Goal: Information Seeking & Learning: Compare options

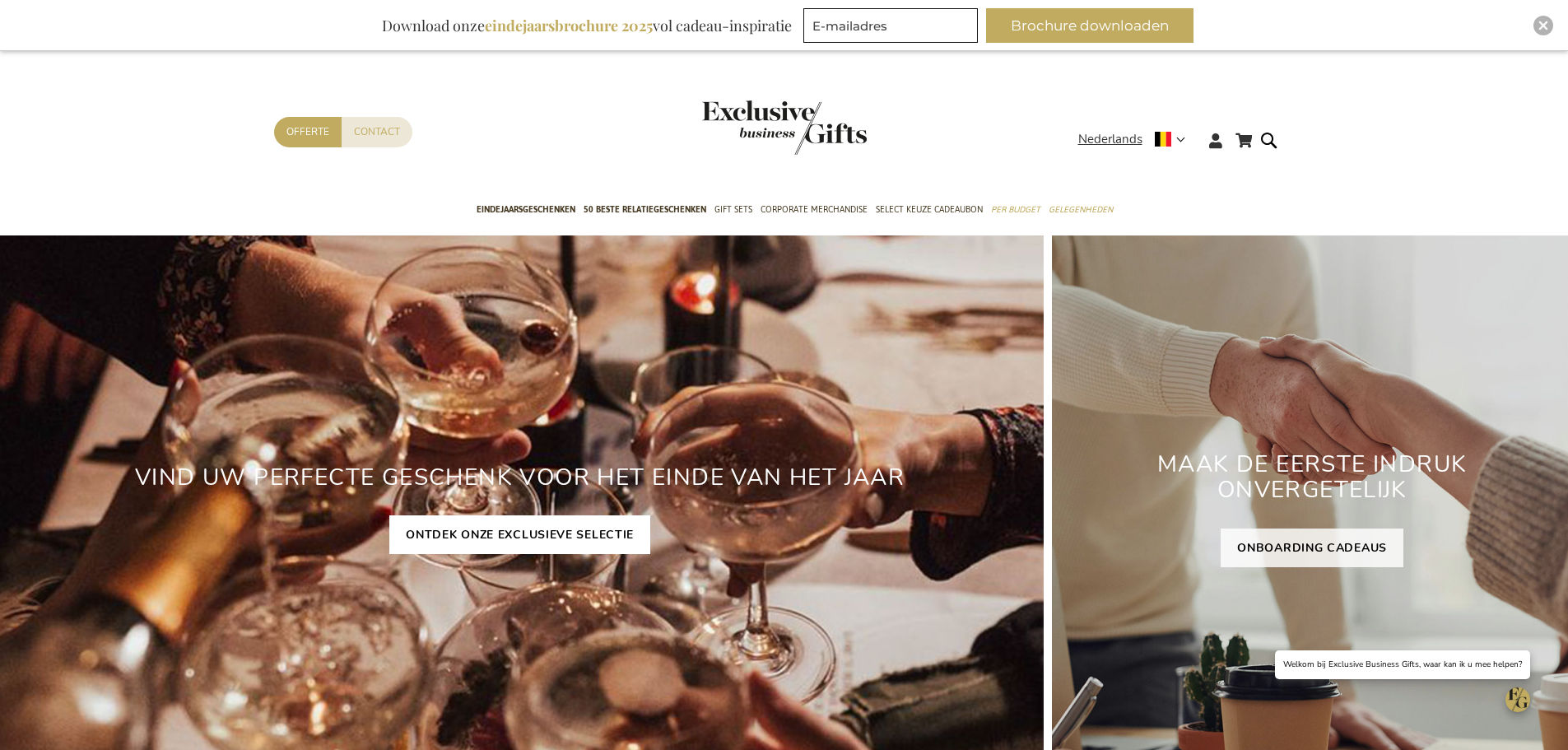
click at [522, 525] on link "ONTDEK ONZE EXCLUSIEVE SELECTIE" at bounding box center [519, 535] width 261 height 39
drag, startPoint x: 522, startPoint y: 525, endPoint x: 503, endPoint y: 534, distance: 21.0
click at [503, 534] on link "ONTDEK ONZE EXCLUSIEVE SELECTIE" at bounding box center [519, 535] width 261 height 39
click at [594, 212] on span "50 beste relatiegeschenken" at bounding box center [645, 209] width 123 height 18
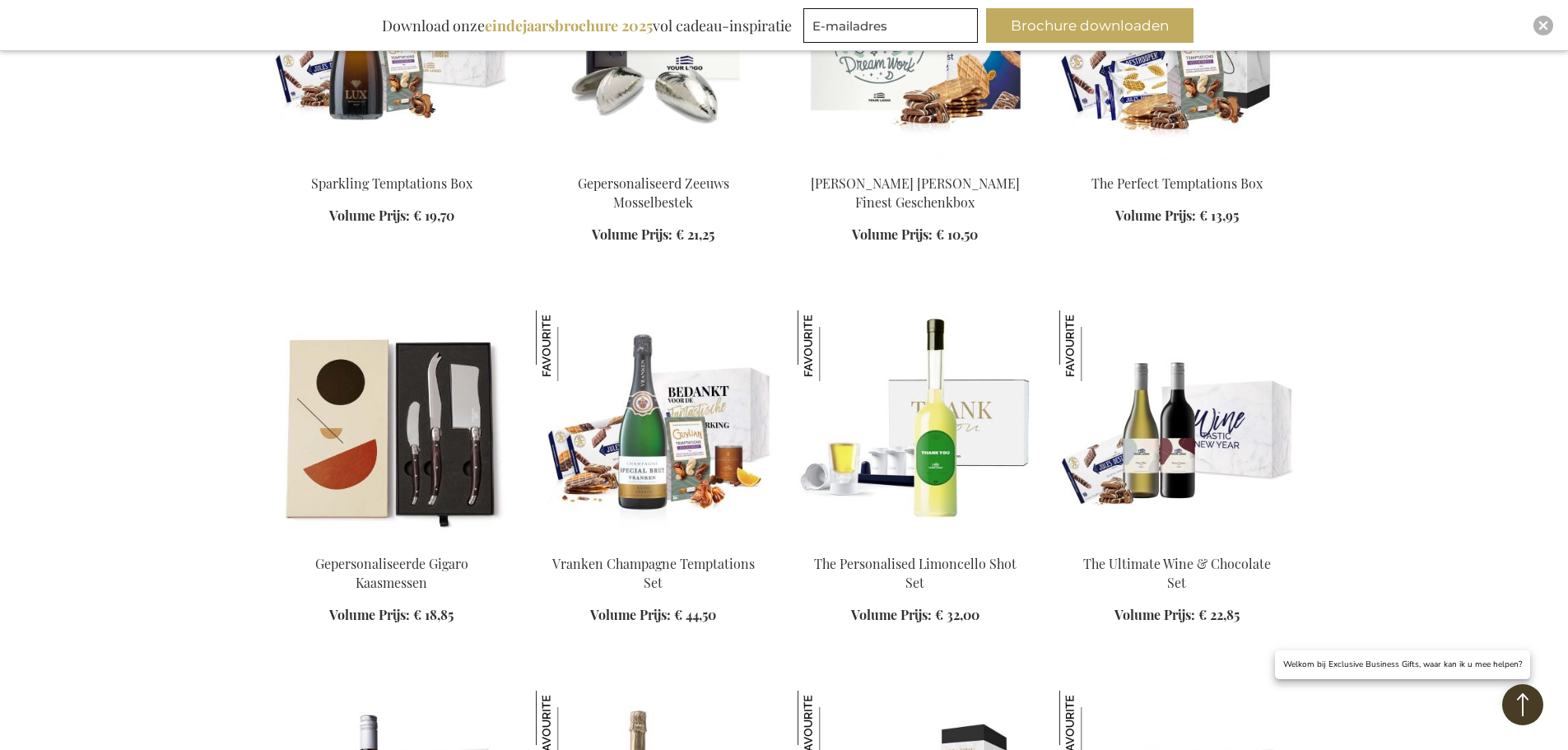
scroll to position [988, 0]
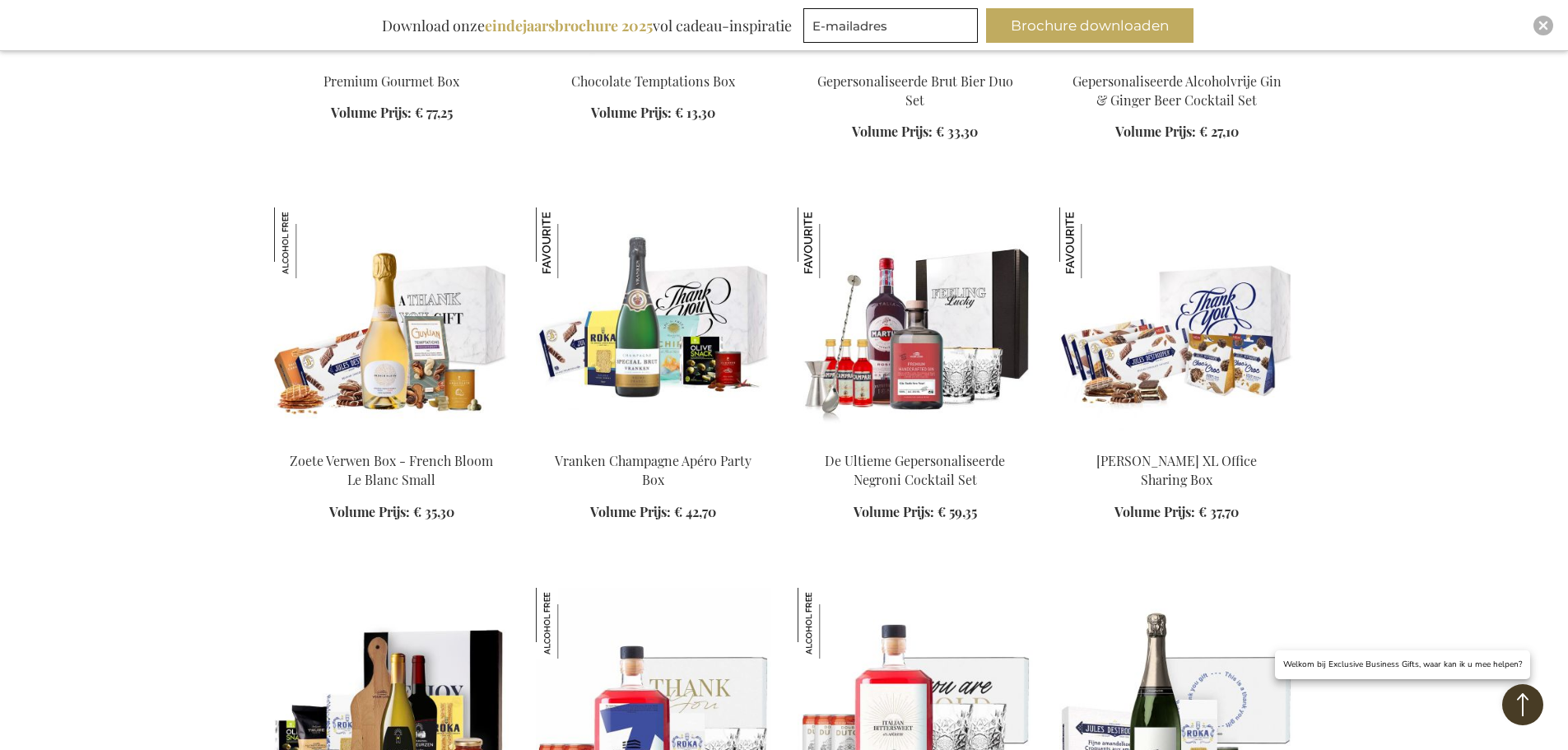
scroll to position [2965, 0]
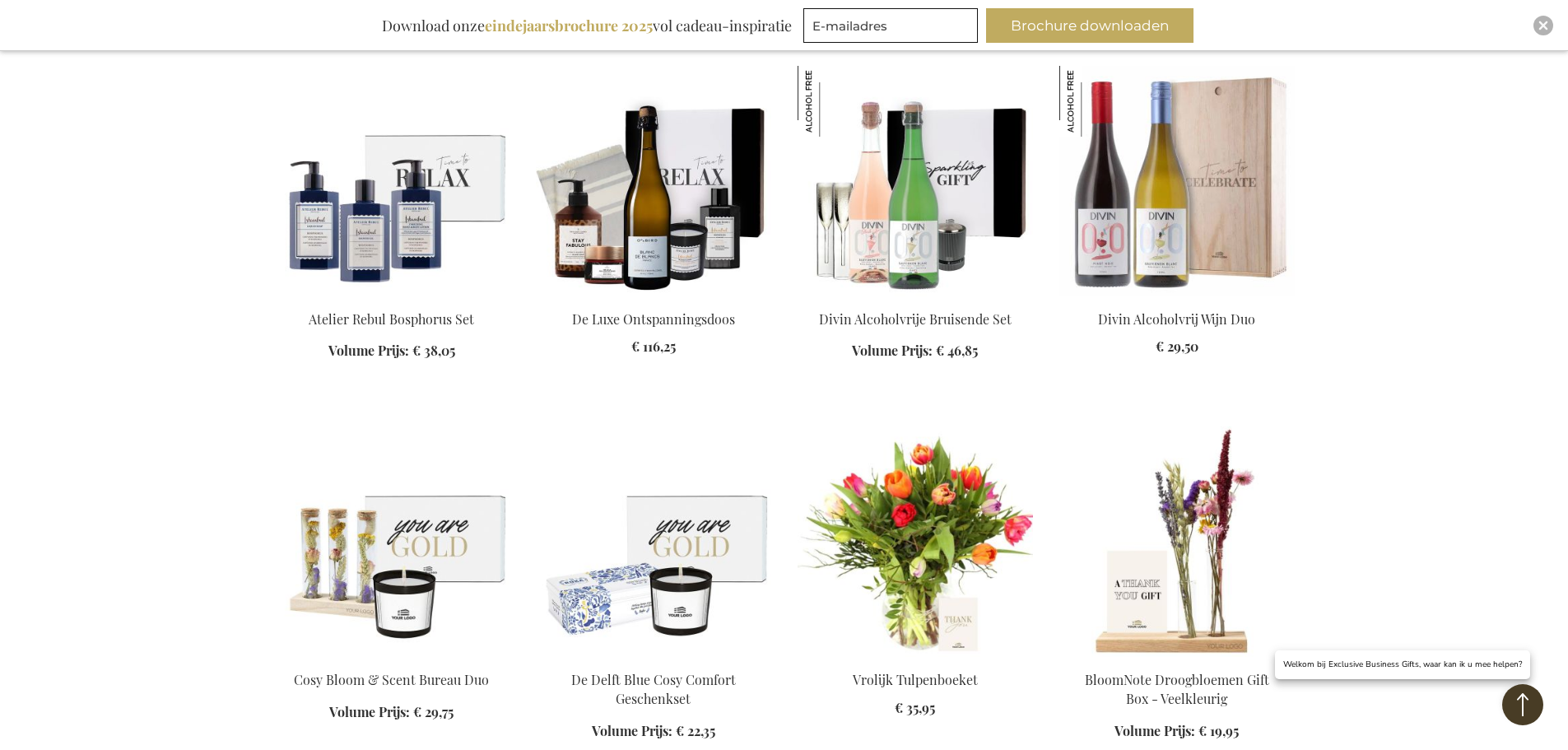
scroll to position [5188, 0]
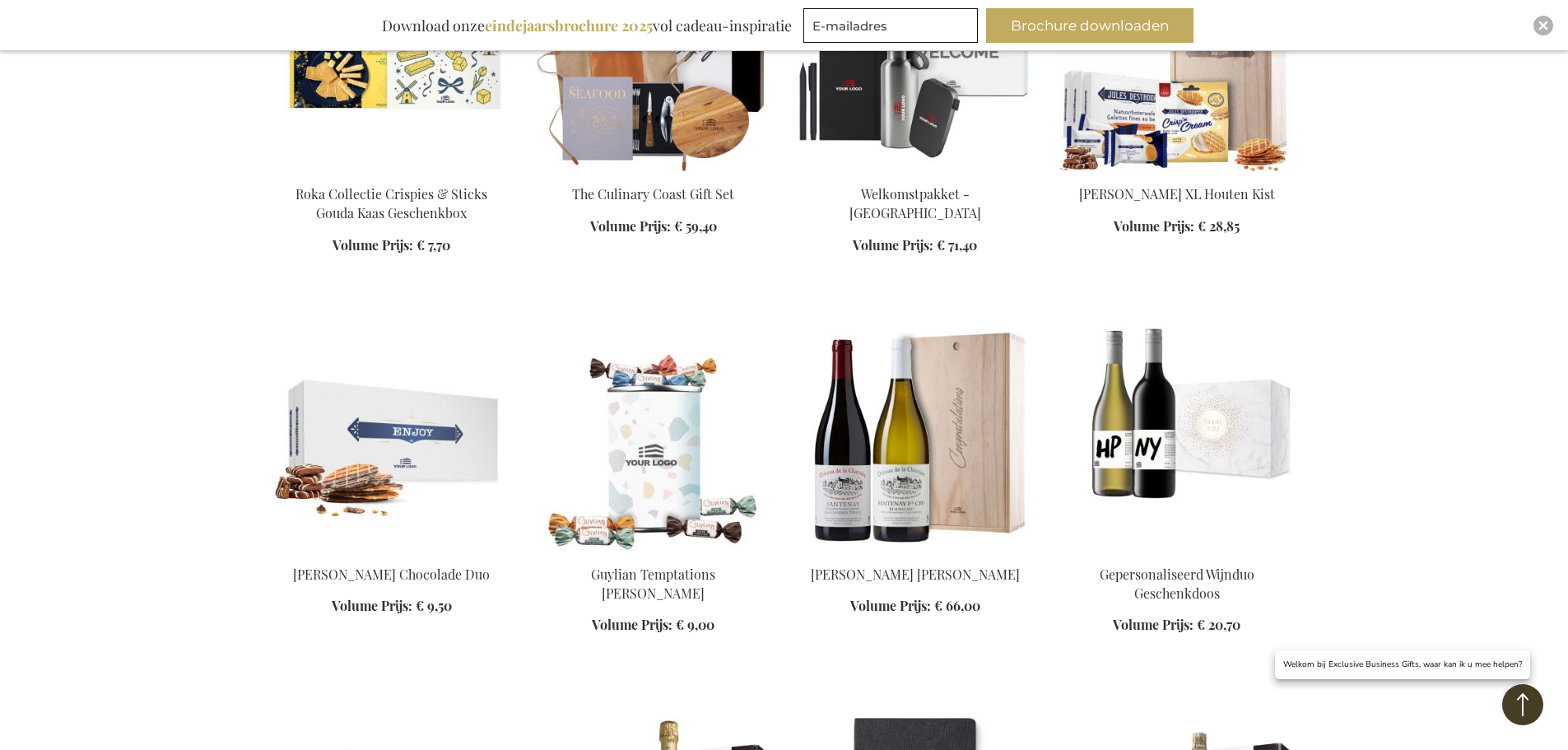
scroll to position [6093, 0]
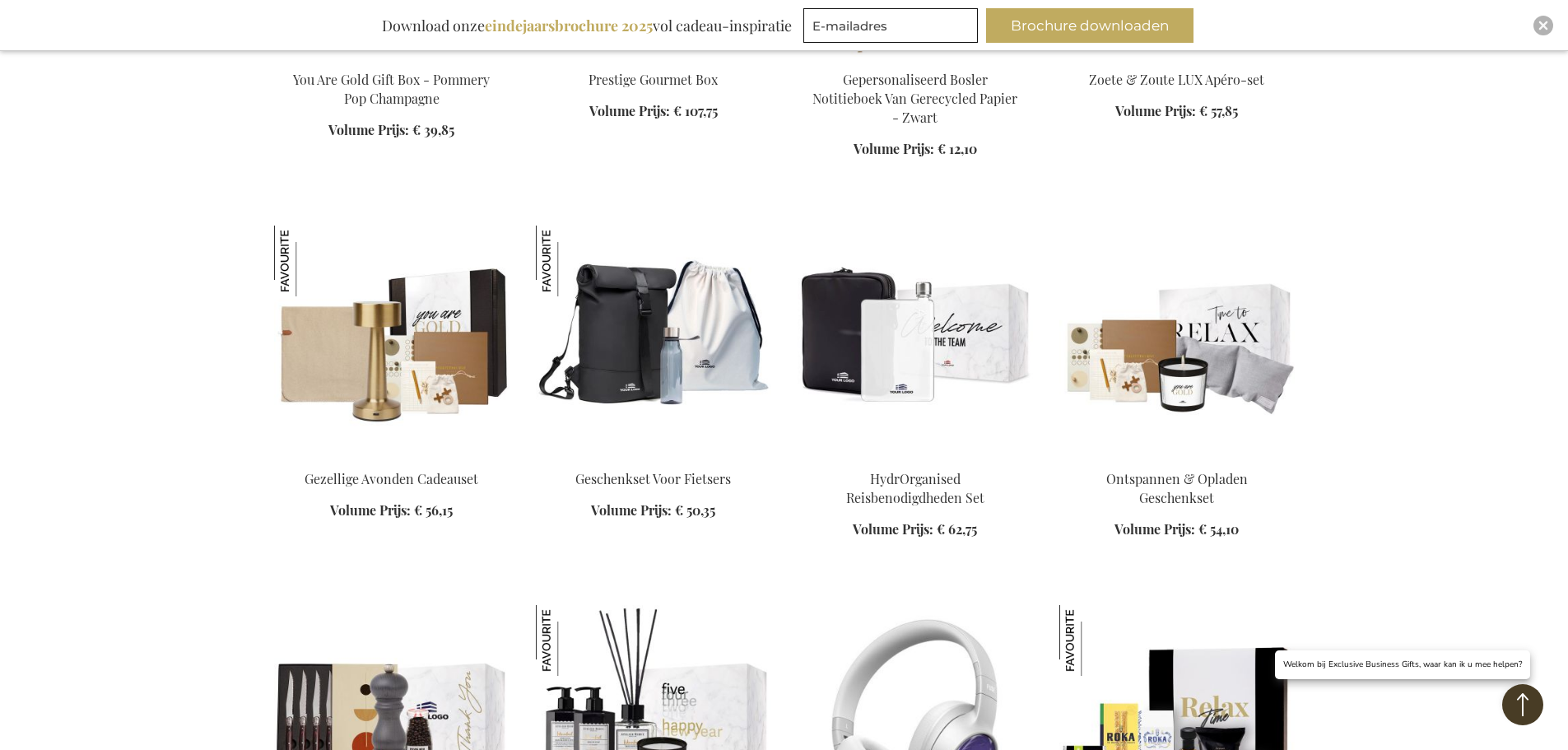
scroll to position [7246, 0]
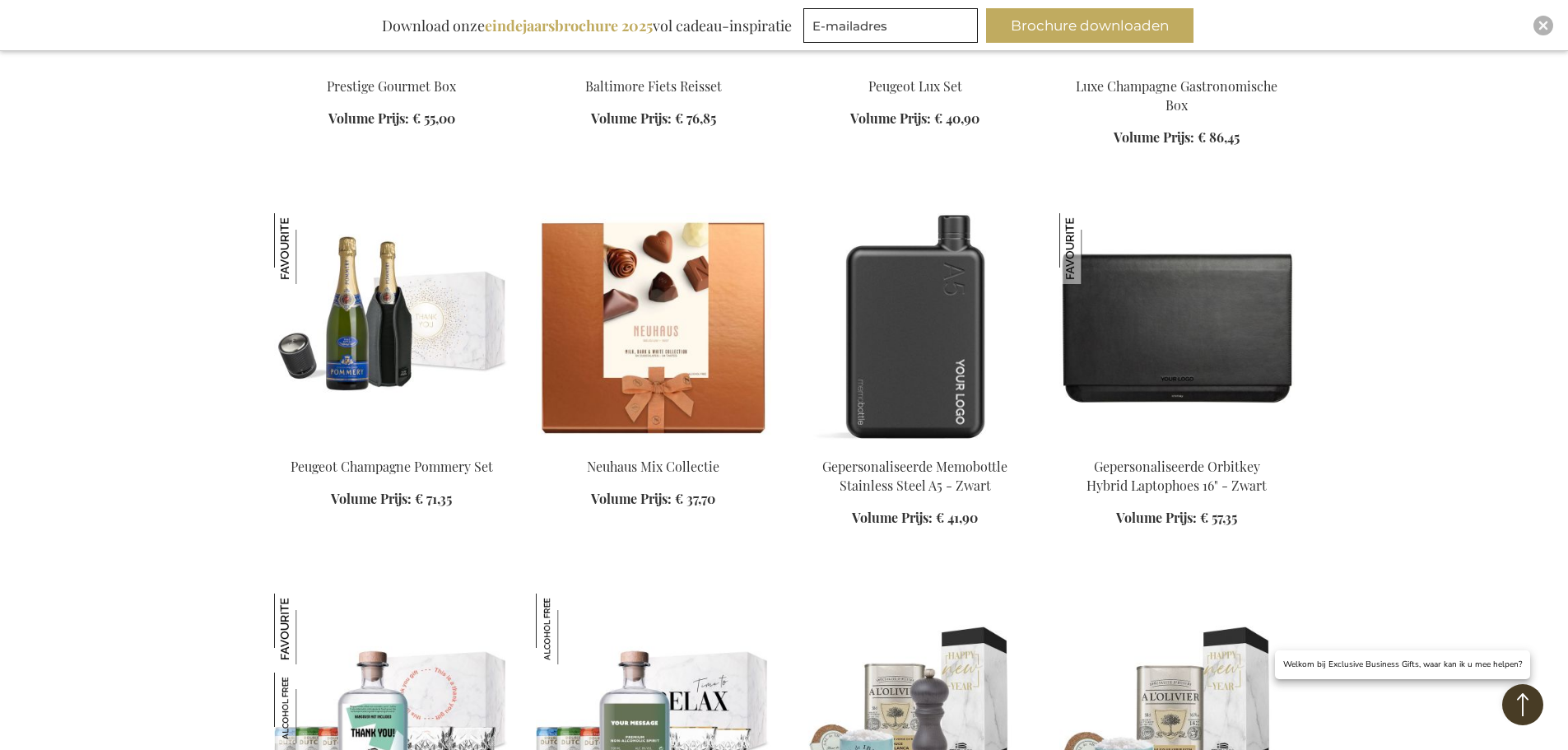
scroll to position [8234, 0]
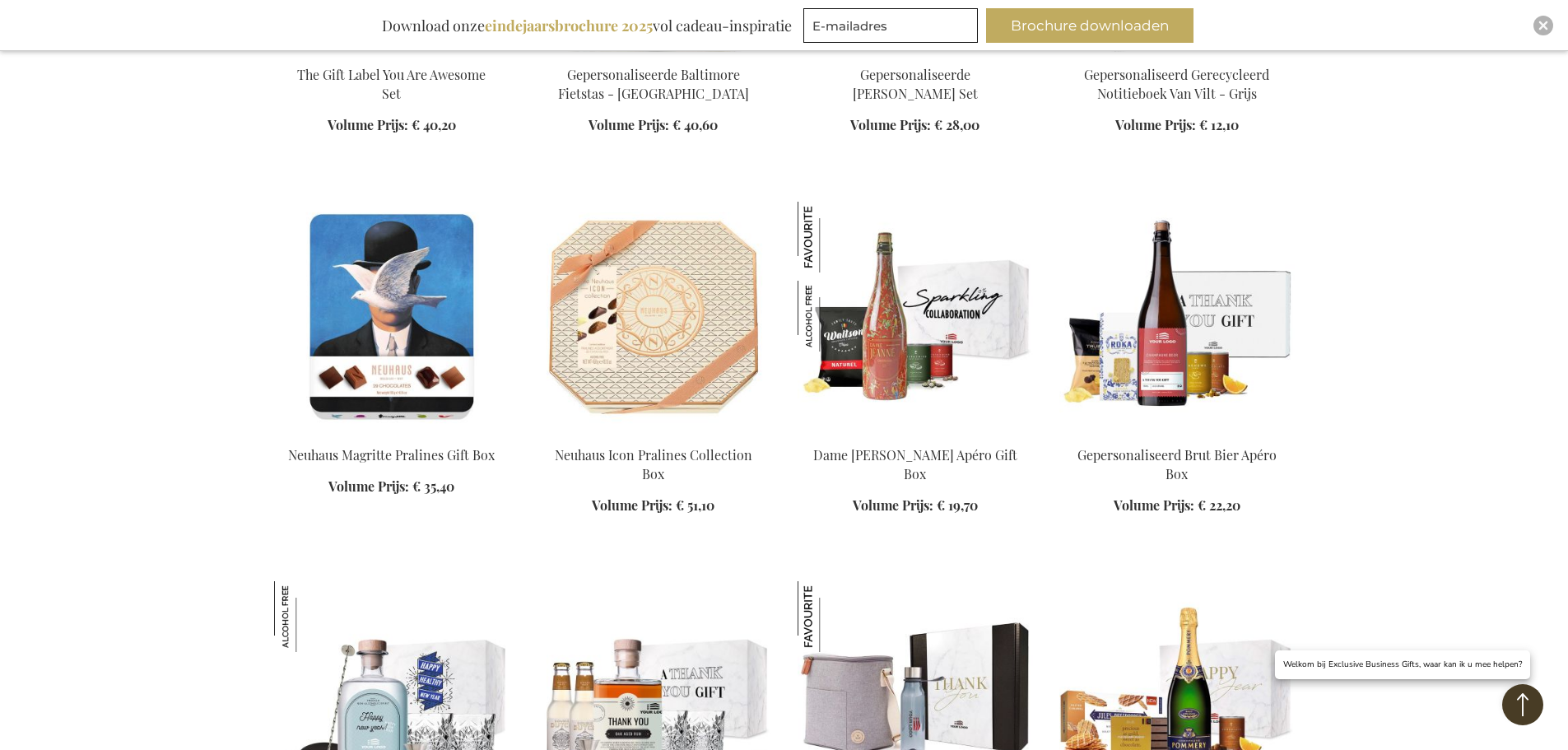
scroll to position [9551, 0]
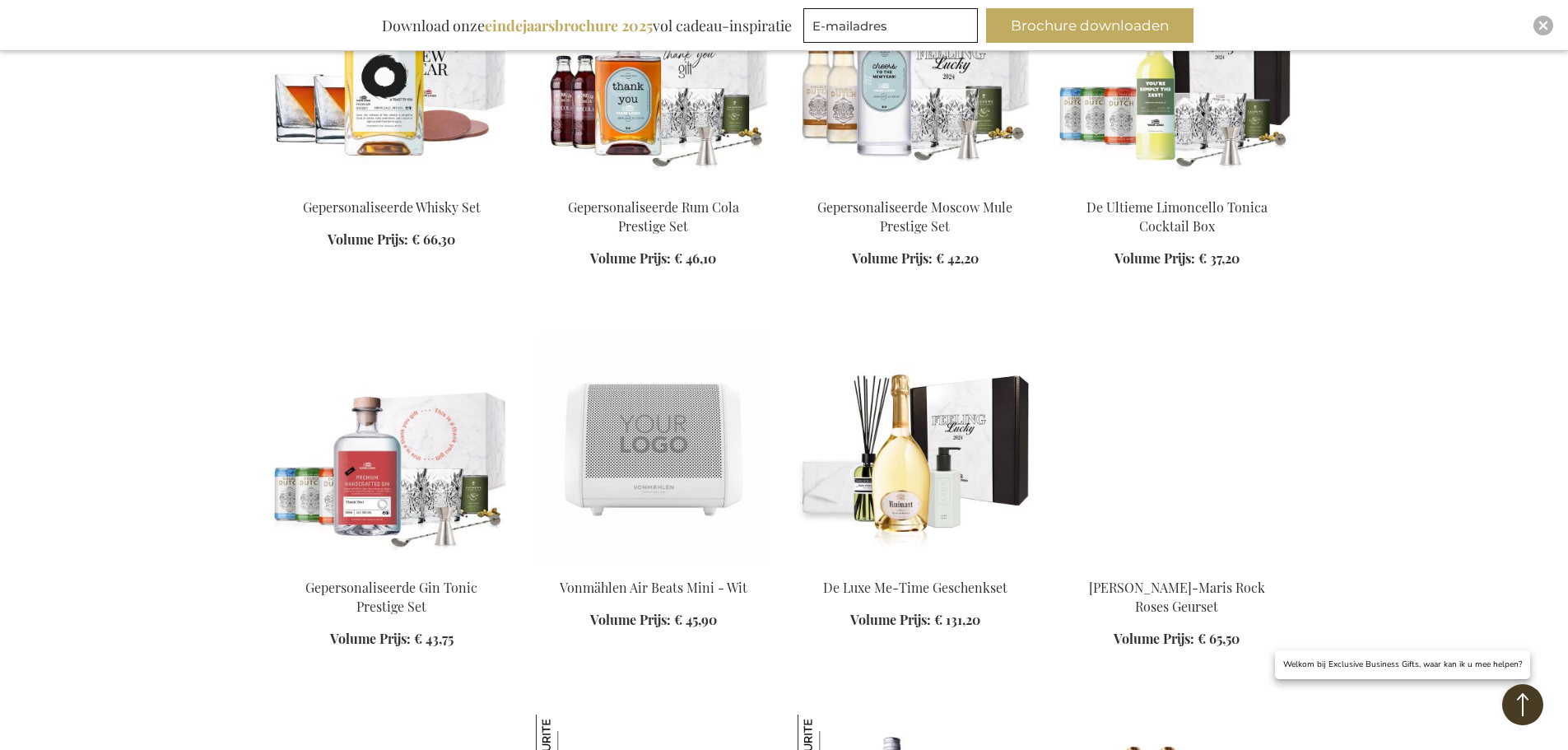
scroll to position [10375, 0]
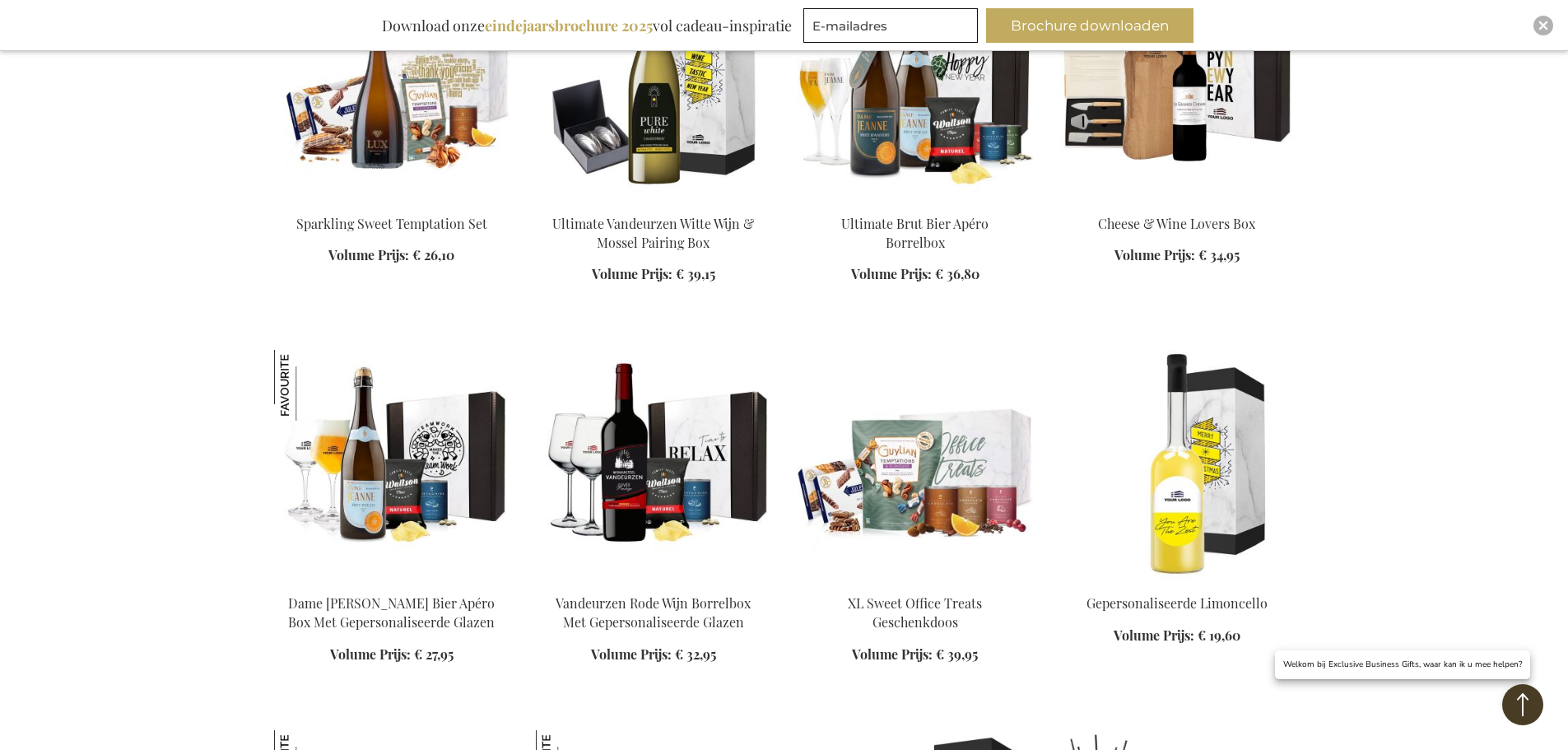
scroll to position [12021, 0]
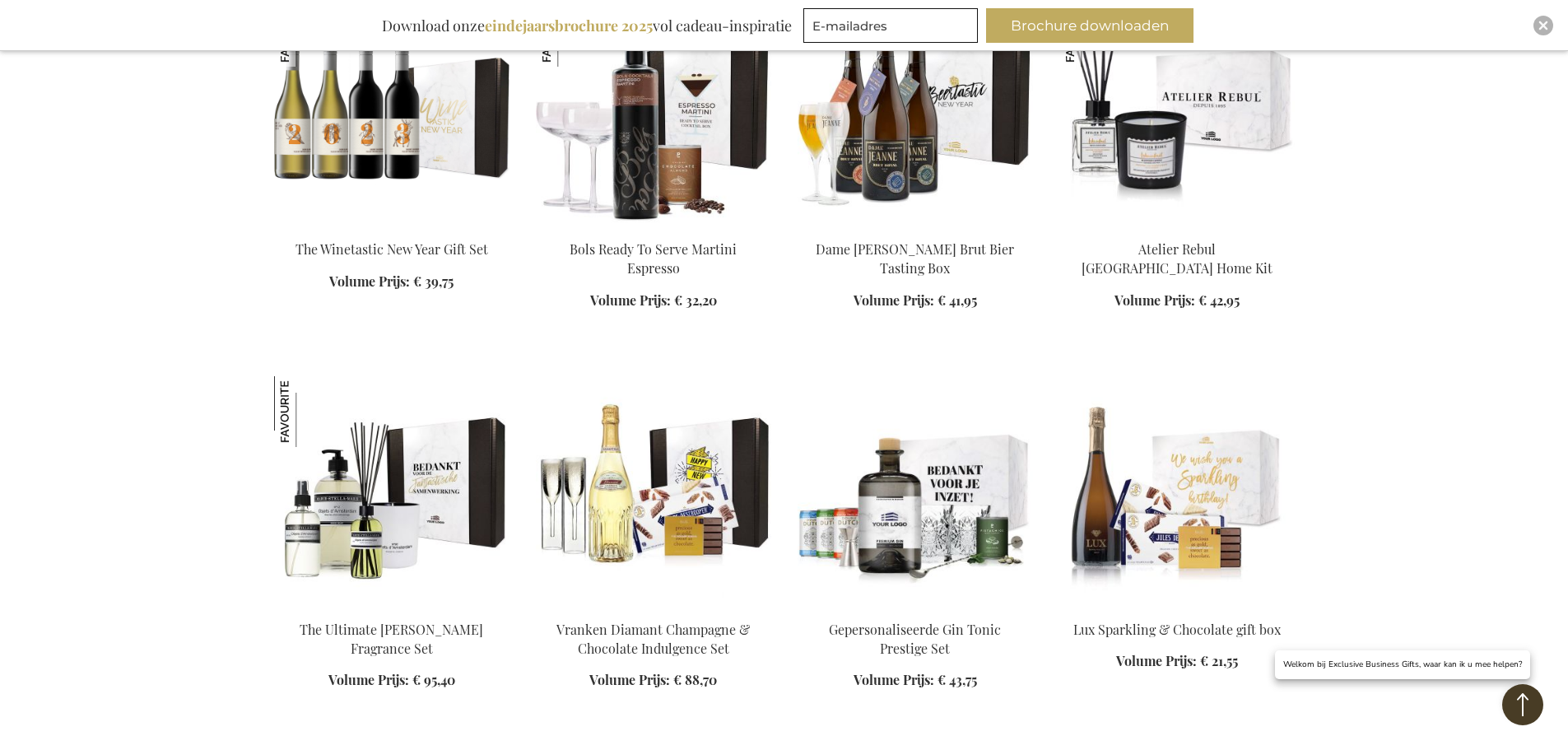
scroll to position [12845, 0]
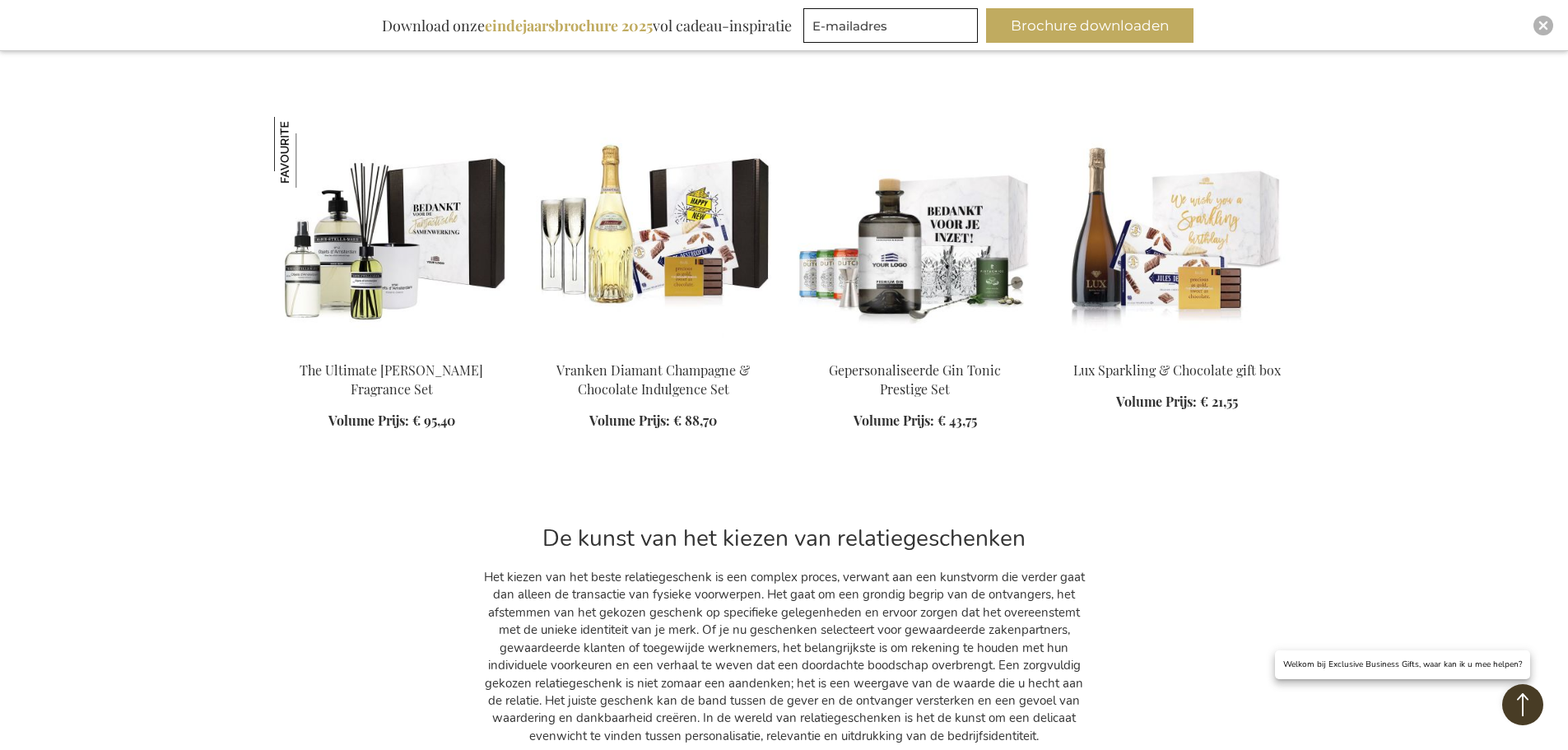
scroll to position [13092, 0]
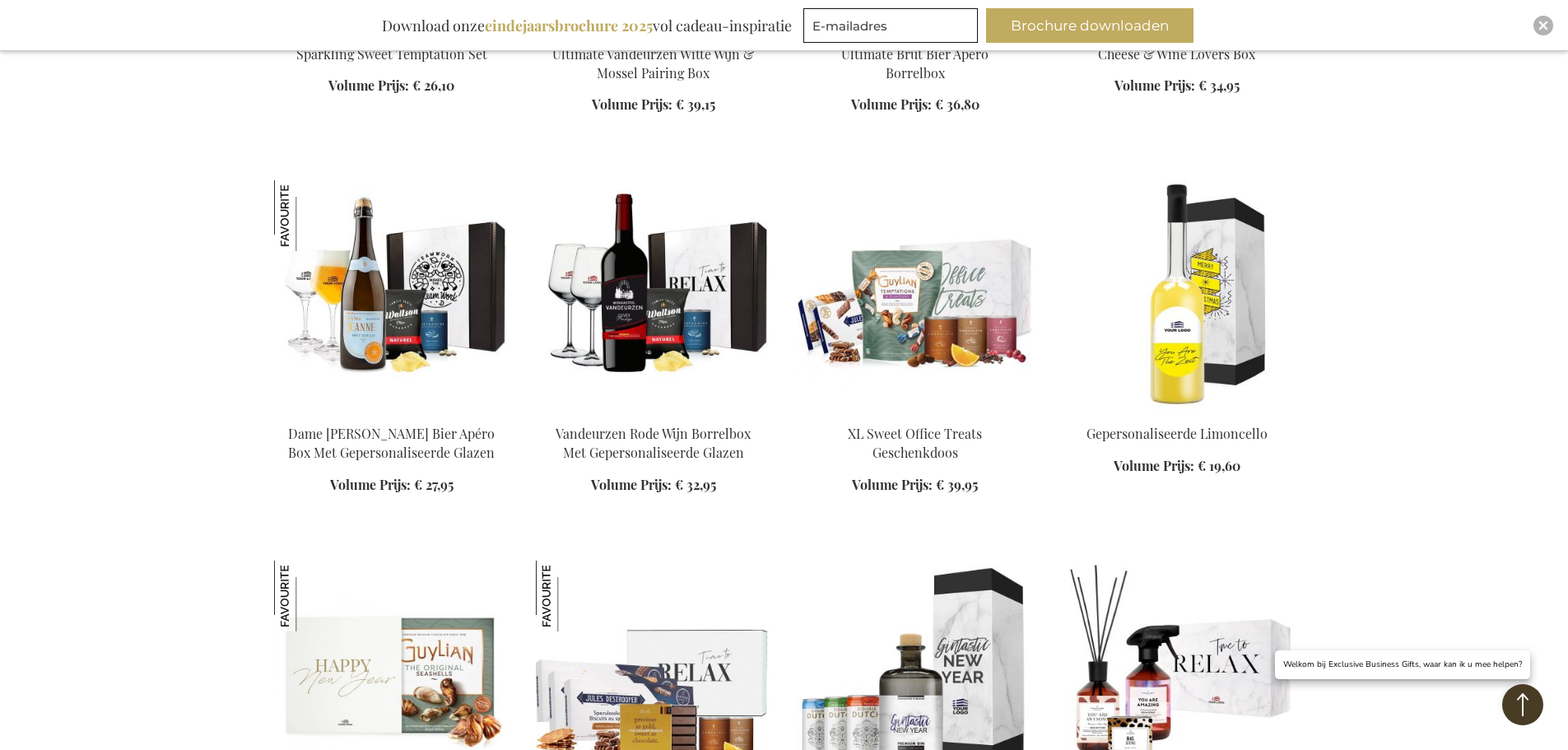
scroll to position [11857, 0]
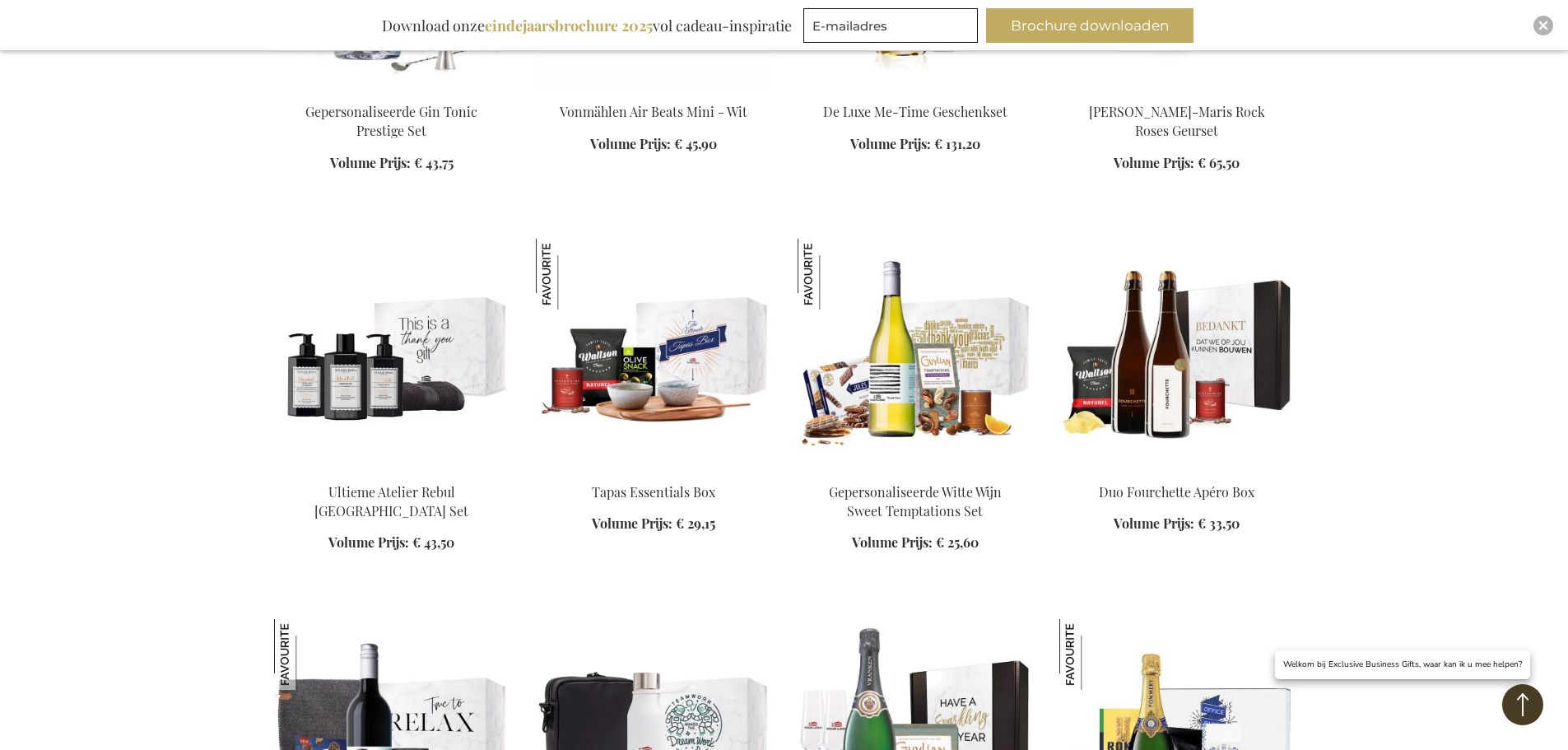
scroll to position [10704, 0]
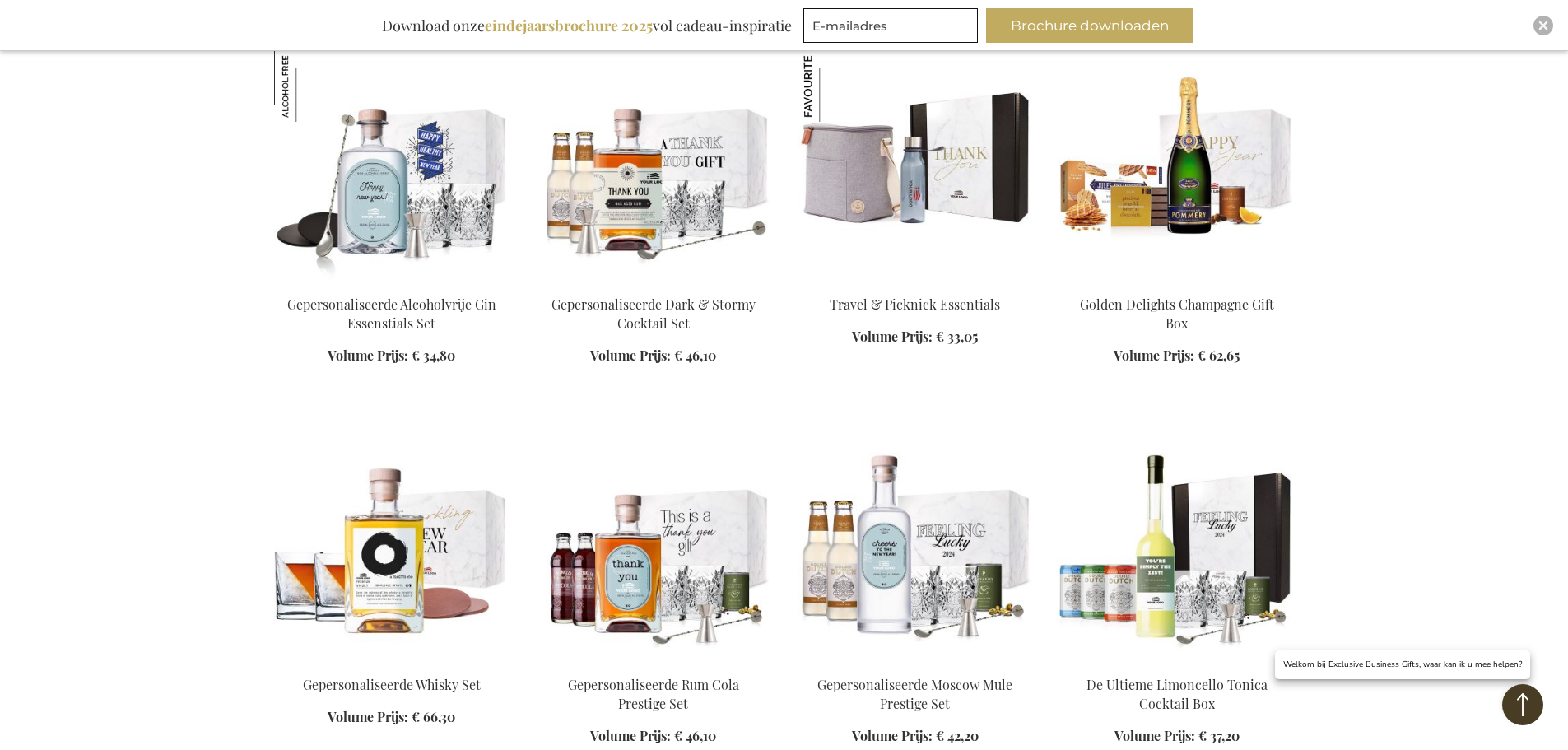
scroll to position [9717, 0]
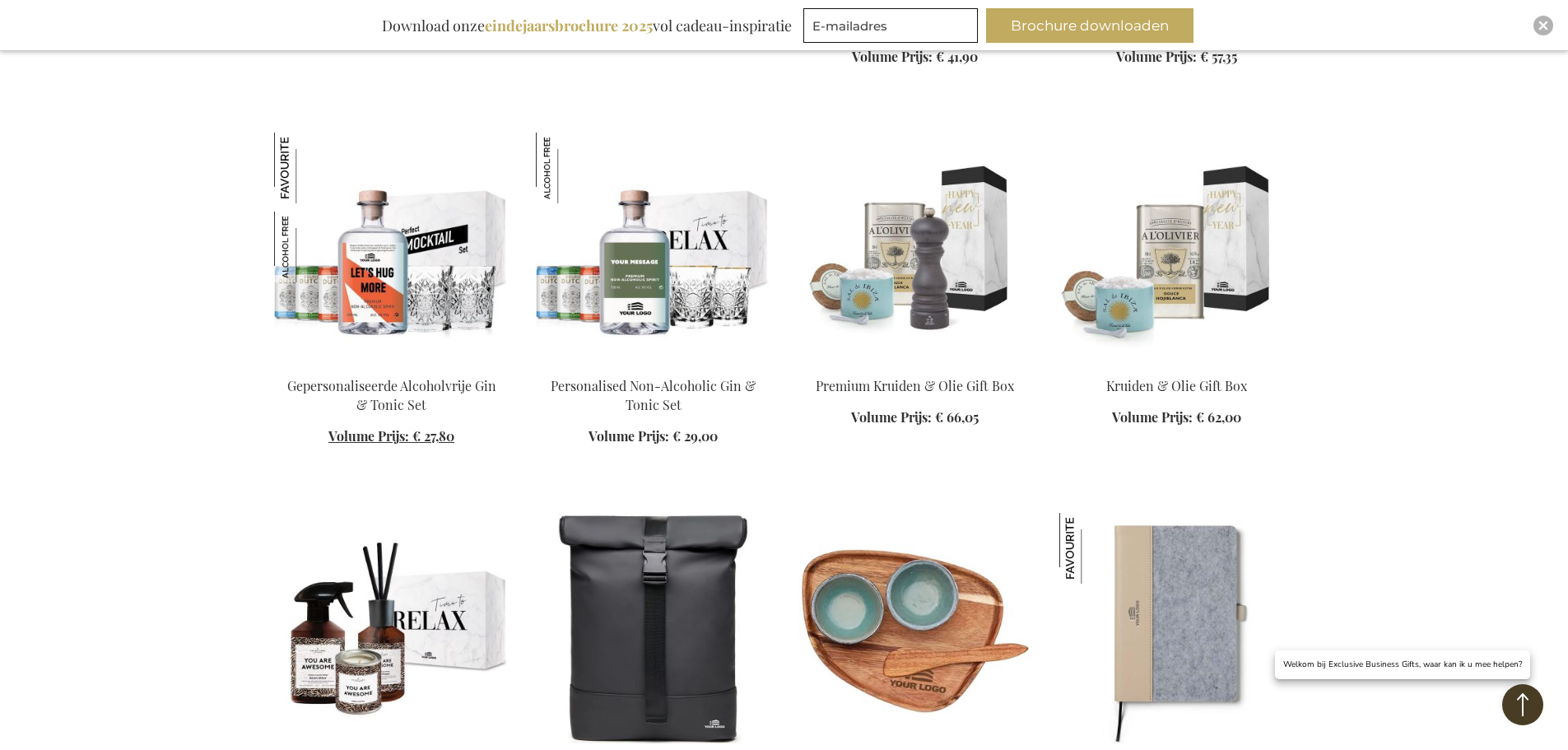
scroll to position [8399, 0]
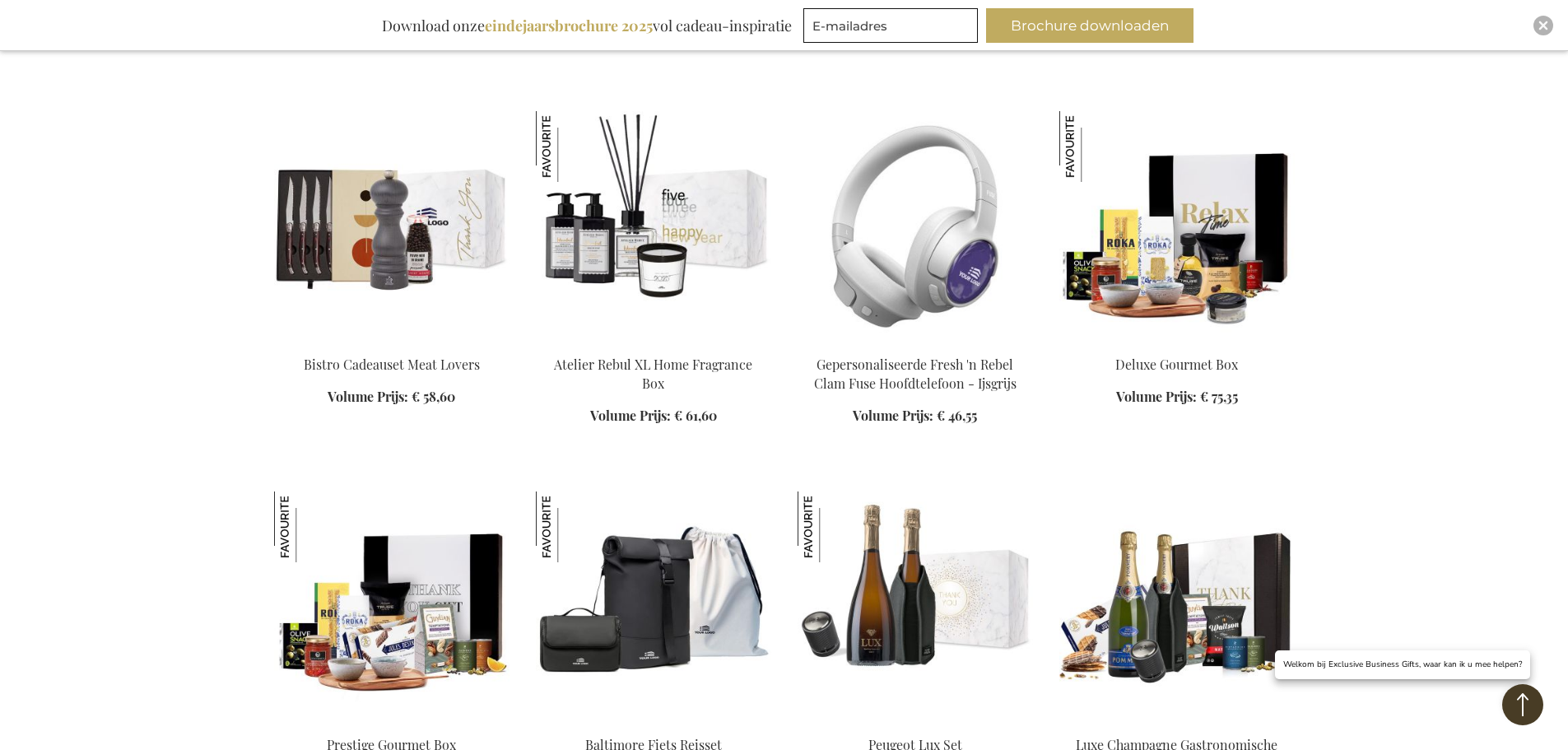
scroll to position [7328, 0]
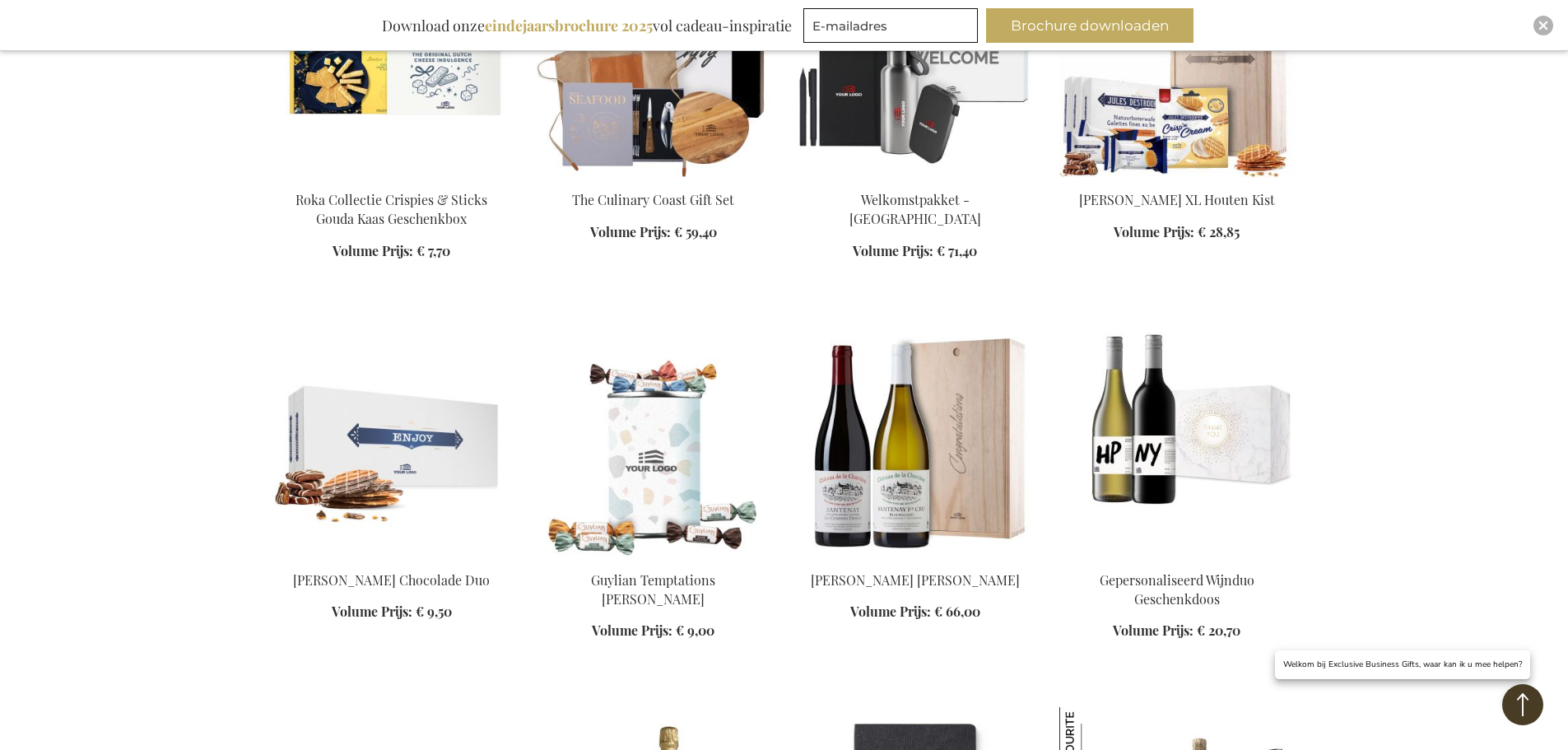
scroll to position [6011, 0]
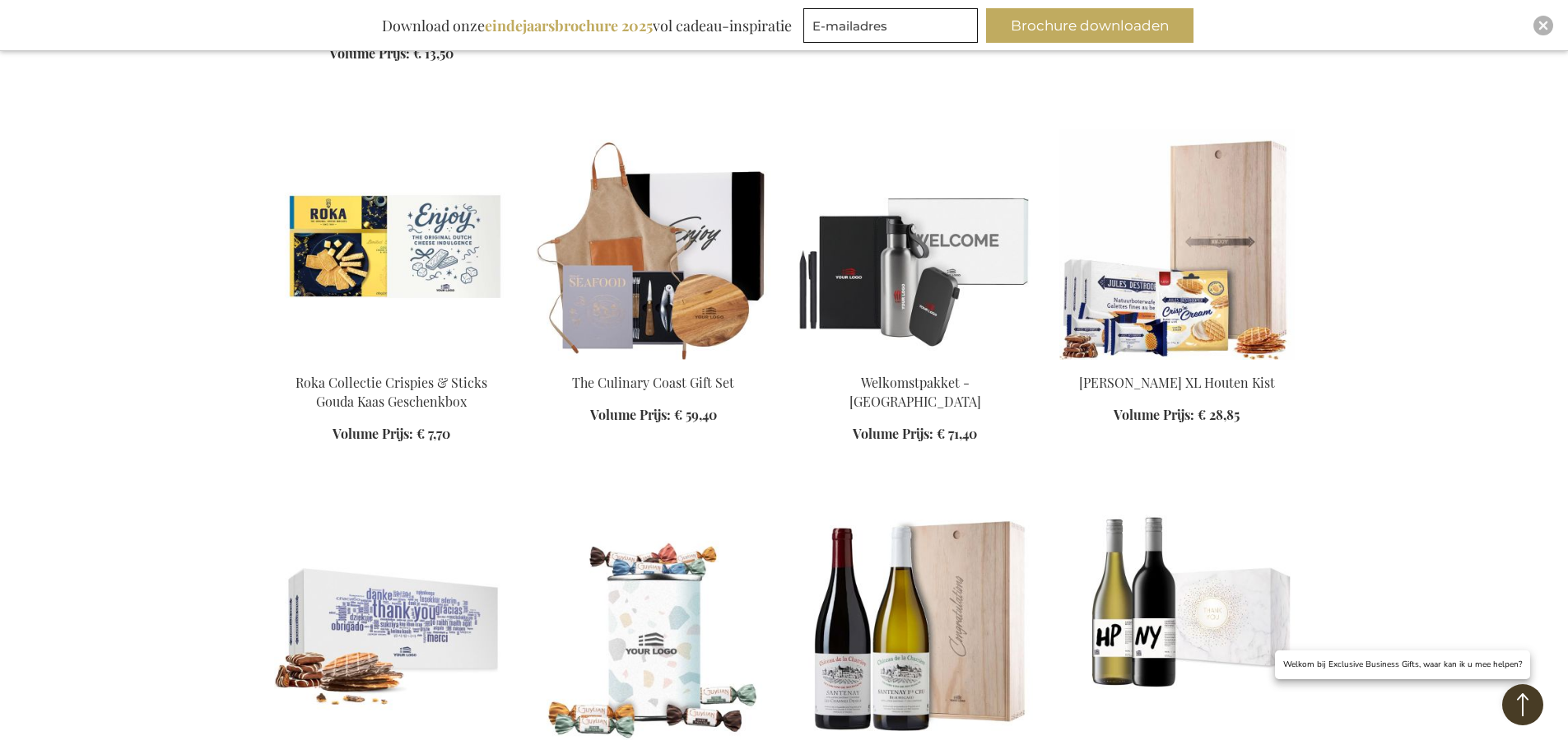
scroll to position [5847, 0]
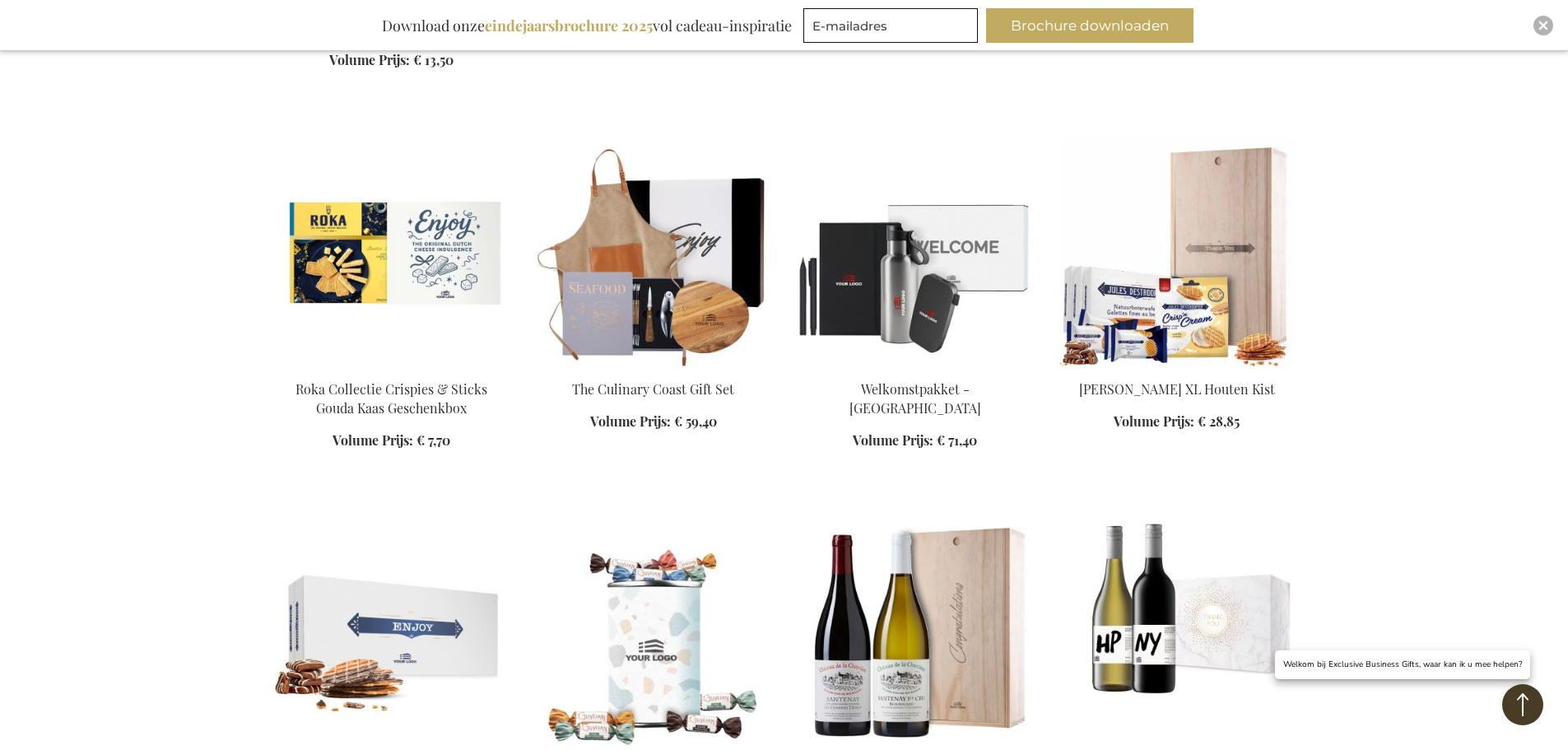
click at [1143, 319] on img at bounding box center [1176, 251] width 235 height 230
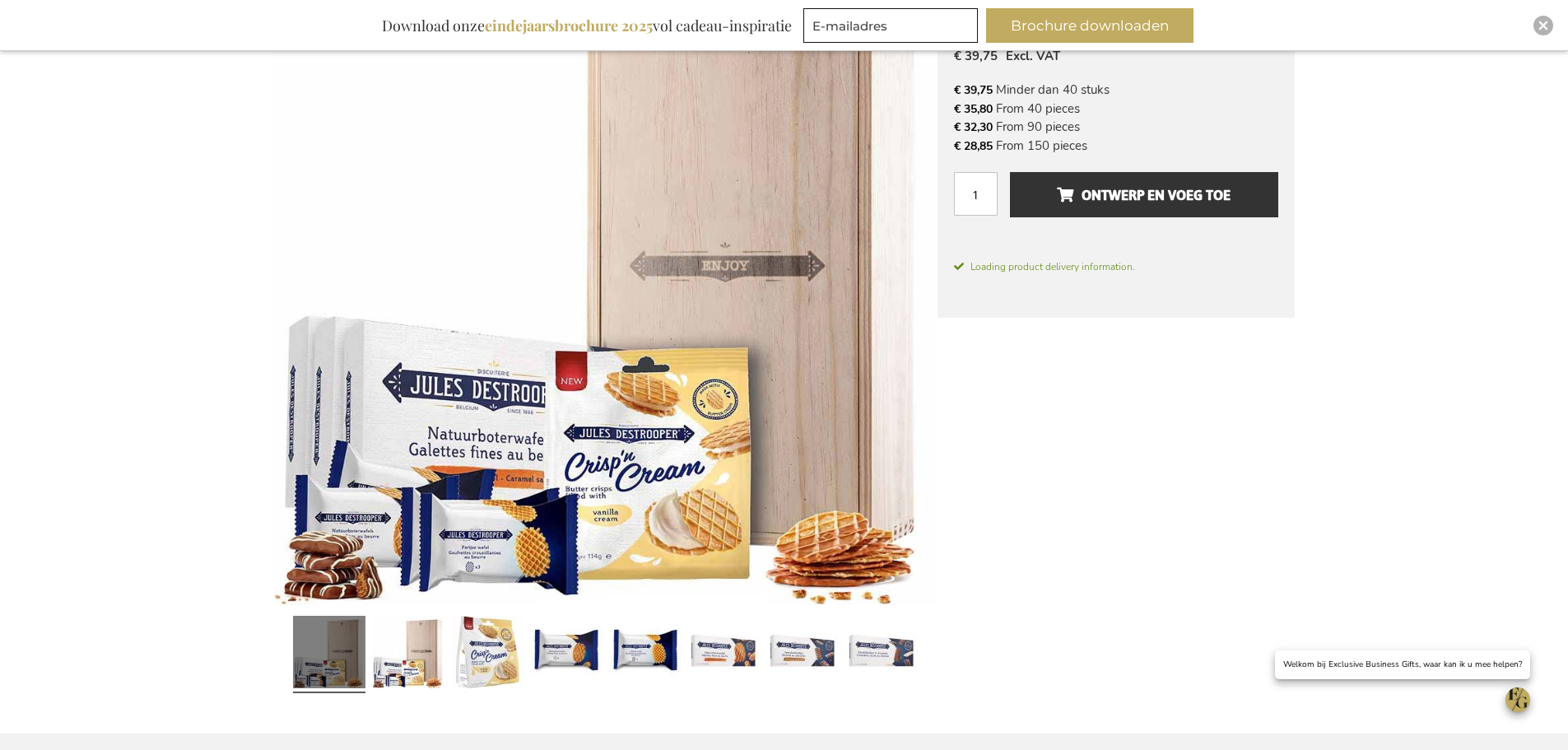
scroll to position [298, 0]
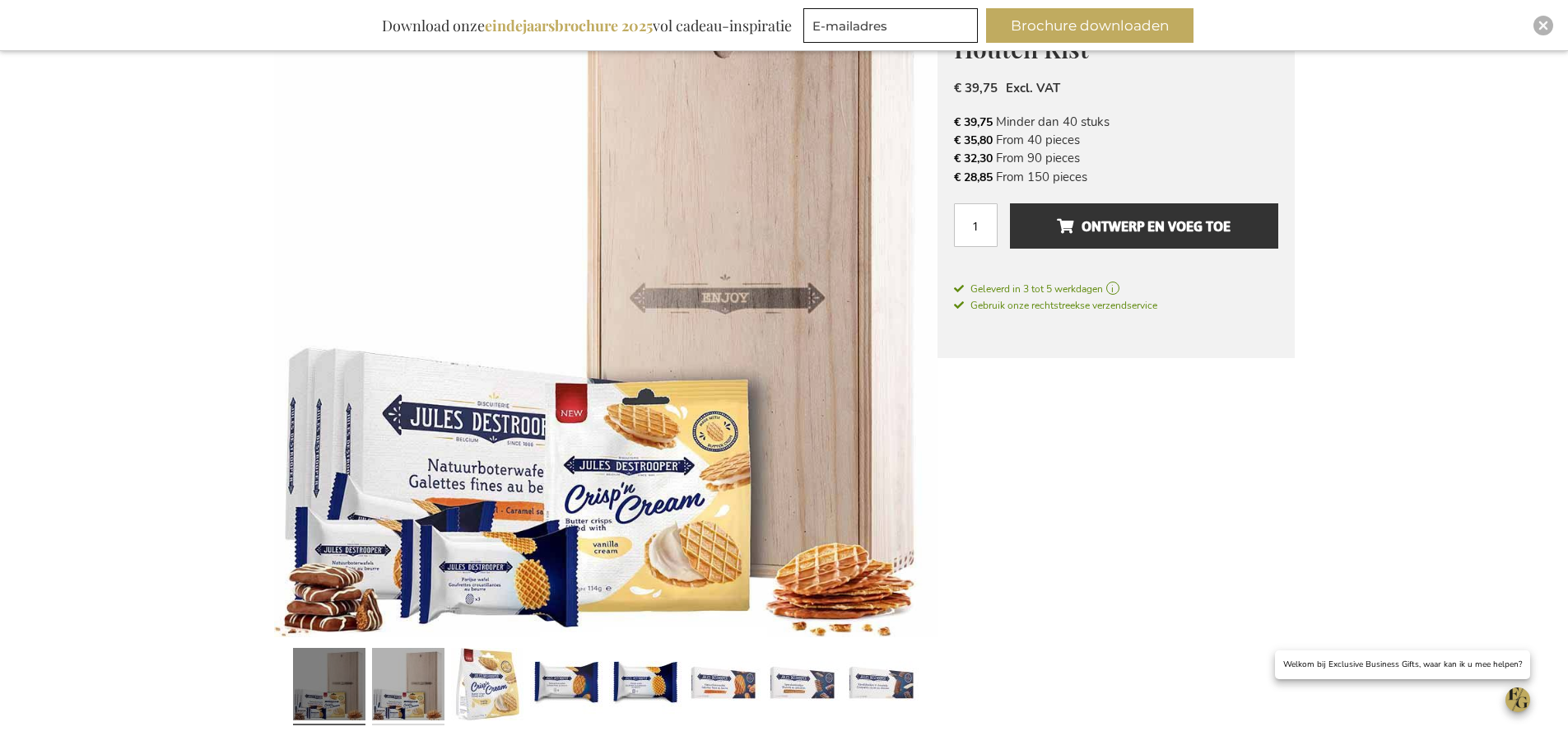
click at [434, 691] on link at bounding box center [408, 686] width 72 height 90
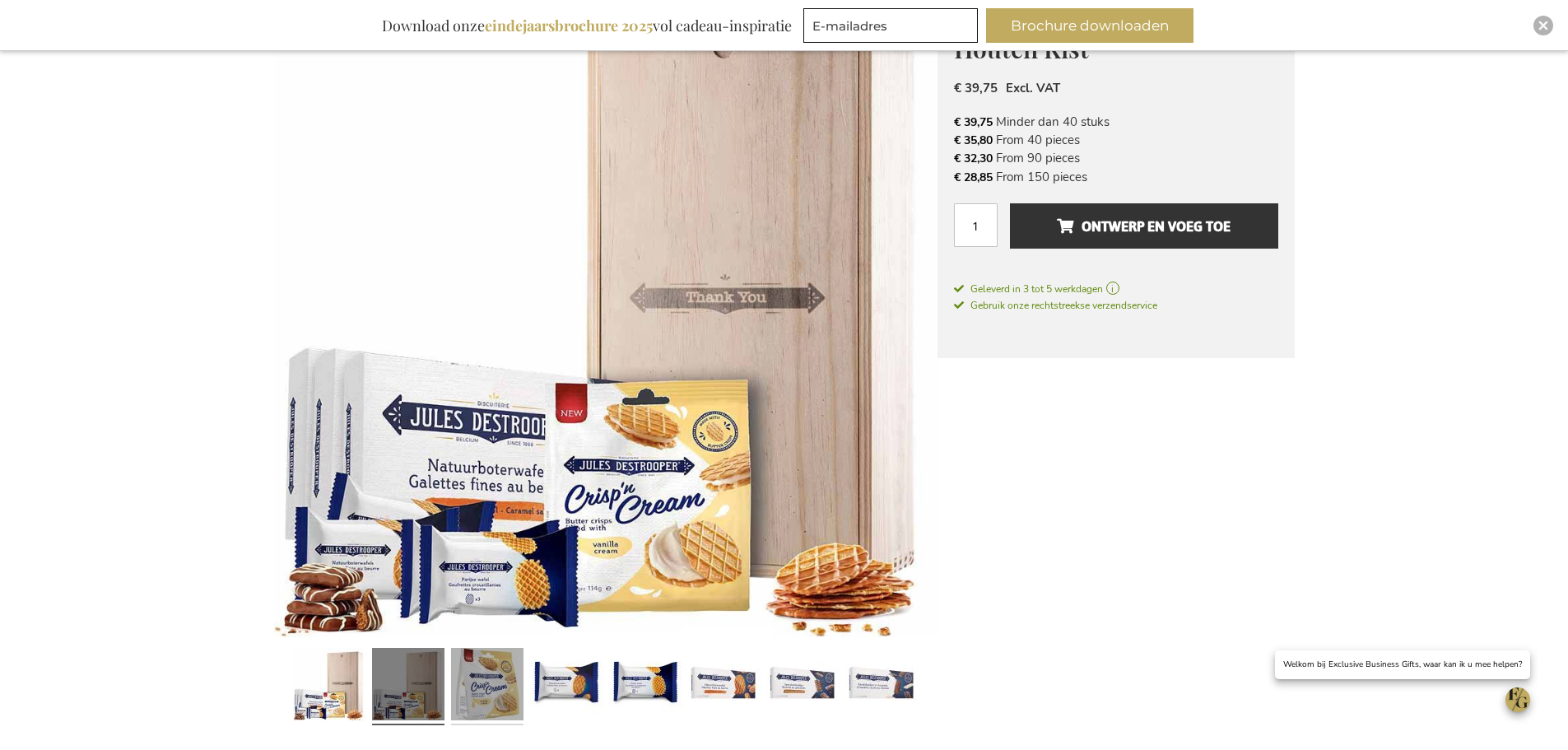
click at [479, 690] on link at bounding box center [488, 686] width 72 height 90
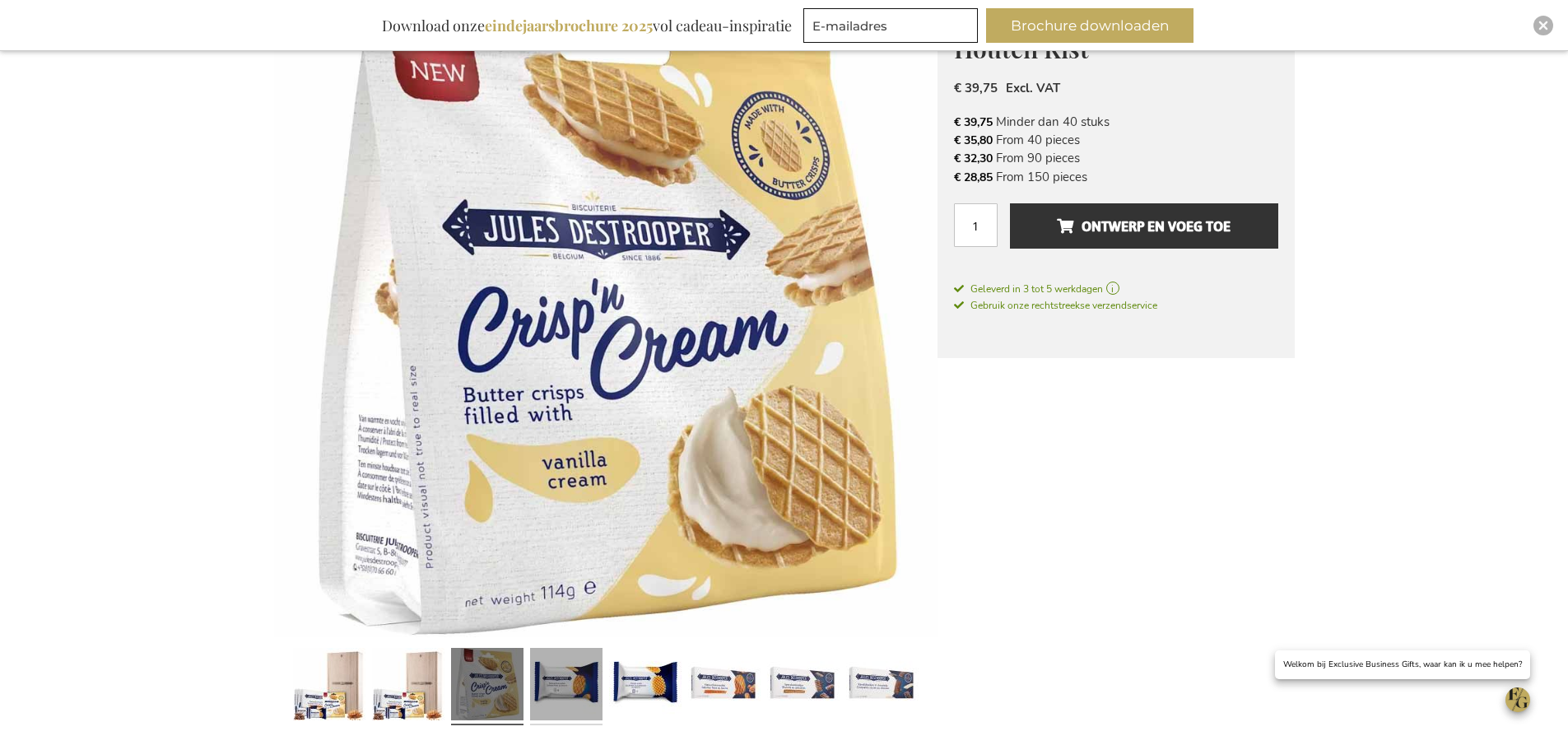
click at [580, 682] on link at bounding box center [567, 686] width 72 height 90
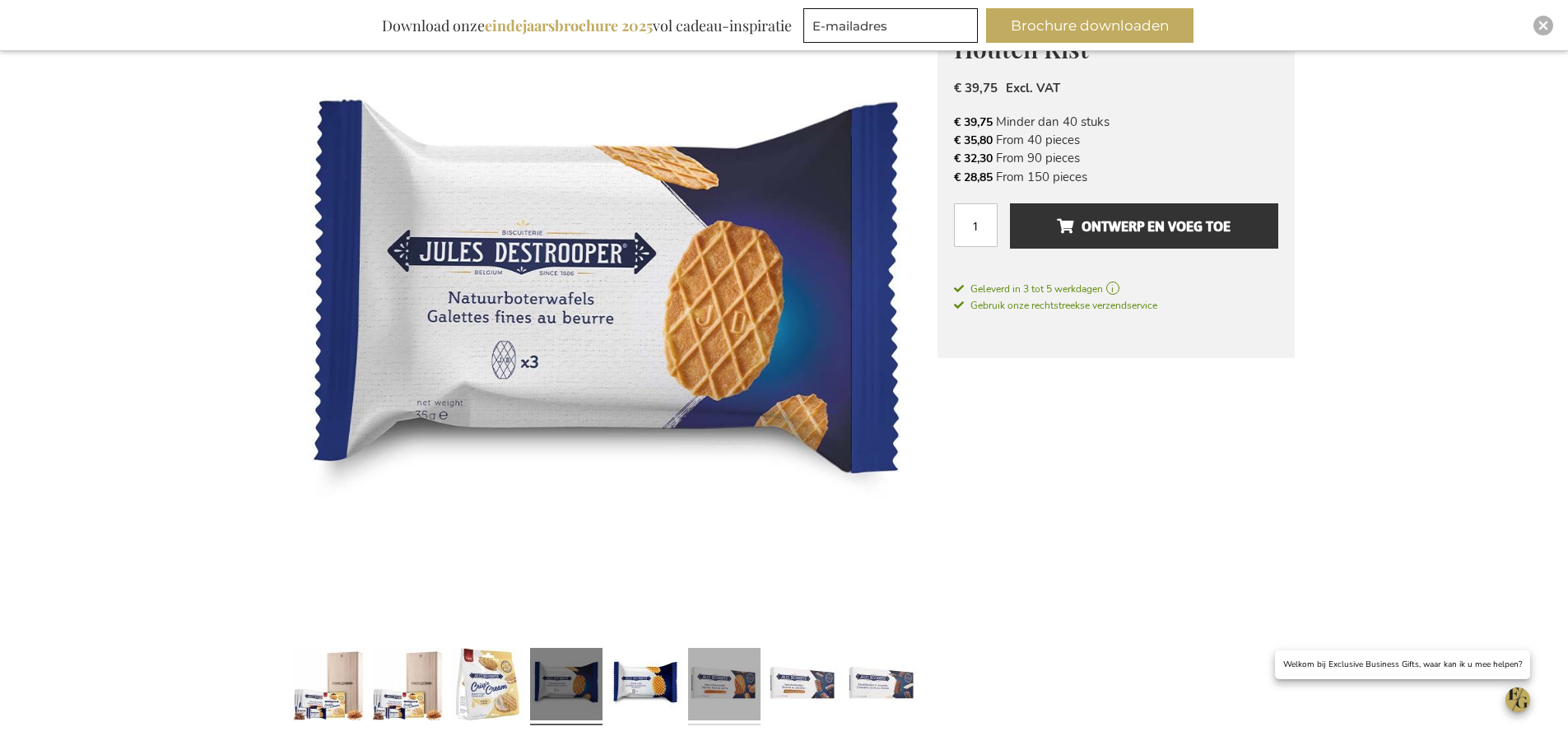
click at [712, 695] on link at bounding box center [725, 686] width 72 height 90
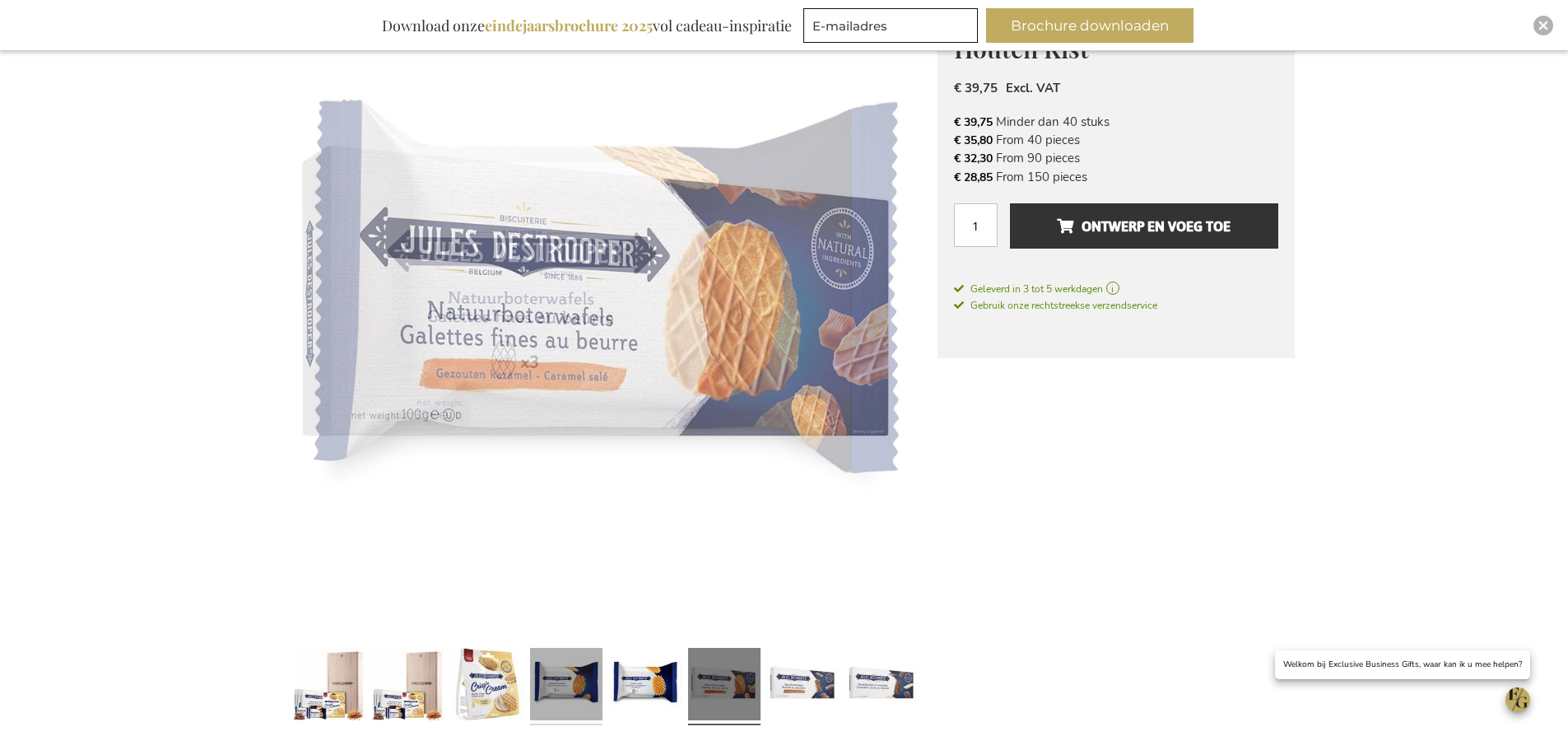
drag, startPoint x: 672, startPoint y: 695, endPoint x: 579, endPoint y: 669, distance: 96.6
click at [670, 695] on link at bounding box center [646, 686] width 72 height 90
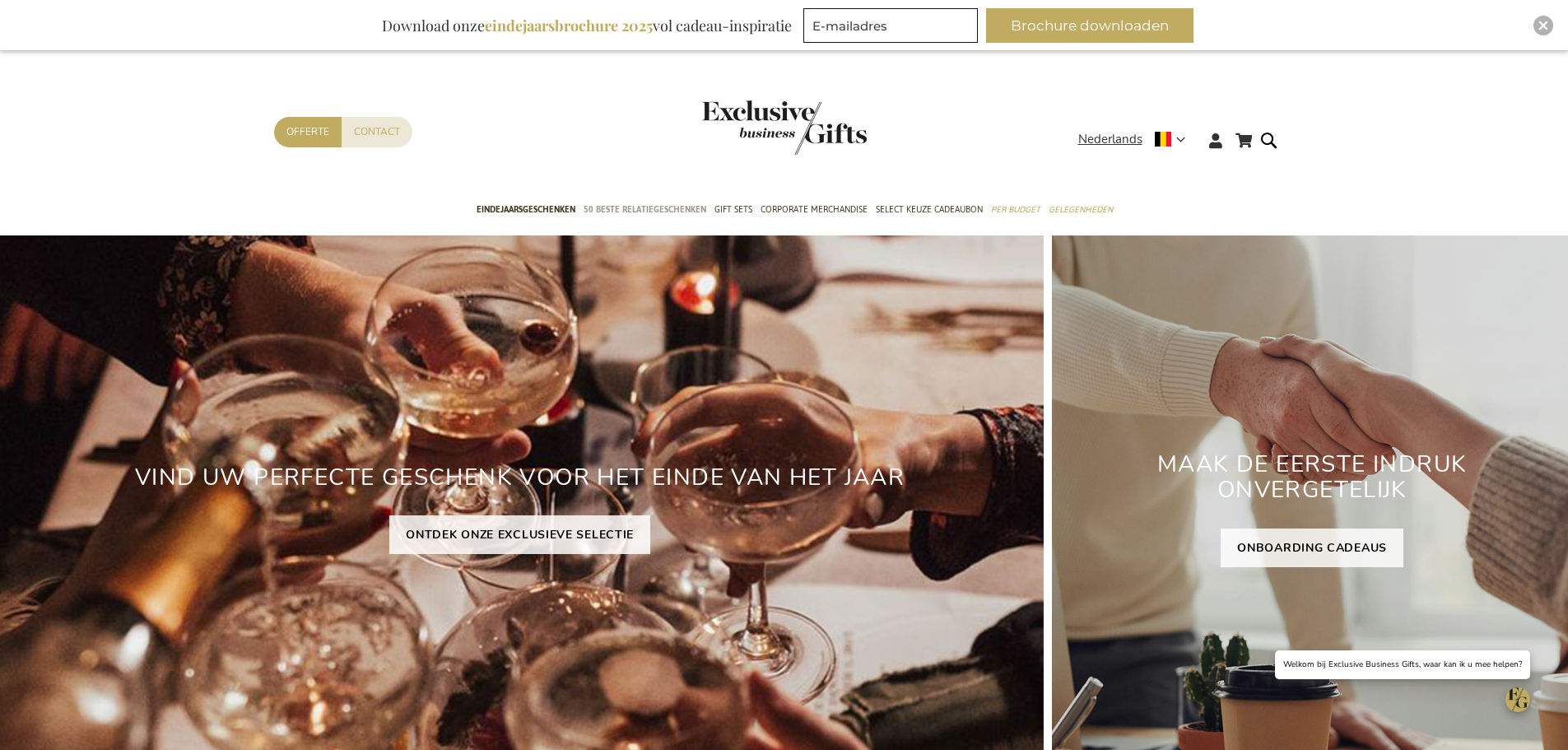
click at [610, 209] on span "50 beste relatiegeschenken" at bounding box center [645, 209] width 123 height 18
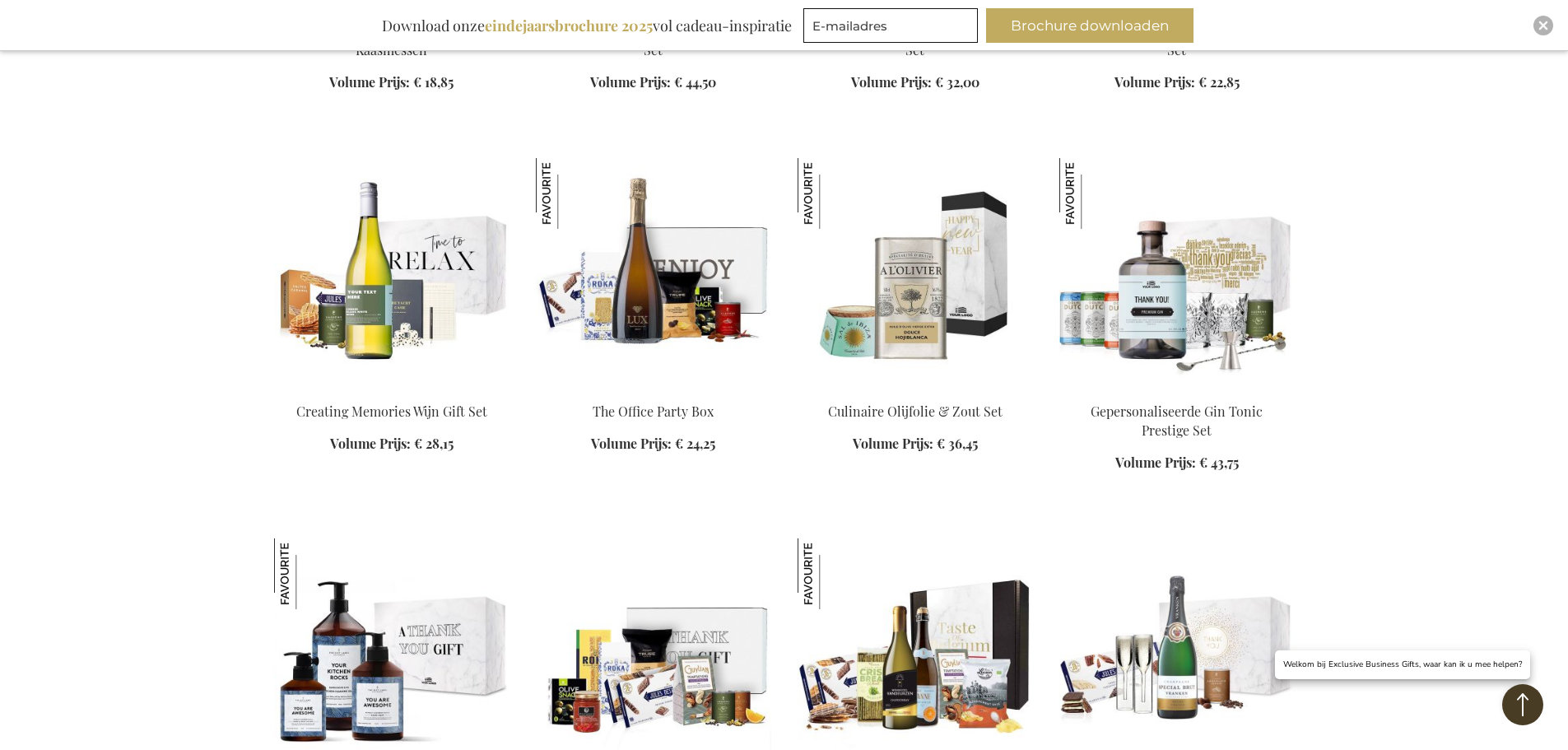
scroll to position [1564, 0]
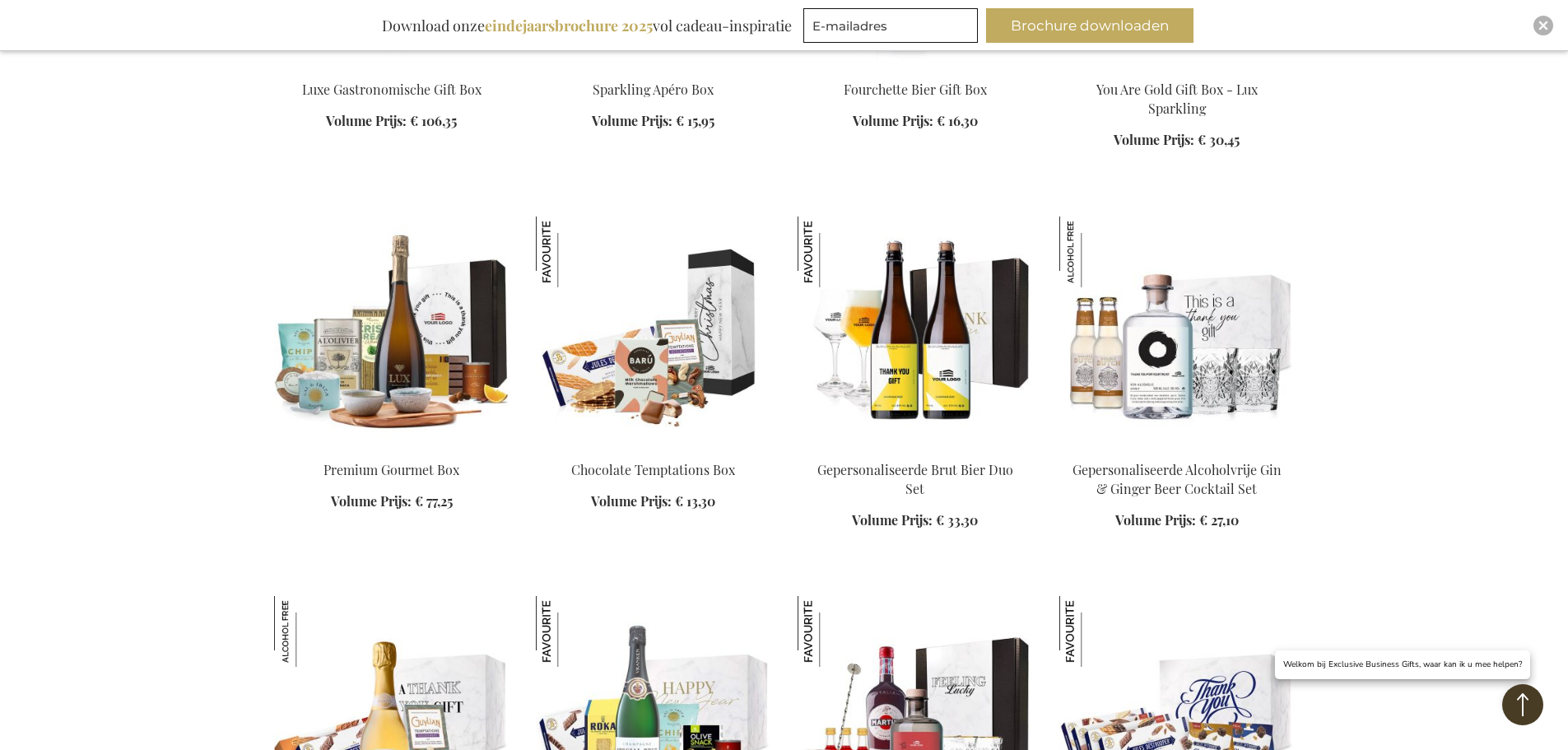
scroll to position [2470, 0]
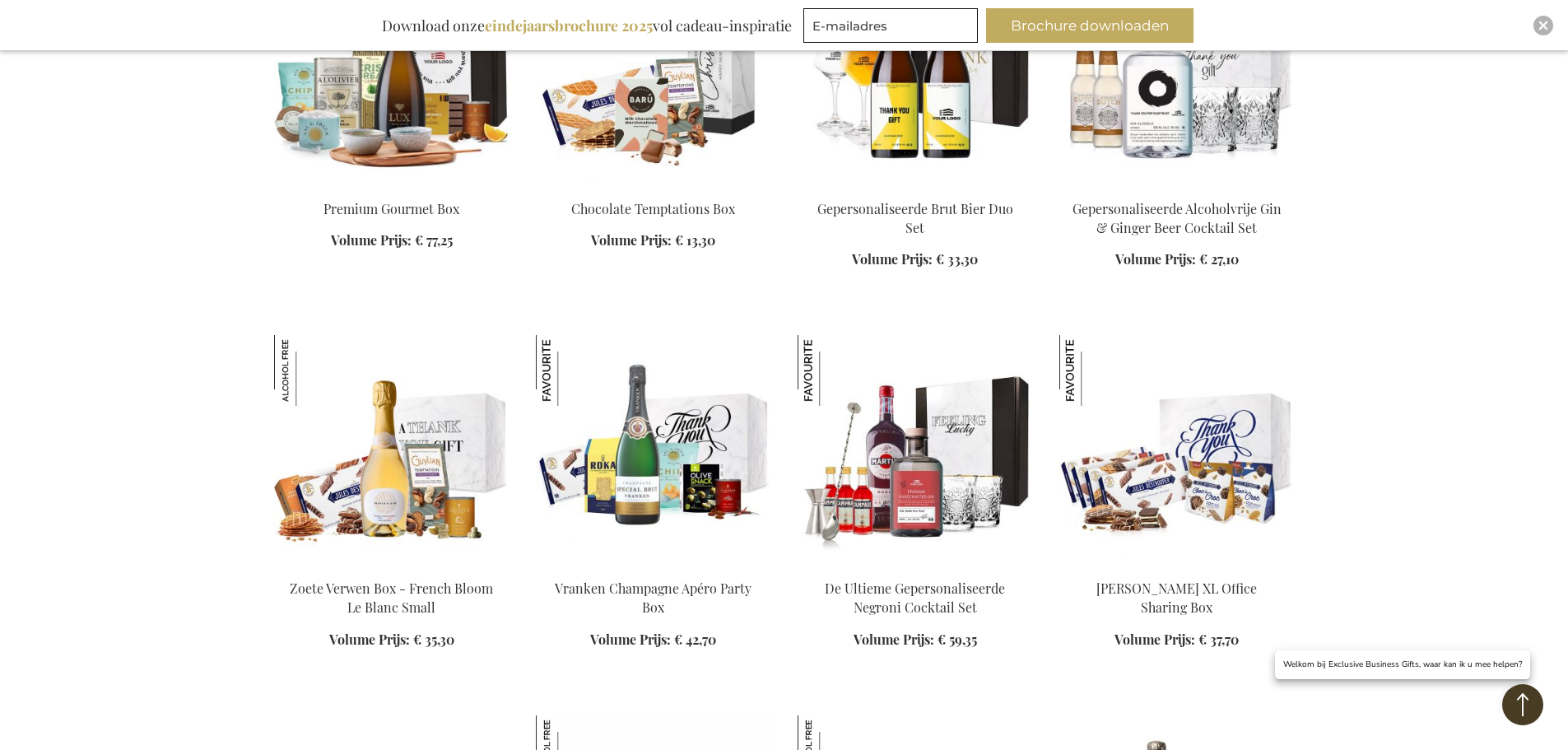
scroll to position [2470, 0]
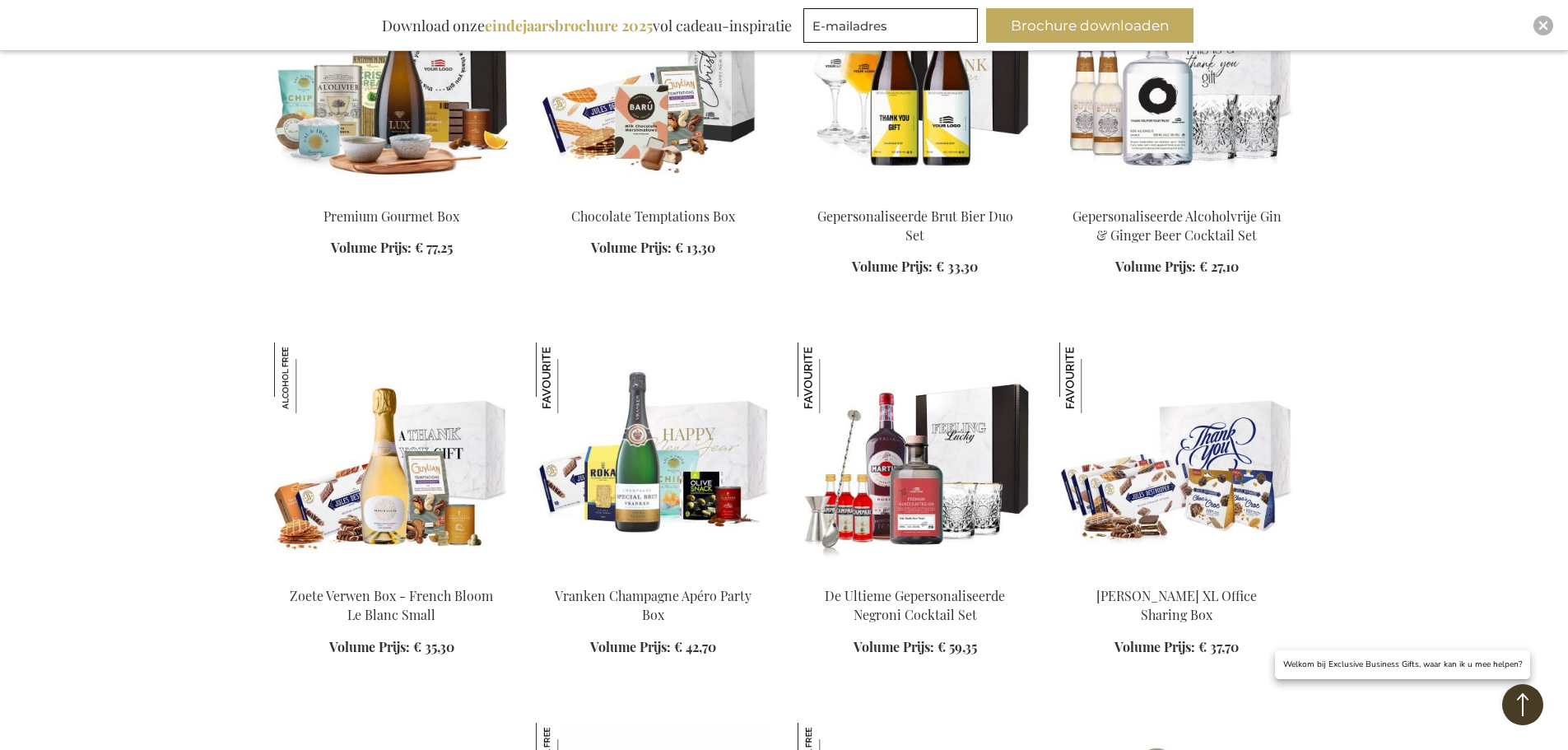
scroll to position [3211, 0]
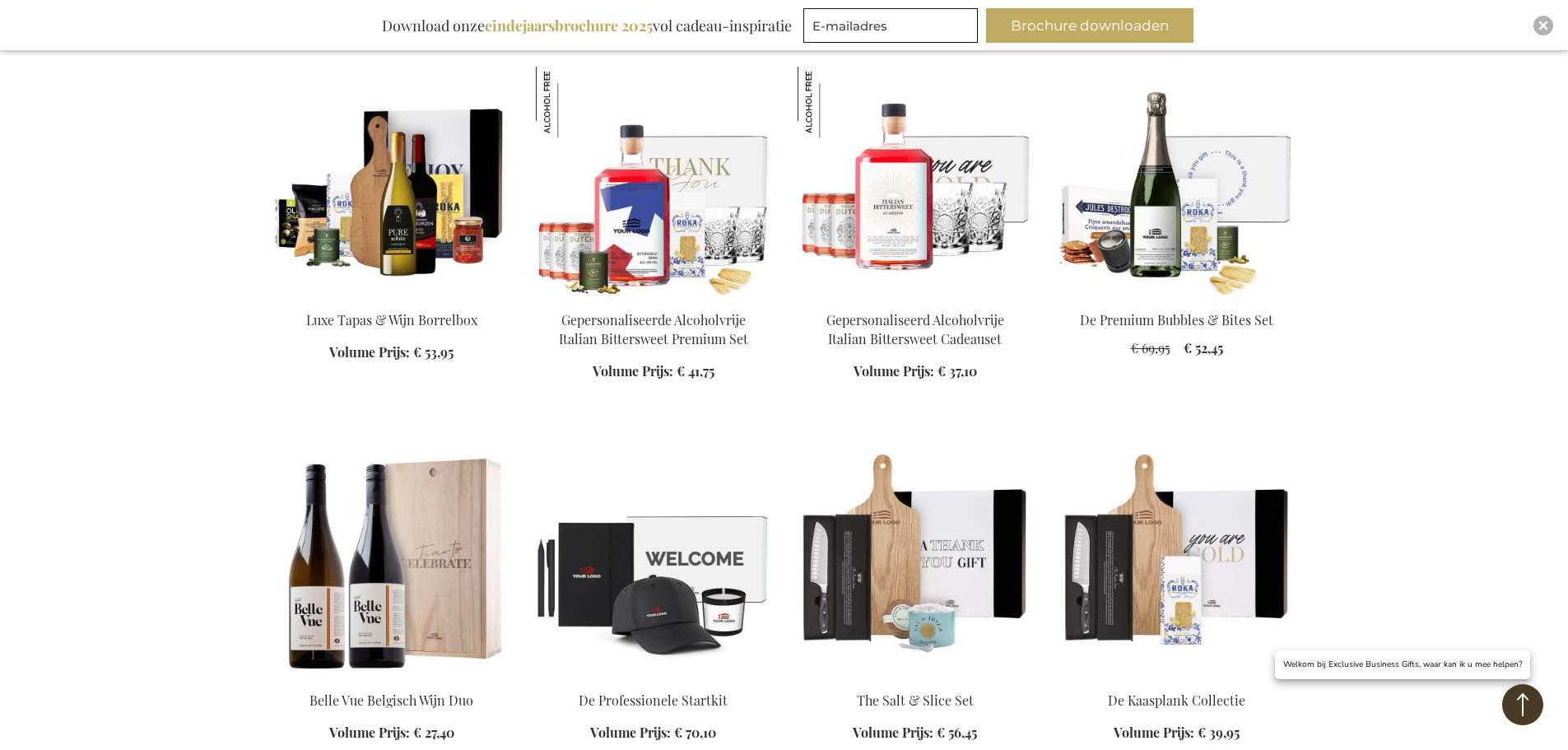
scroll to position [3541, 0]
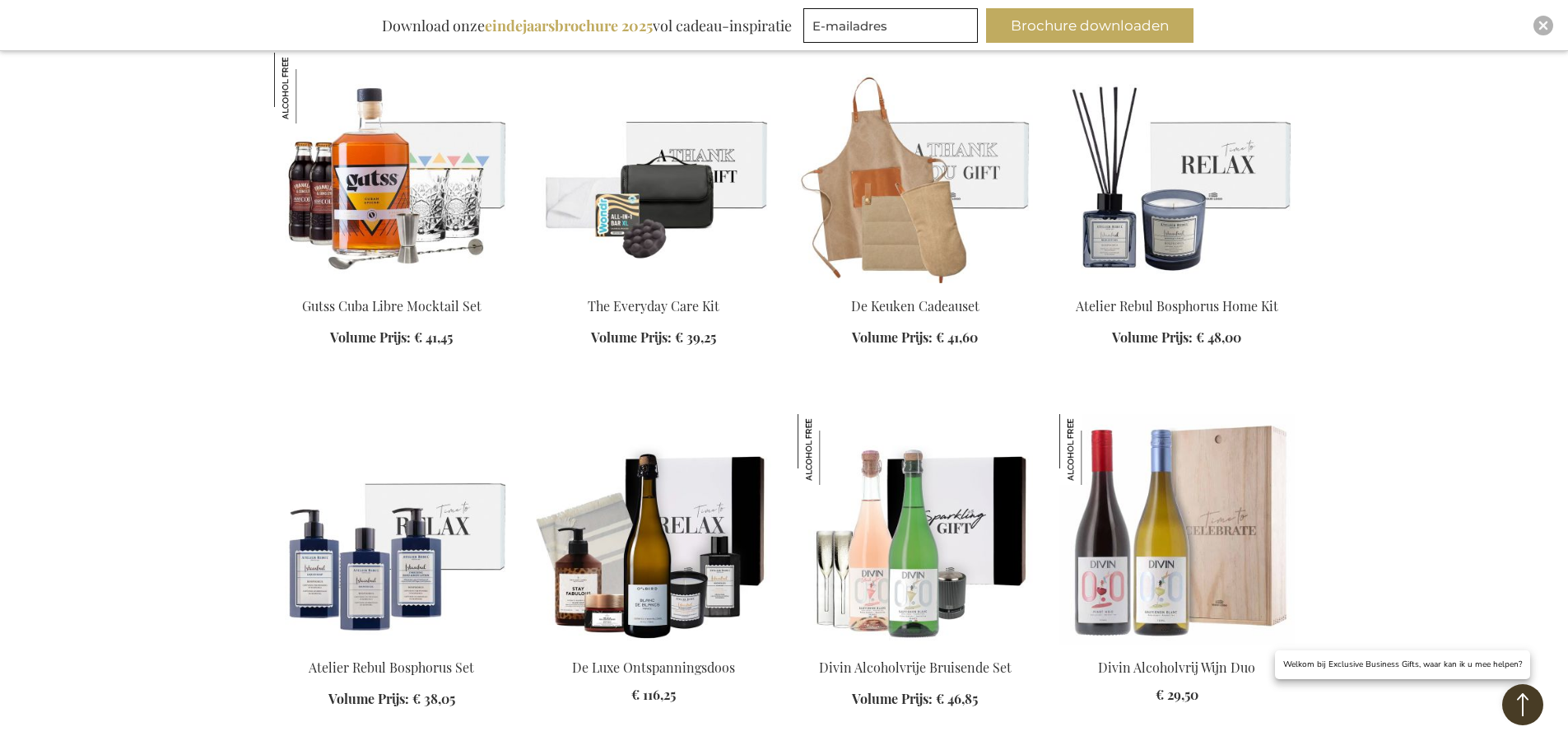
scroll to position [4693, 0]
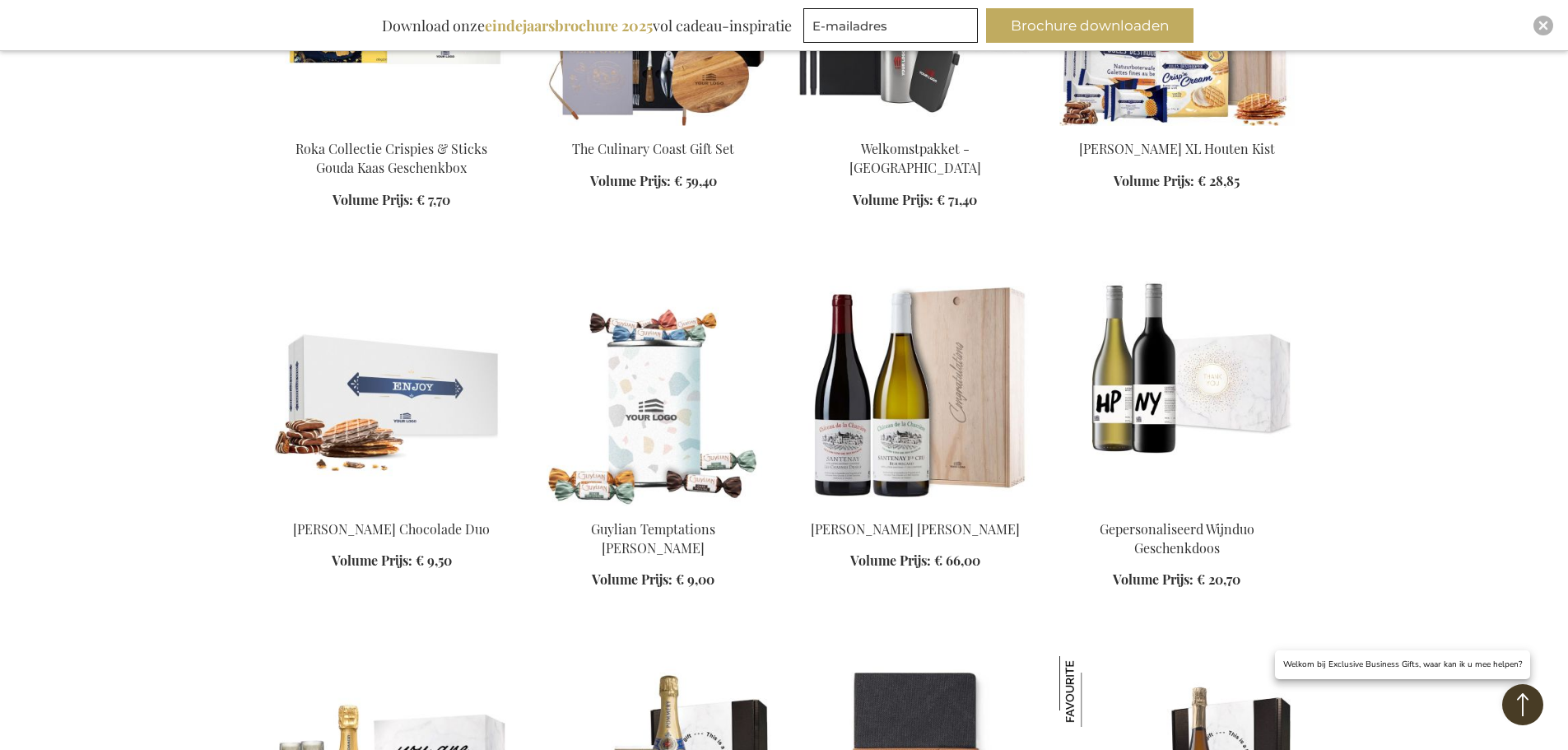
scroll to position [6258, 0]
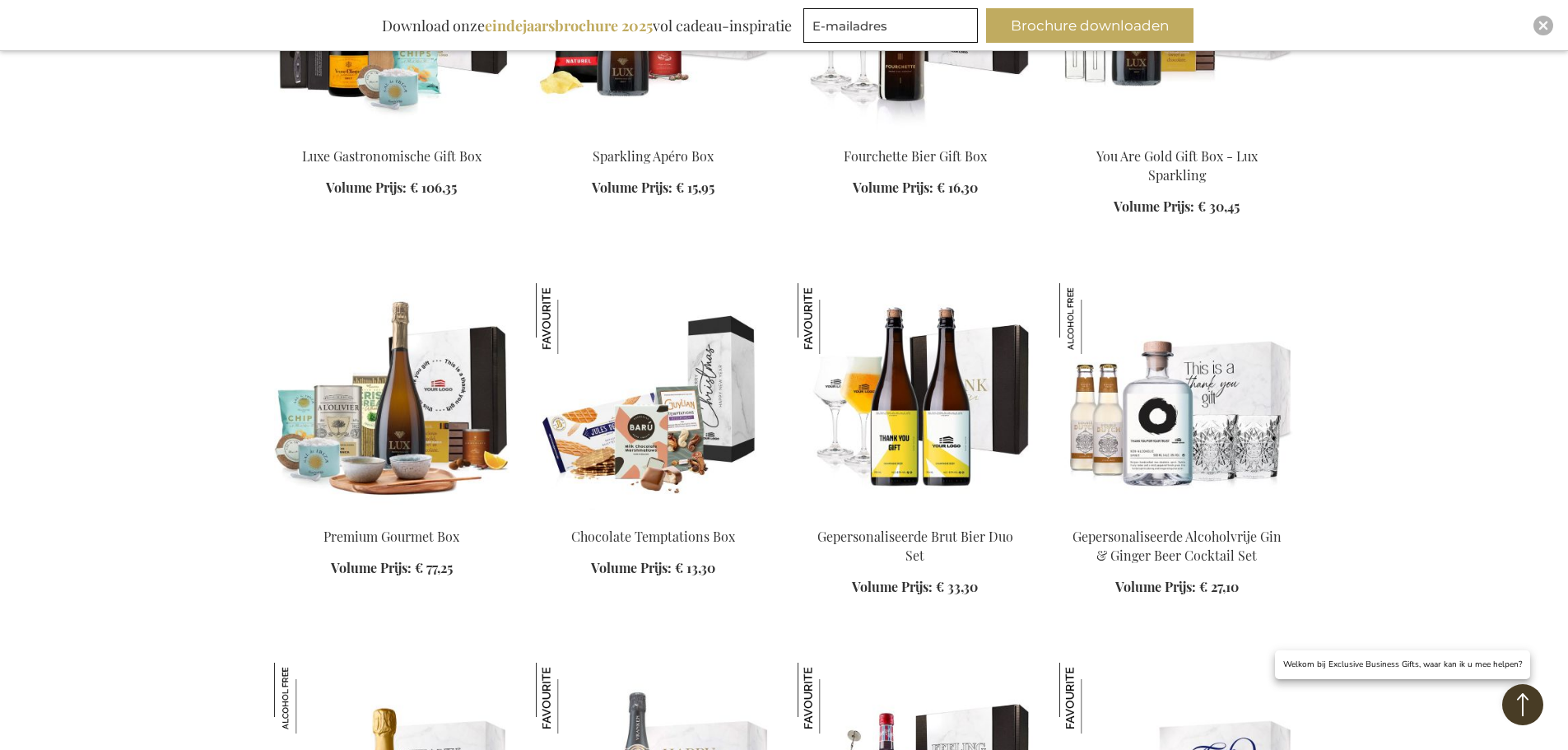
scroll to position [2306, 0]
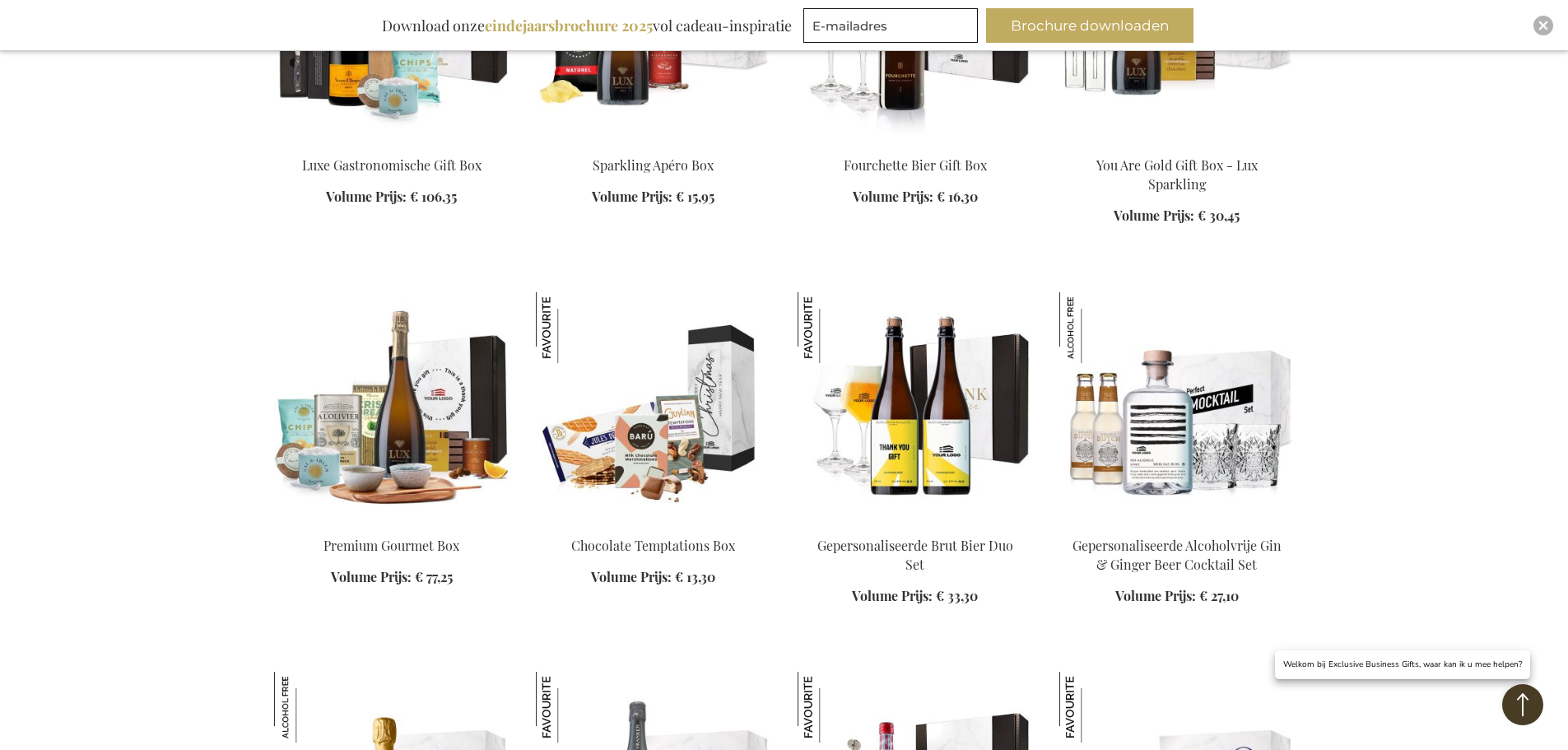
drag, startPoint x: 1203, startPoint y: 403, endPoint x: 1174, endPoint y: 404, distance: 29.0
click at [1174, 404] on img at bounding box center [1176, 408] width 235 height 230
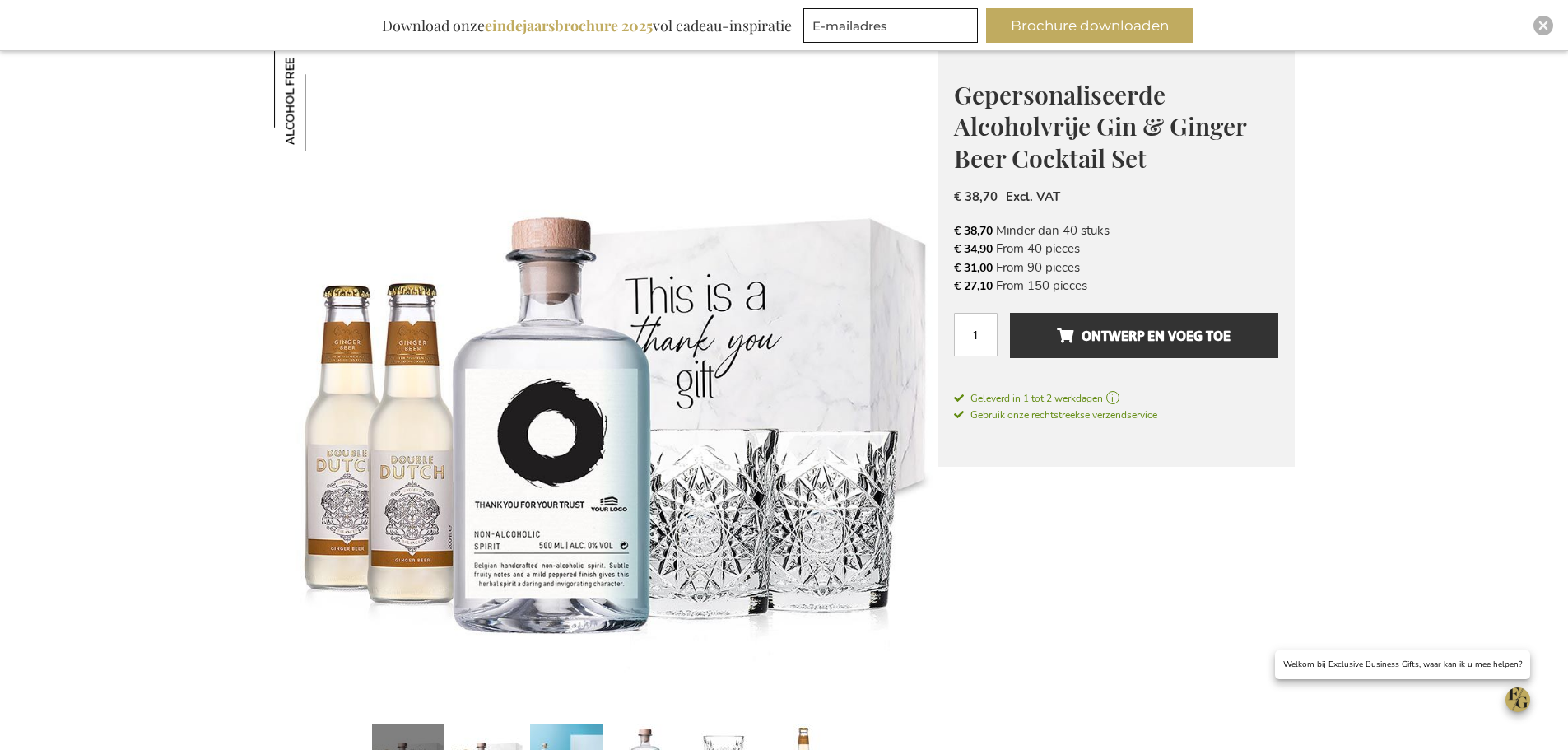
scroll to position [216, 0]
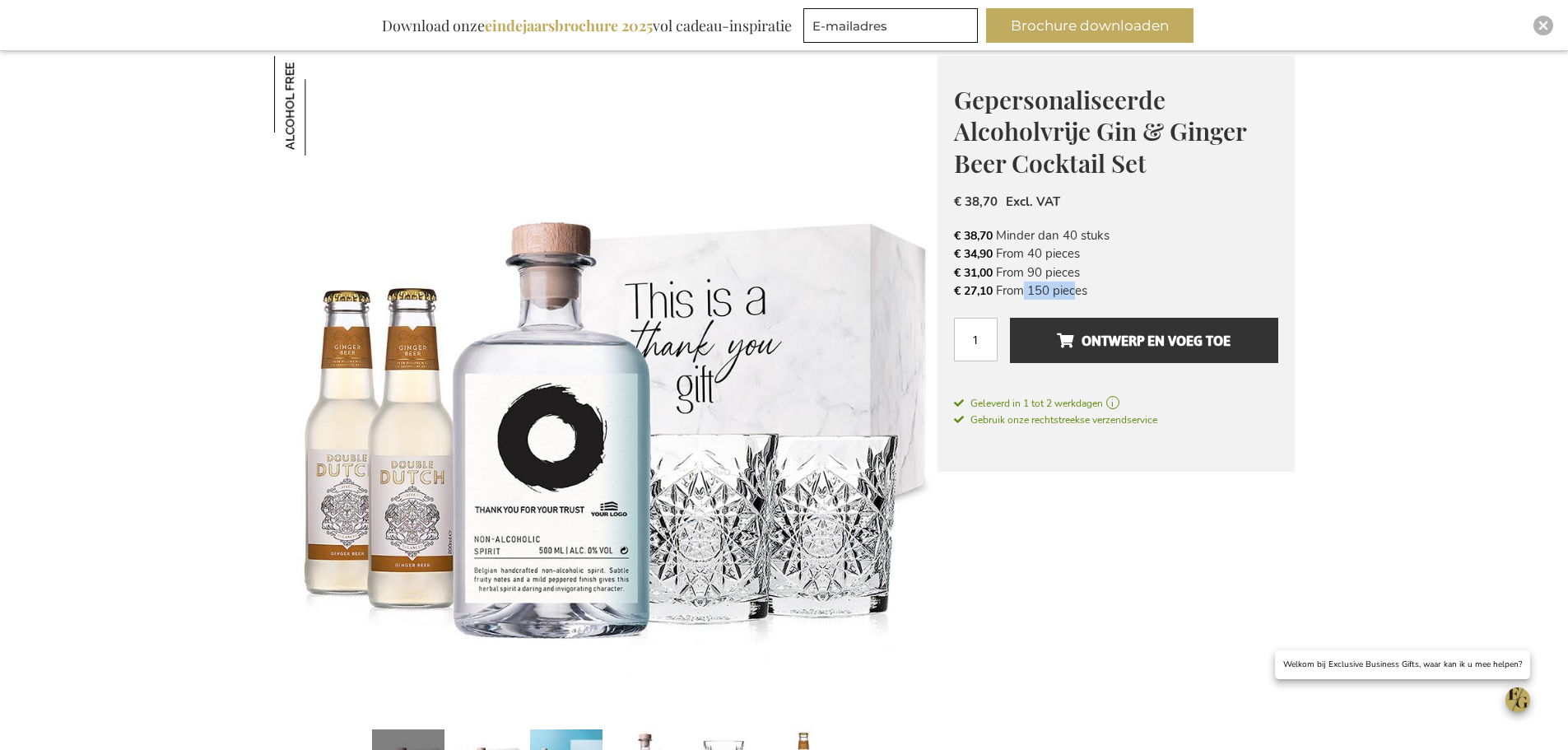
drag, startPoint x: 1006, startPoint y: 295, endPoint x: 1065, endPoint y: 295, distance: 59.0
click at [1065, 295] on li "€ 27,10 From 150 pieces" at bounding box center [1116, 290] width 324 height 18
click at [1094, 291] on li "€ 27,10 From 150 pieces" at bounding box center [1116, 290] width 324 height 18
click at [1093, 291] on li "€ 27,10 From 150 pieces" at bounding box center [1116, 290] width 324 height 18
drag, startPoint x: 1093, startPoint y: 291, endPoint x: 963, endPoint y: 290, distance: 130.0
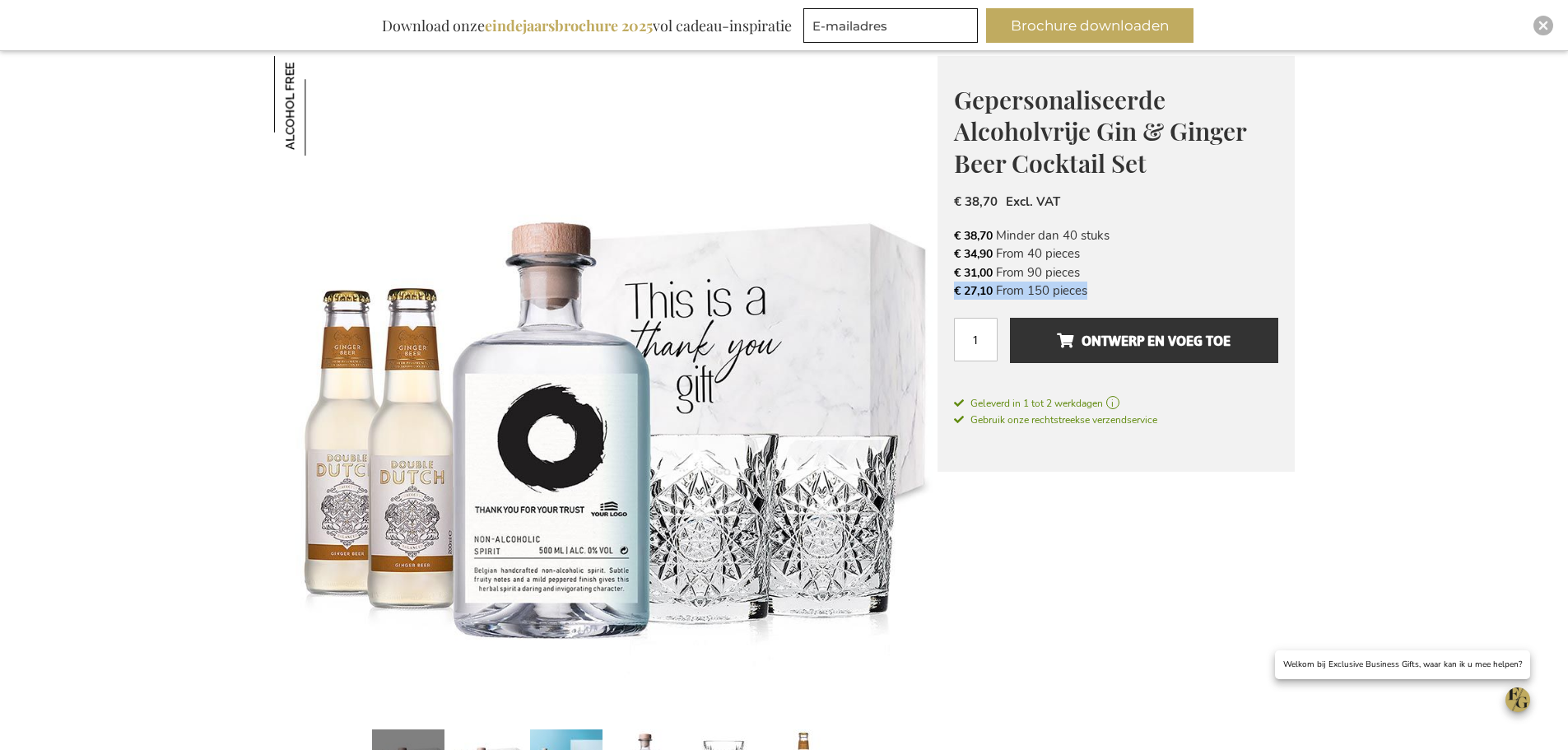
click at [1020, 291] on li "€ 27,10 From 150 pieces" at bounding box center [1116, 290] width 324 height 18
click at [957, 290] on span "€ 27,10" at bounding box center [973, 291] width 39 height 16
drag, startPoint x: 942, startPoint y: 300, endPoint x: 1117, endPoint y: 293, distance: 175.1
click at [1117, 293] on div "Gepersonaliseerde Alcoholvrije Gin & Ginger Beer Cocktail Set Een uniek relatie…" at bounding box center [1116, 264] width 358 height 416
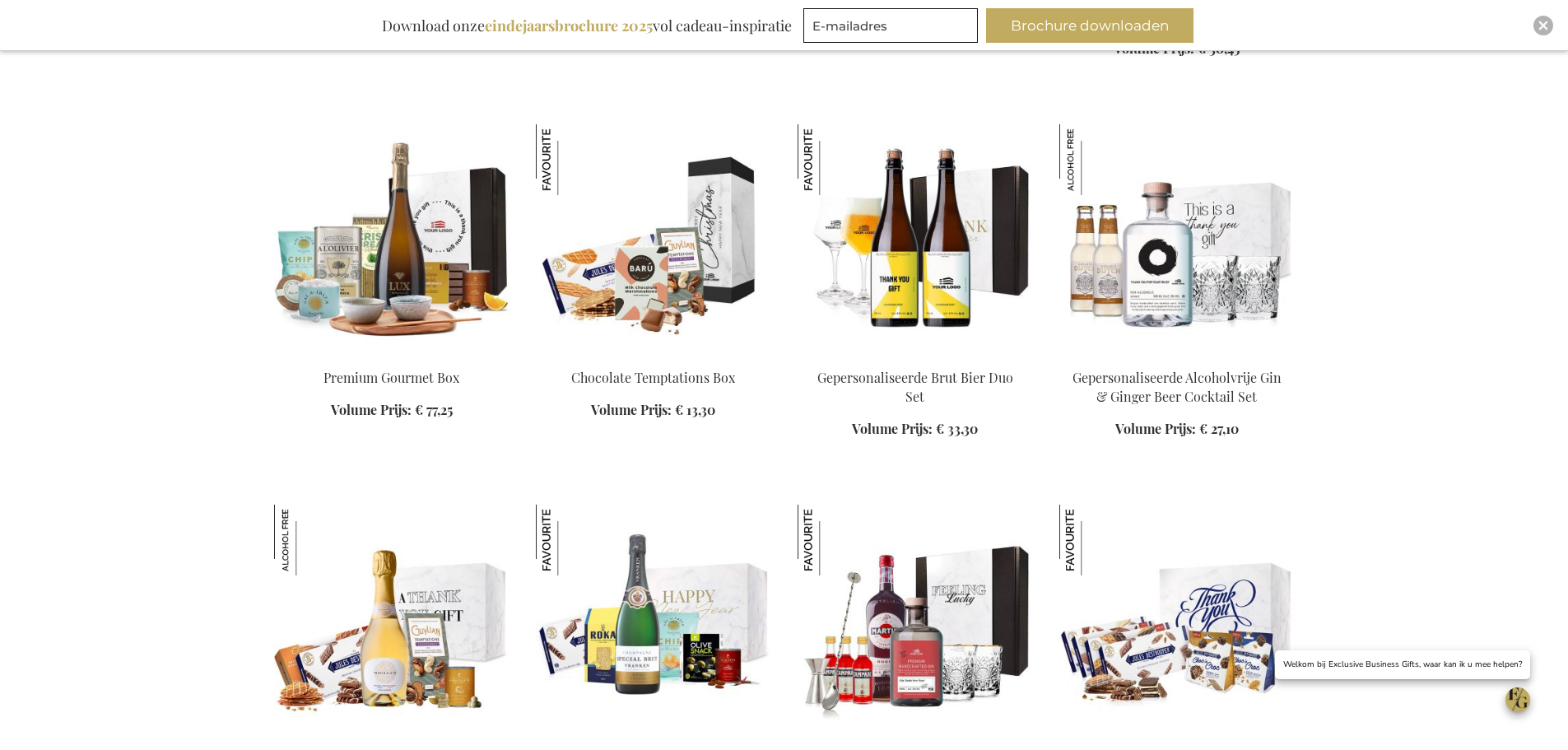
scroll to position [1456, 0]
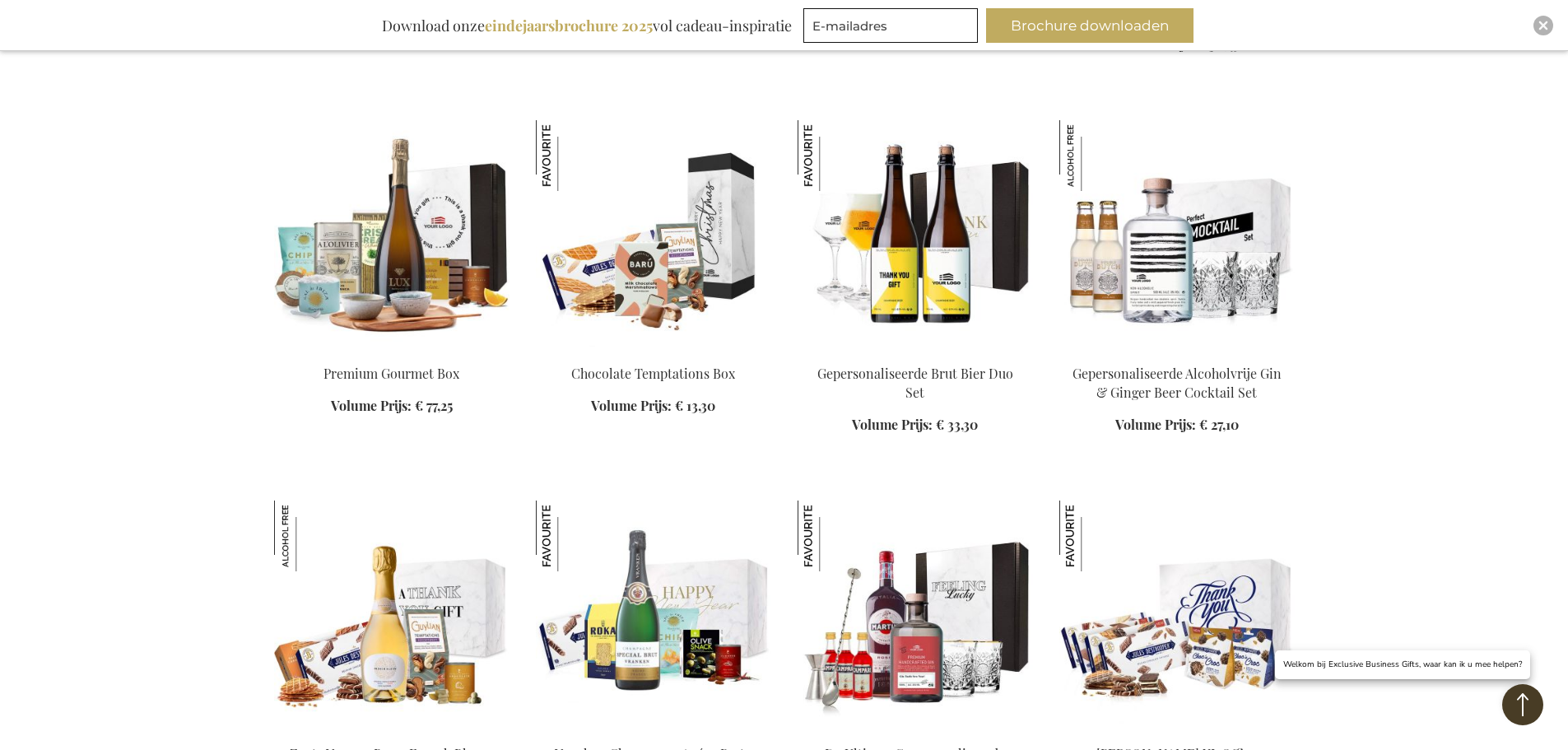
click at [1165, 228] on img at bounding box center [1176, 235] width 235 height 230
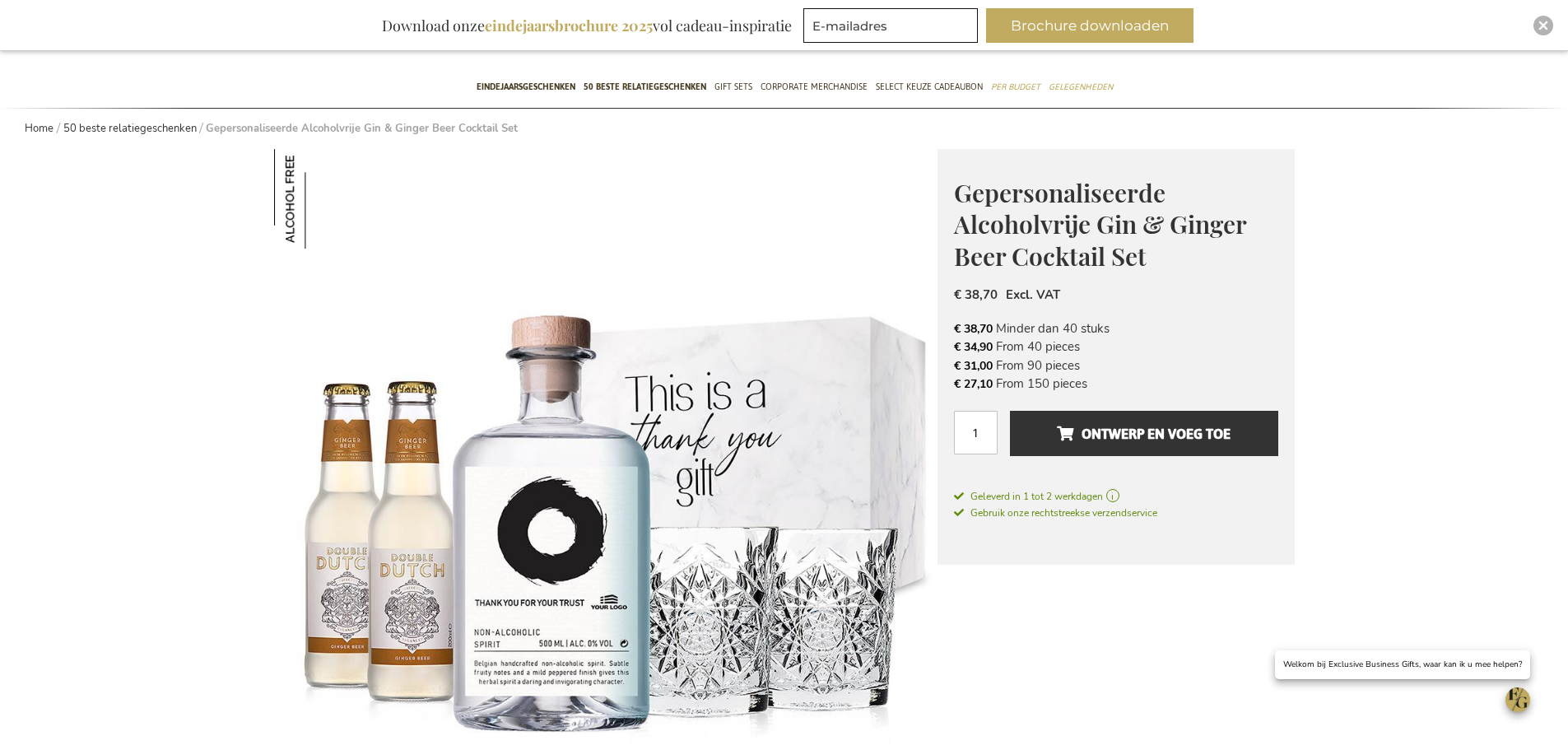
scroll to position [247, 0]
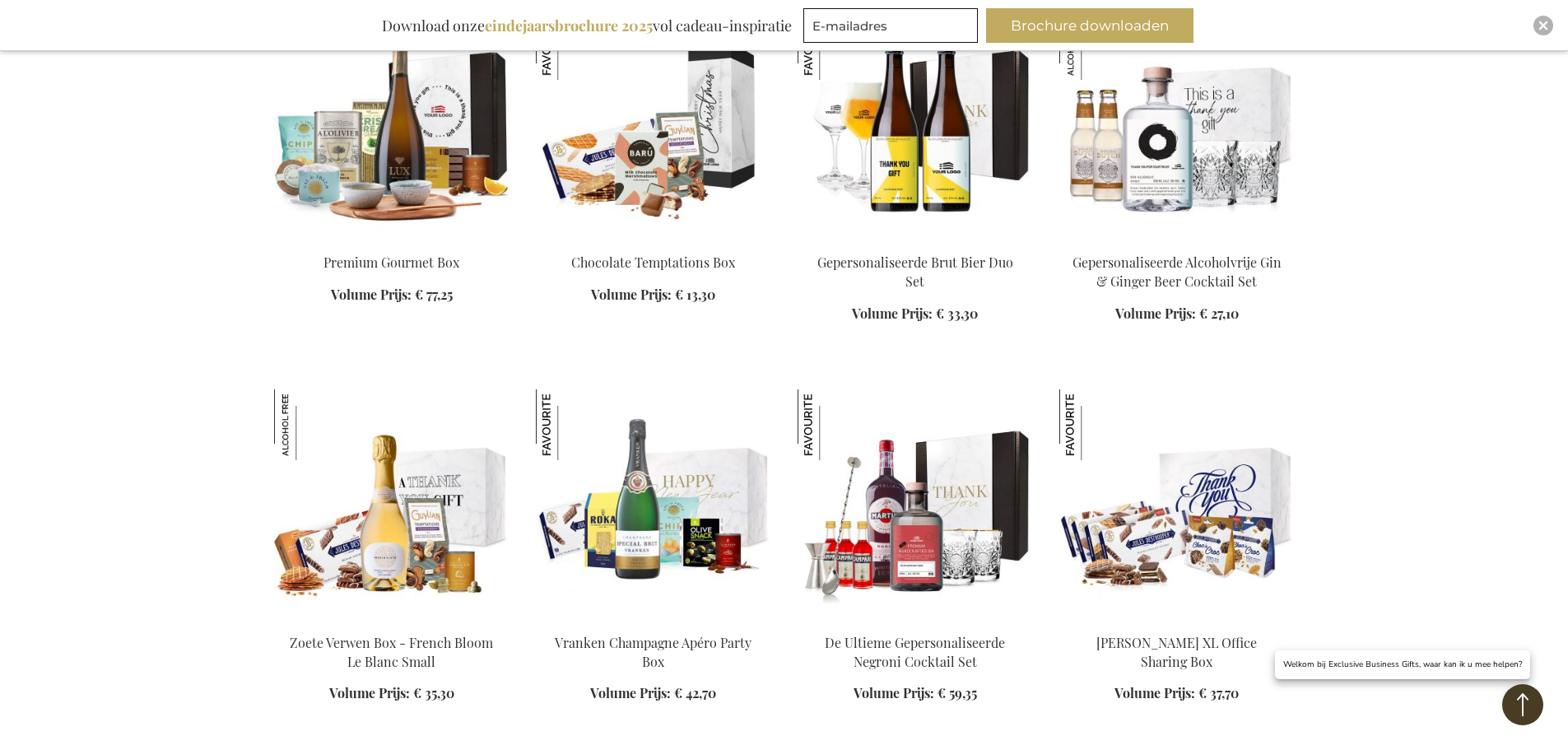
scroll to position [1539, 0]
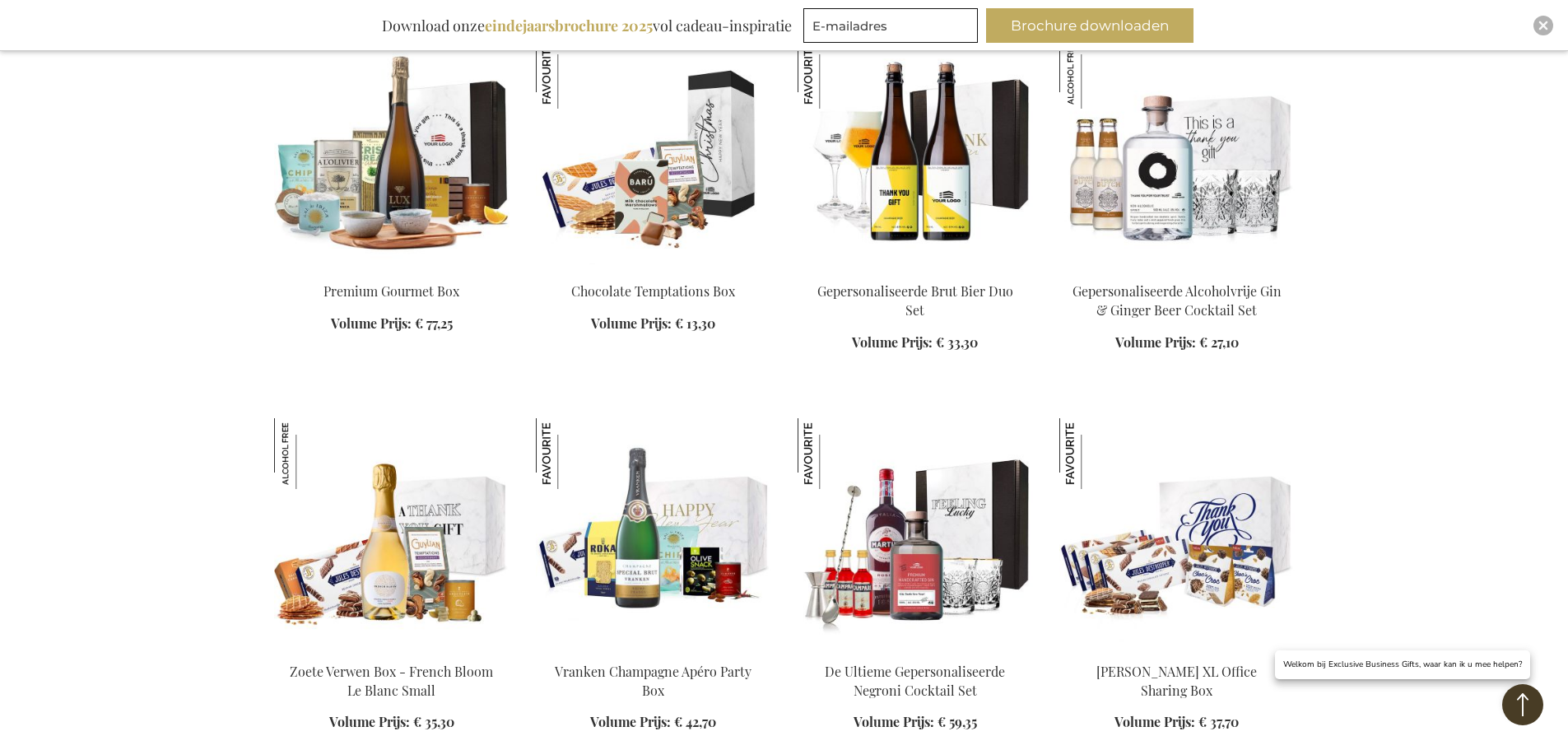
click at [636, 193] on img at bounding box center [653, 153] width 235 height 230
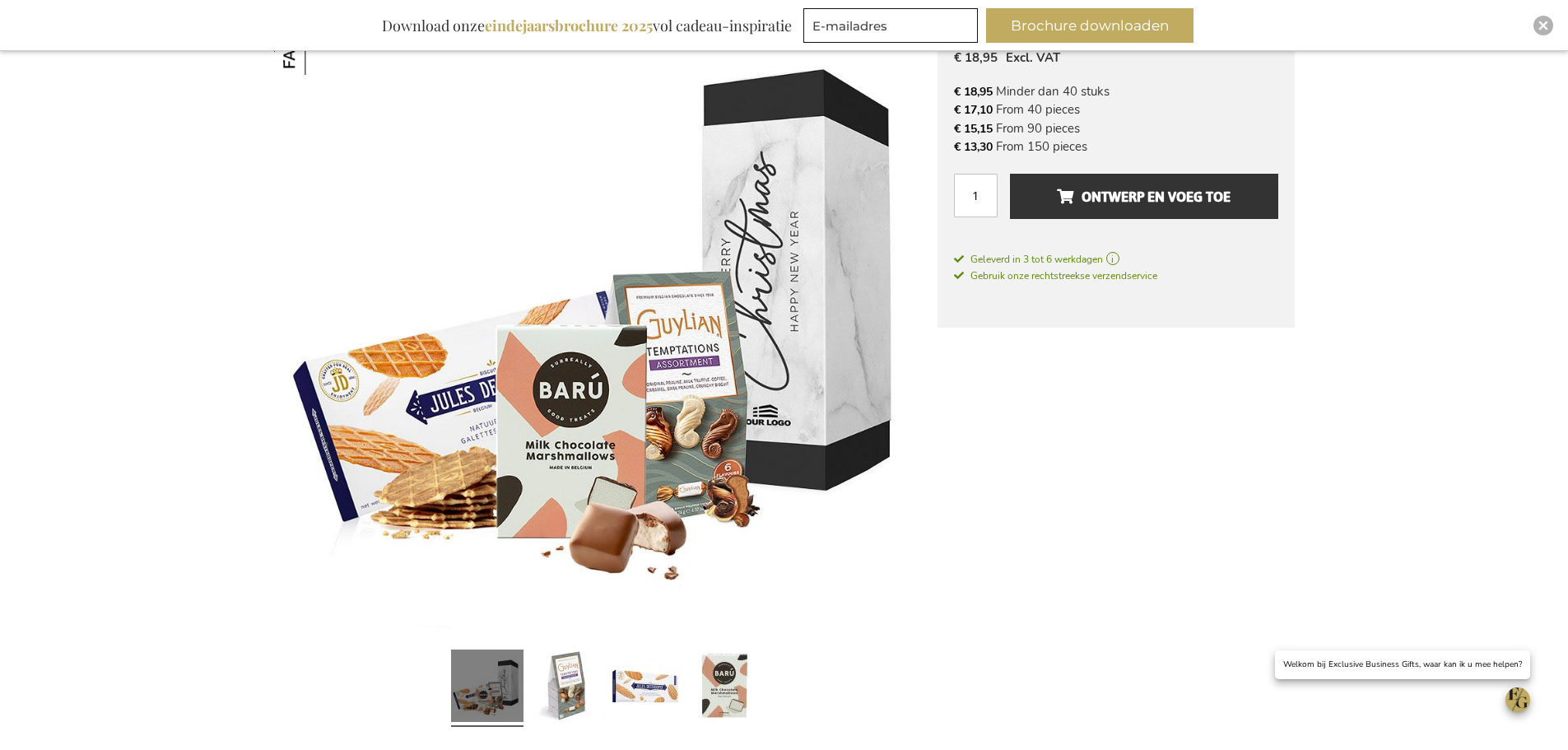
scroll to position [358, 0]
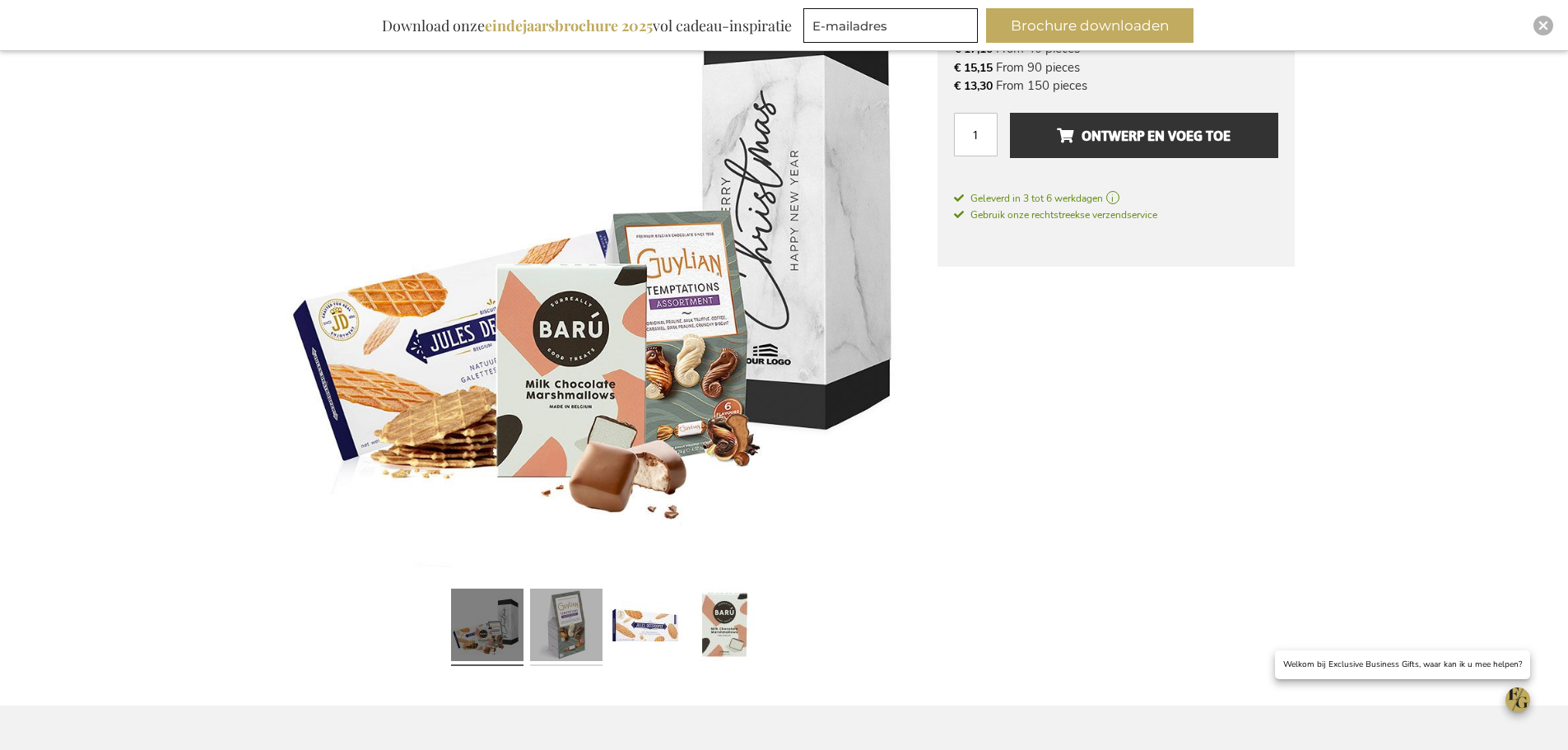
click at [589, 607] on link at bounding box center [567, 626] width 72 height 90
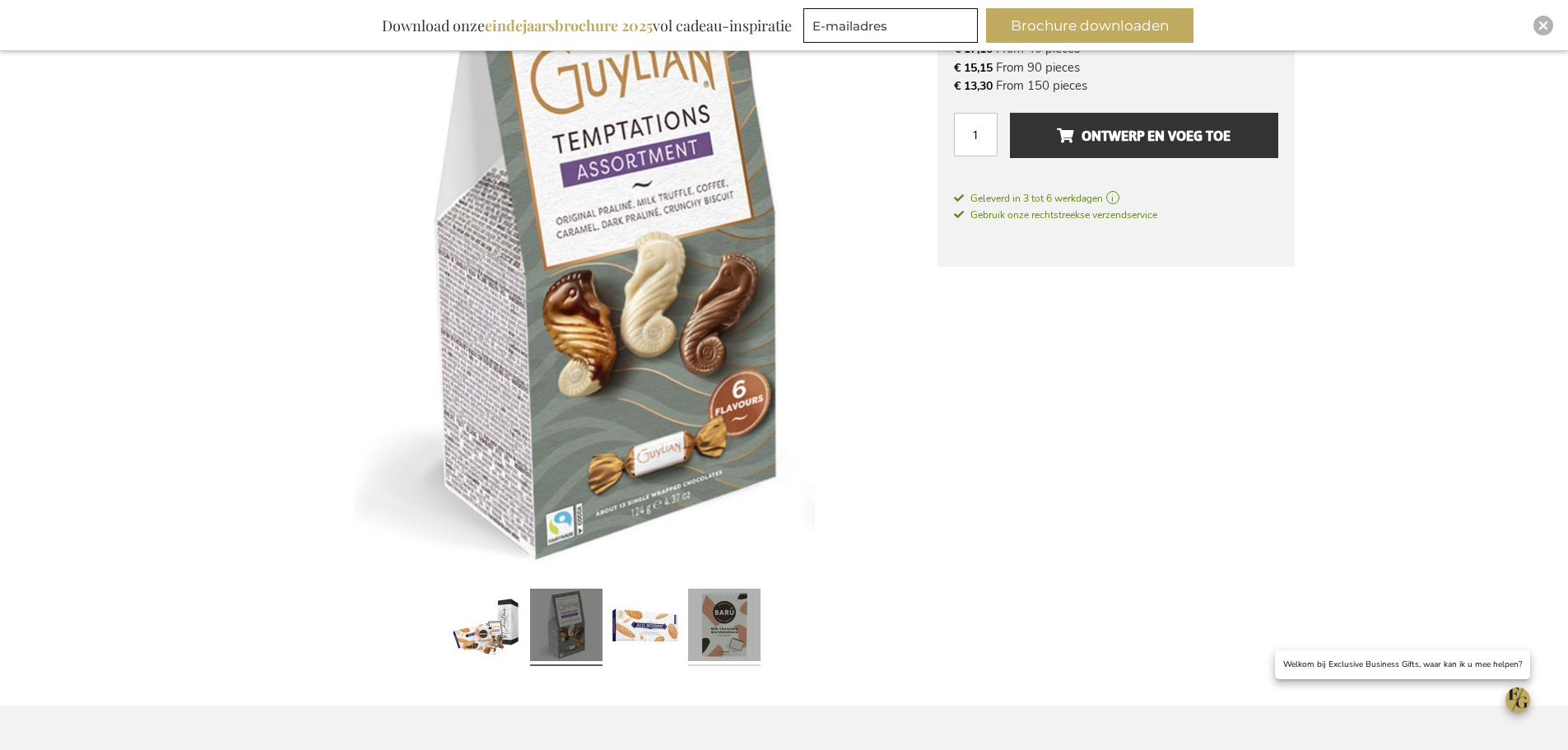
click at [730, 623] on link at bounding box center [725, 626] width 72 height 90
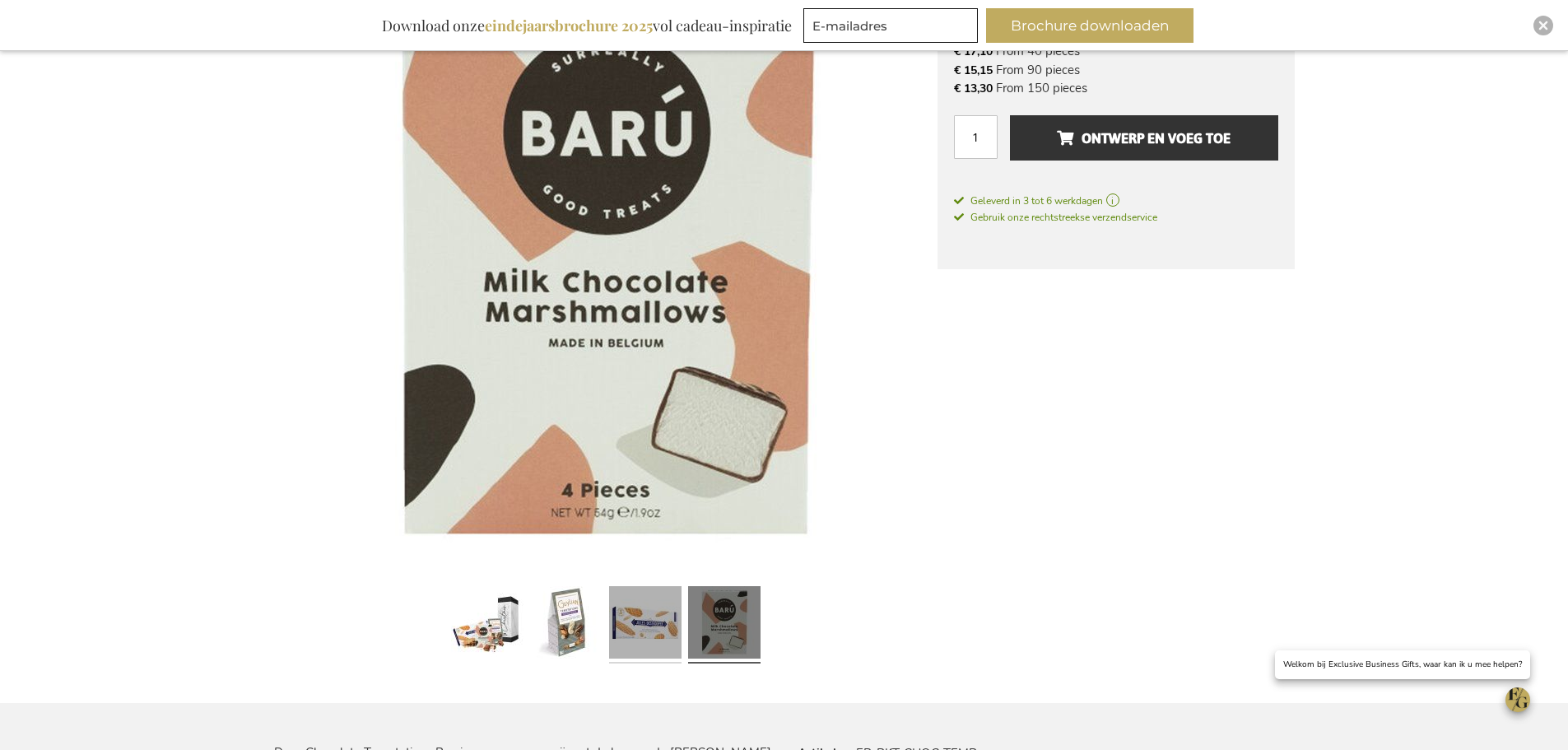
click at [653, 635] on link at bounding box center [646, 625] width 72 height 90
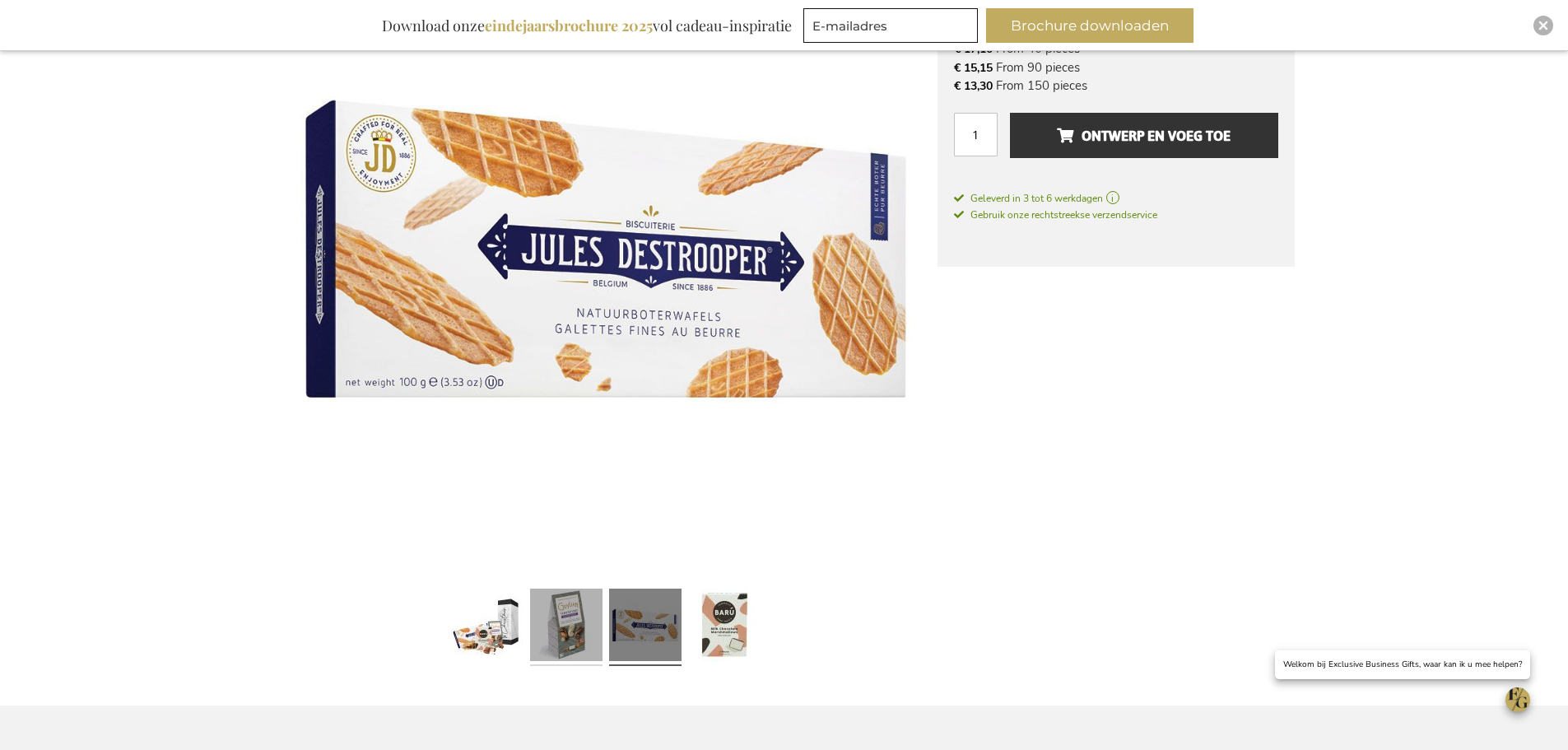
click at [598, 640] on link at bounding box center [567, 626] width 72 height 90
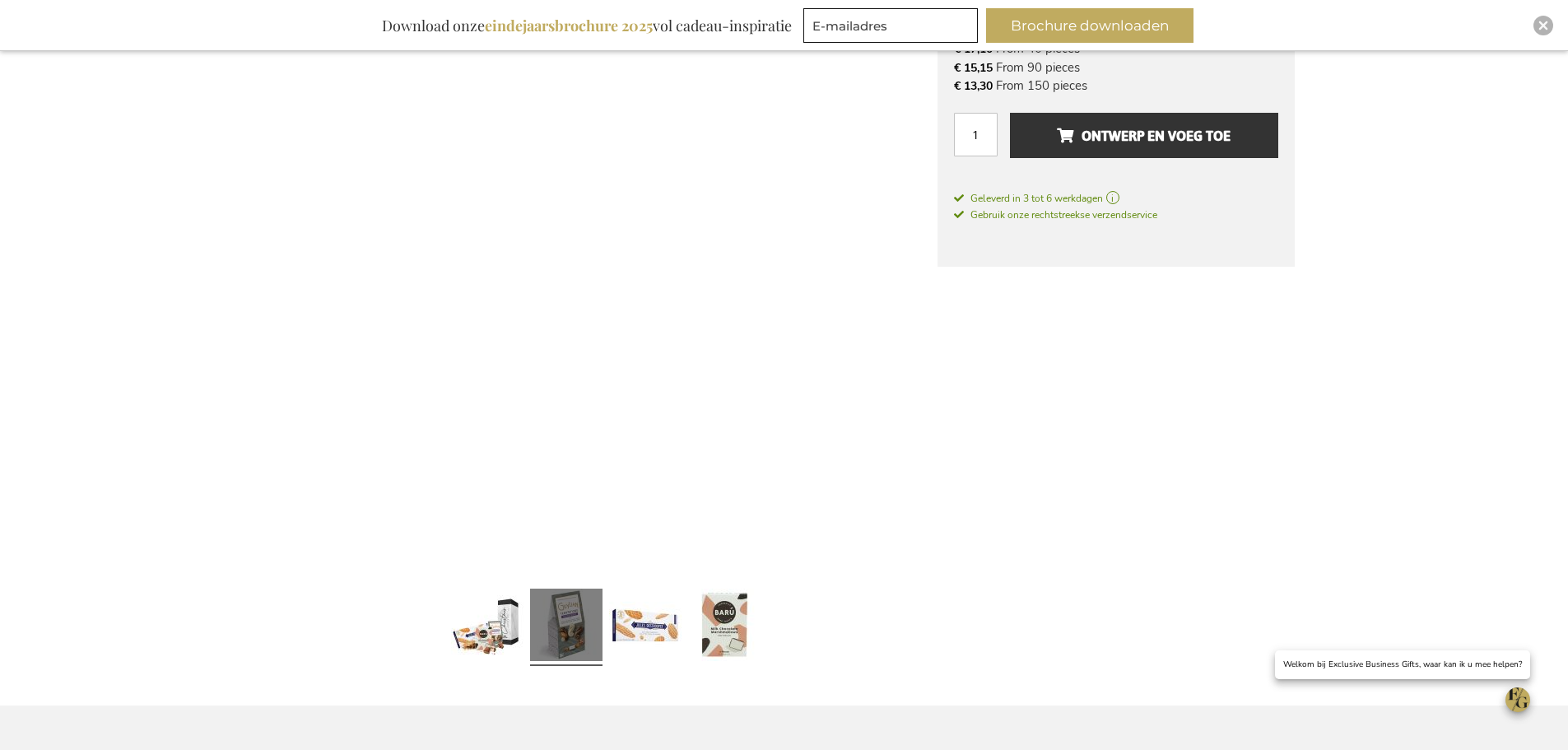
click at [538, 641] on link at bounding box center [567, 626] width 72 height 90
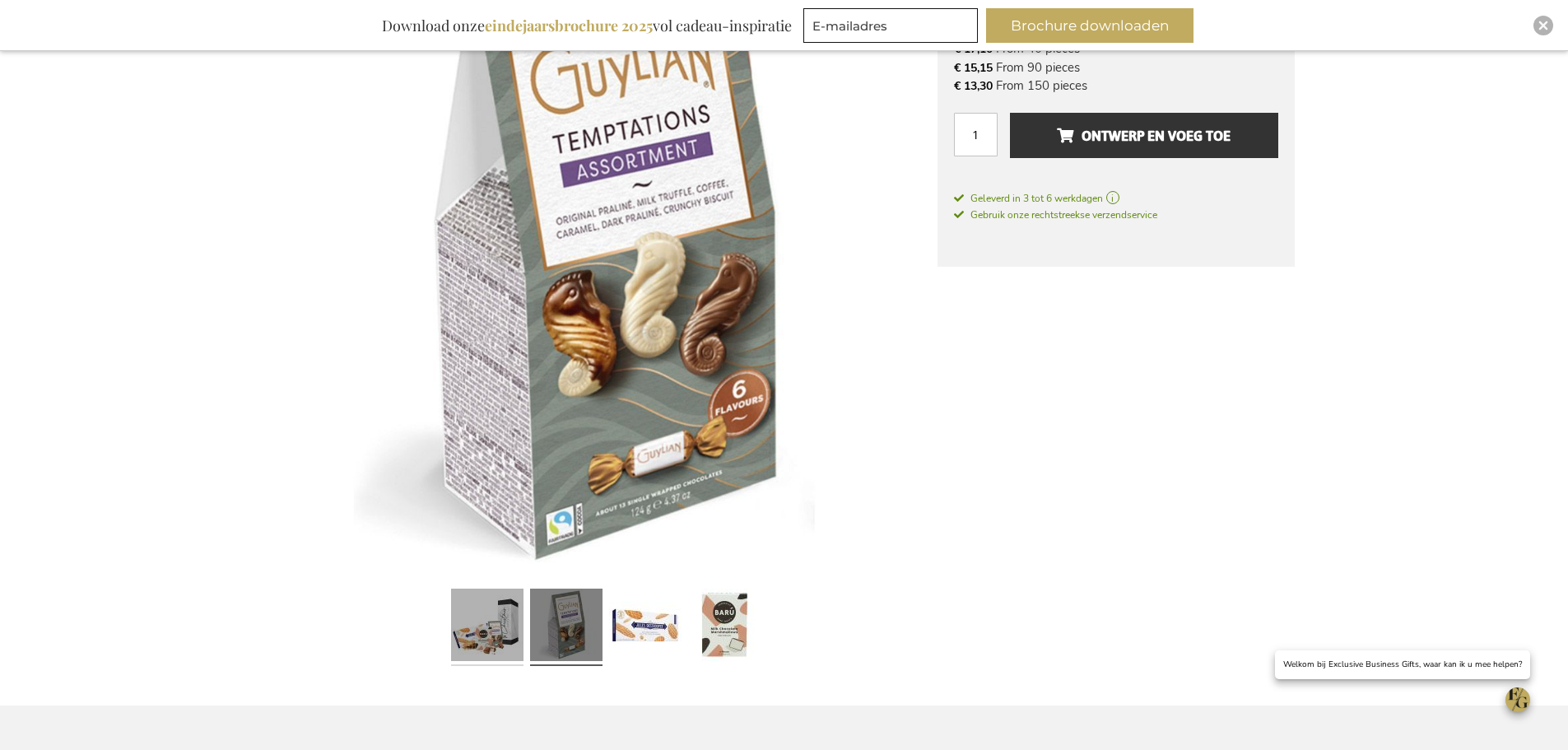
click at [516, 641] on link at bounding box center [488, 626] width 72 height 90
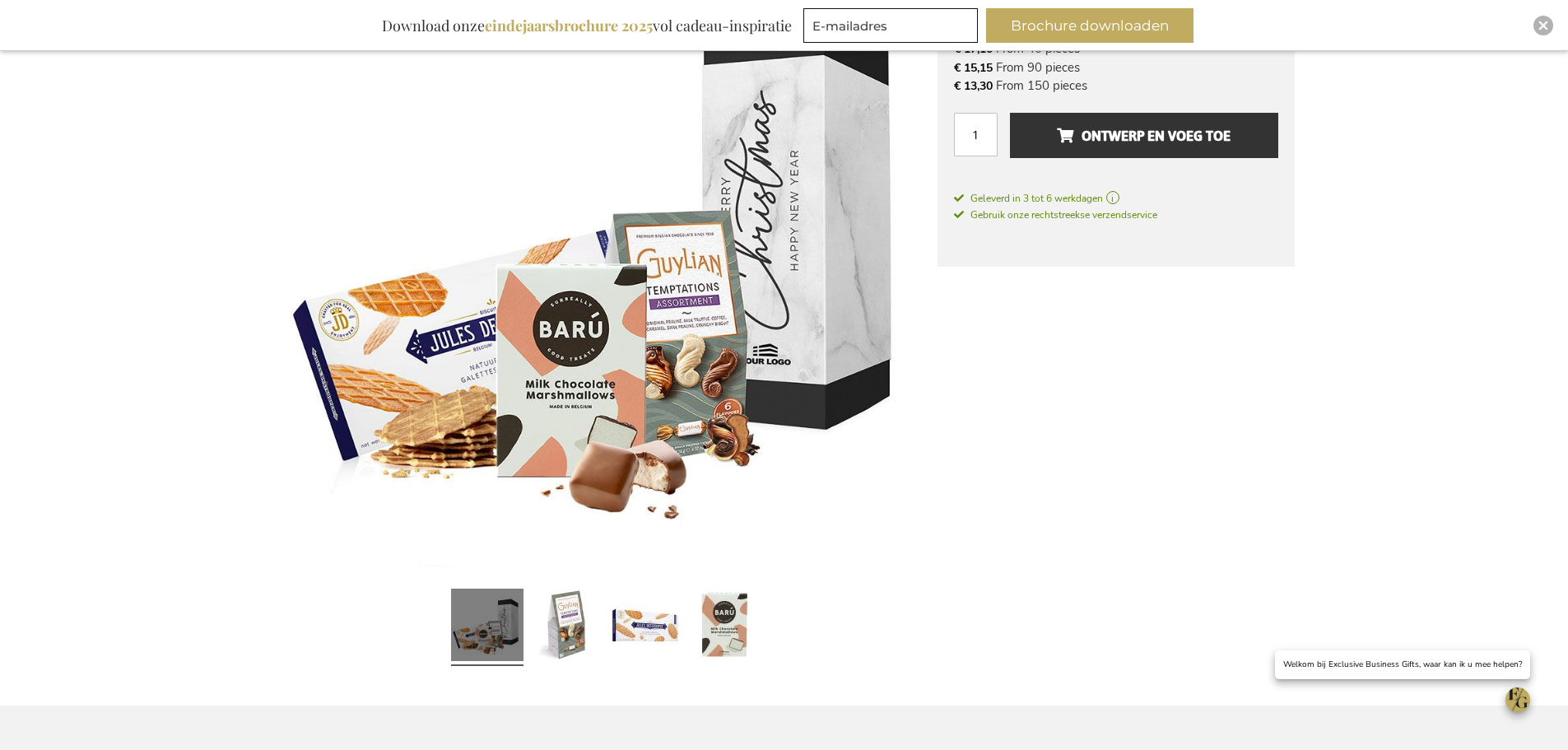
scroll to position [275, 0]
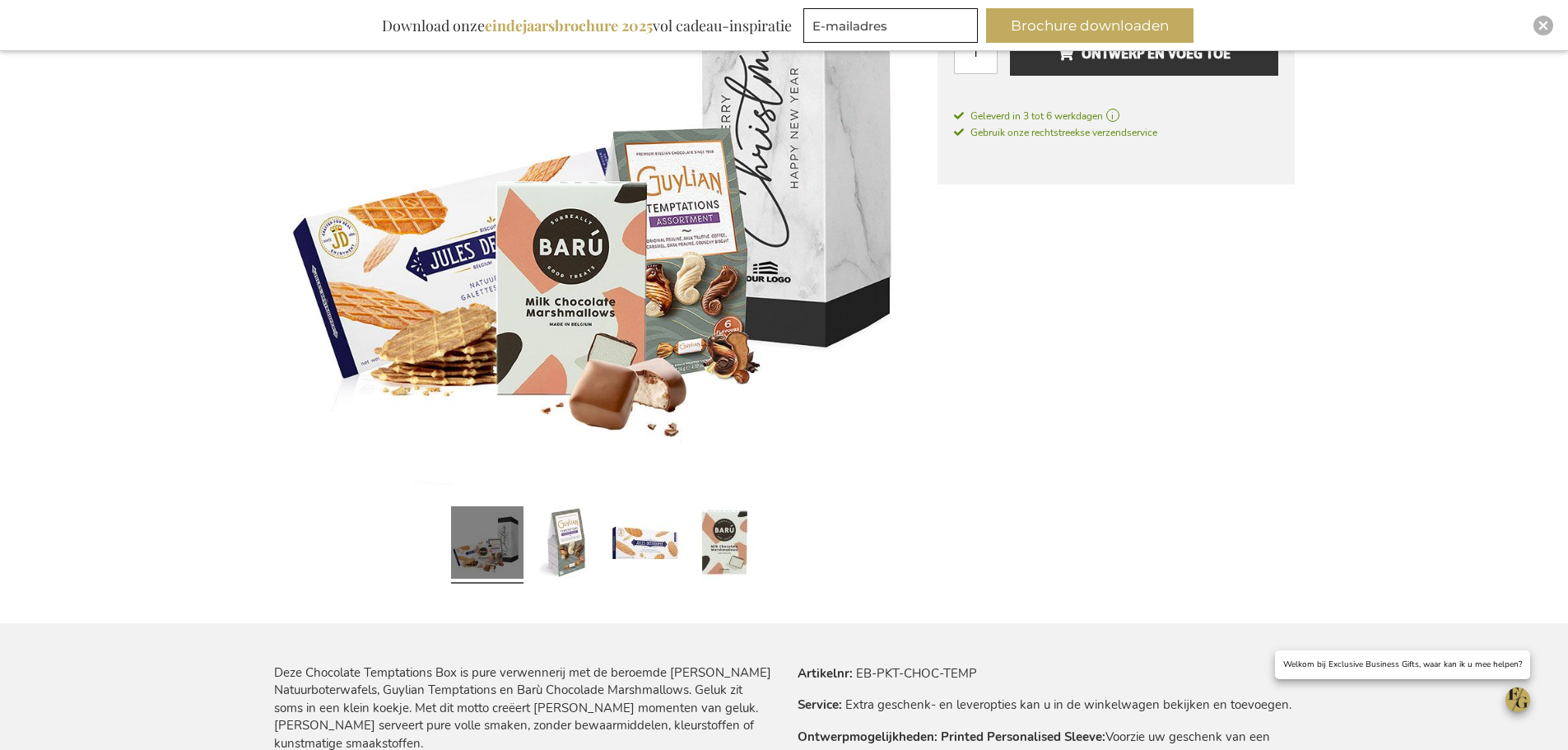
click at [502, 545] on link at bounding box center [488, 545] width 72 height 90
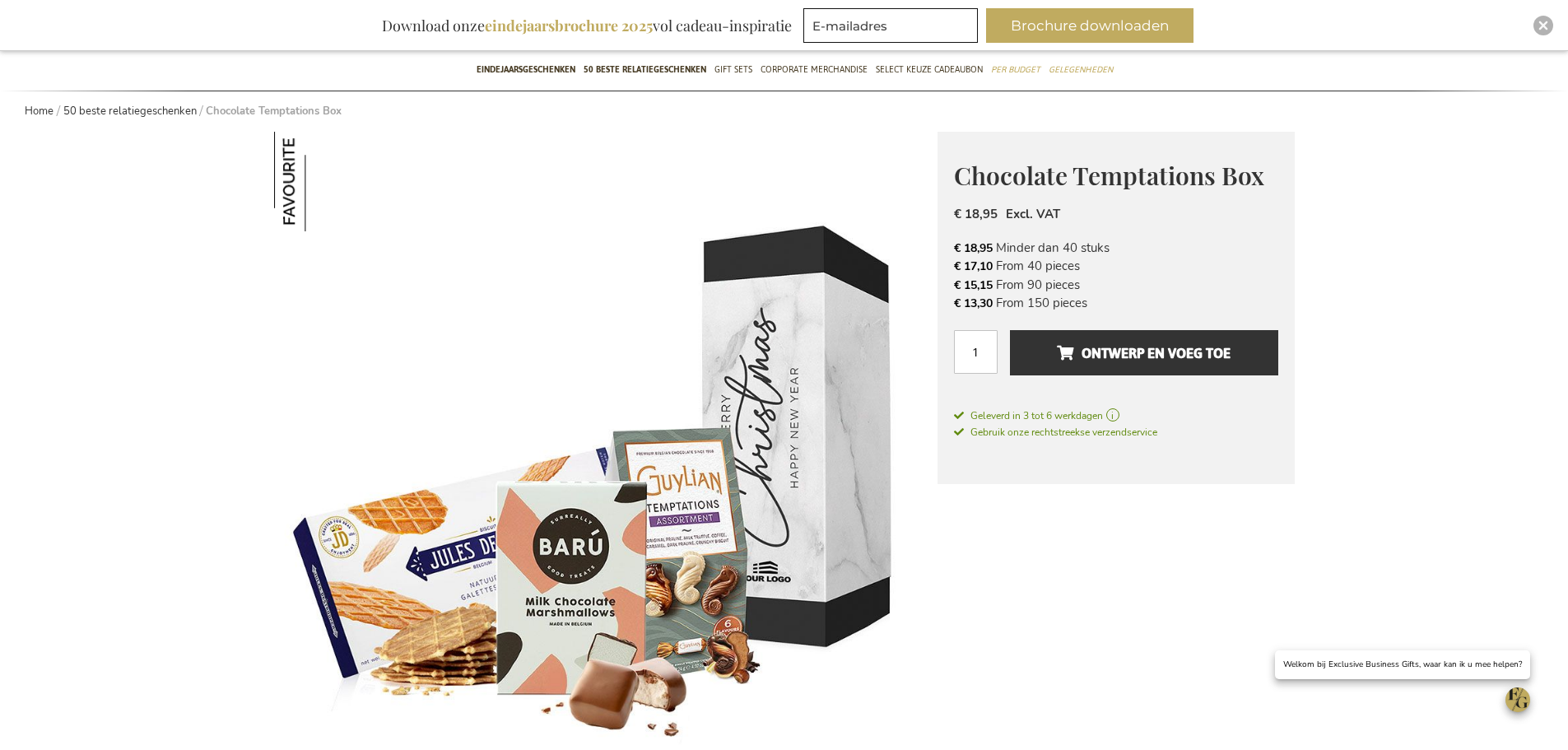
scroll to position [111, 0]
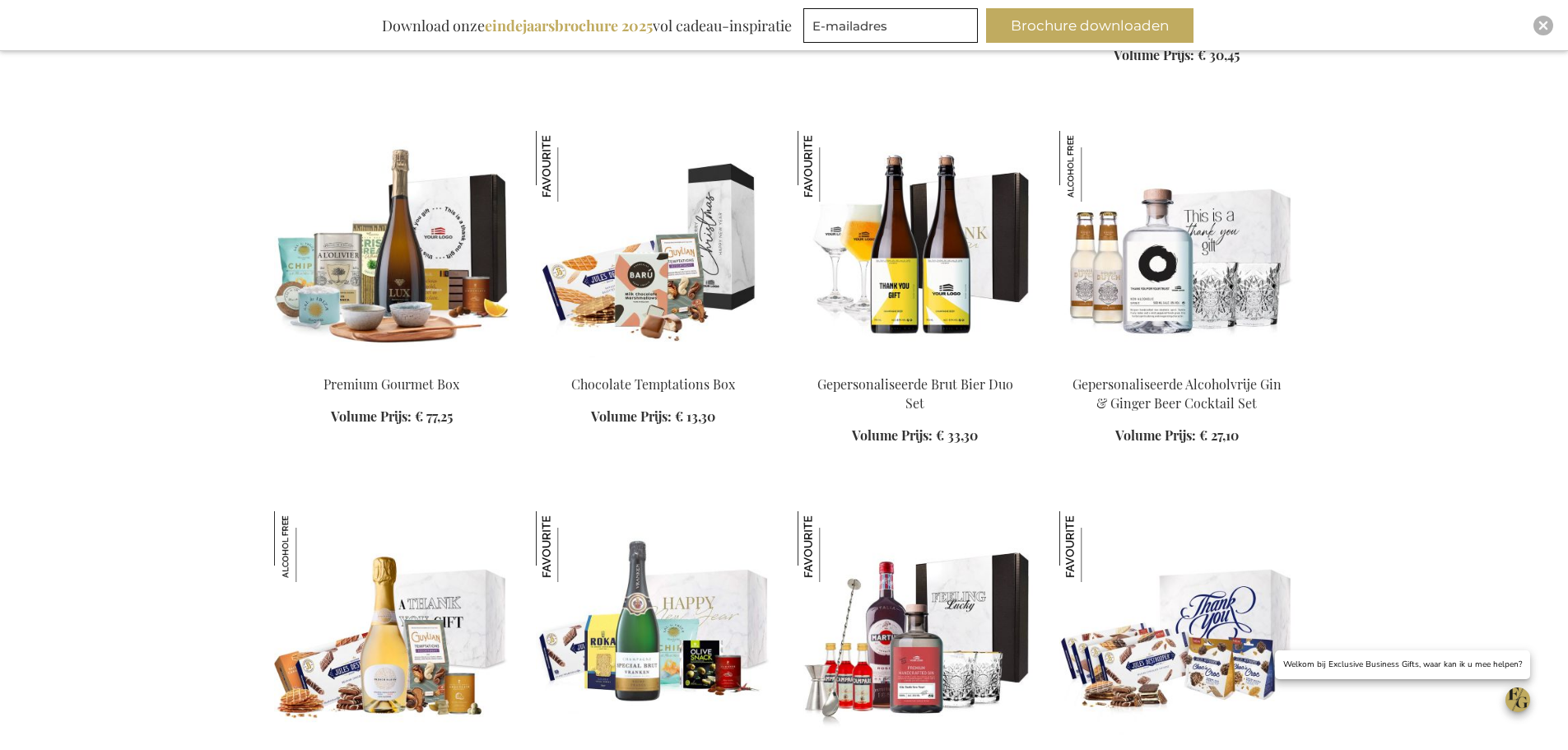
scroll to position [1456, 0]
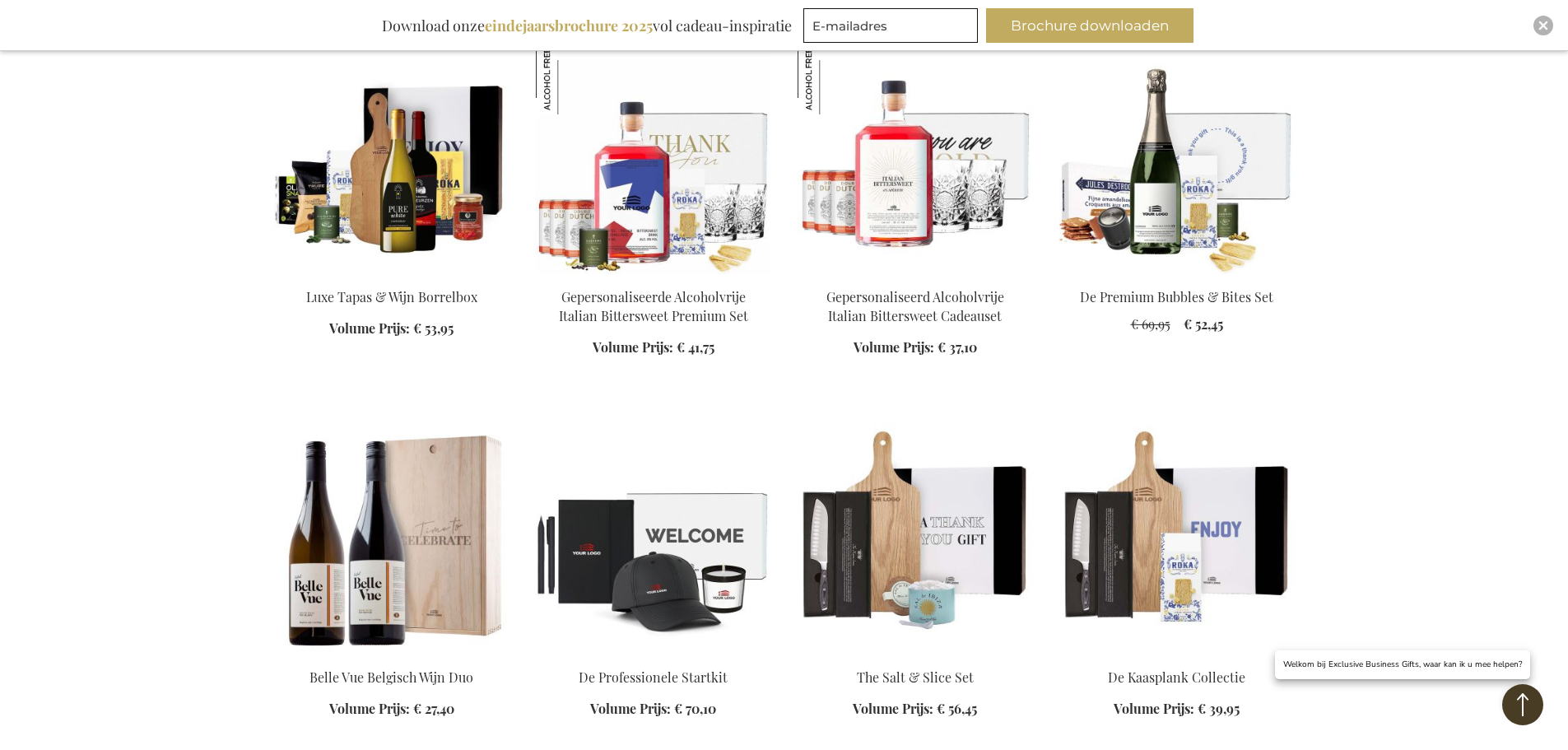
scroll to position [2527, 0]
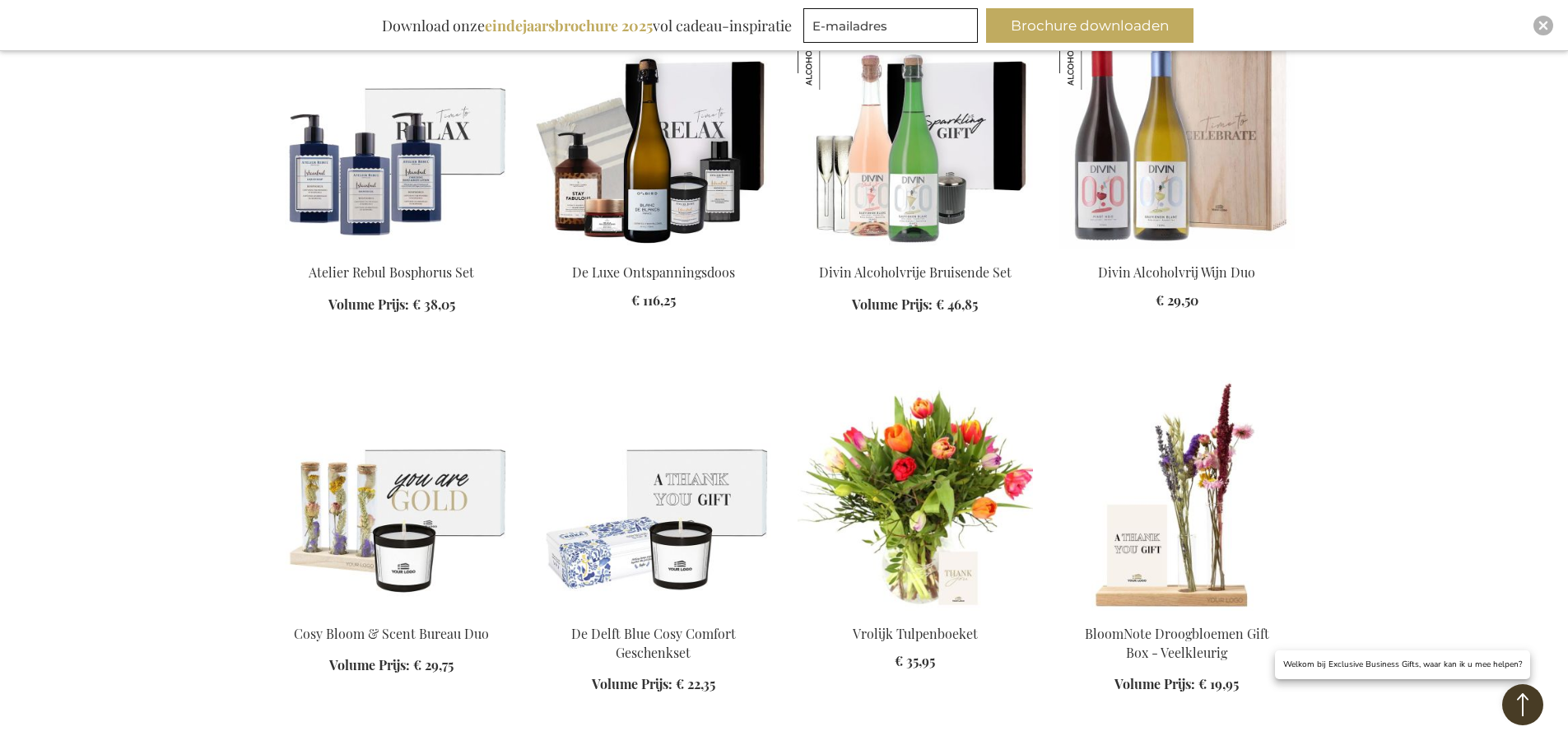
scroll to position [3927, 0]
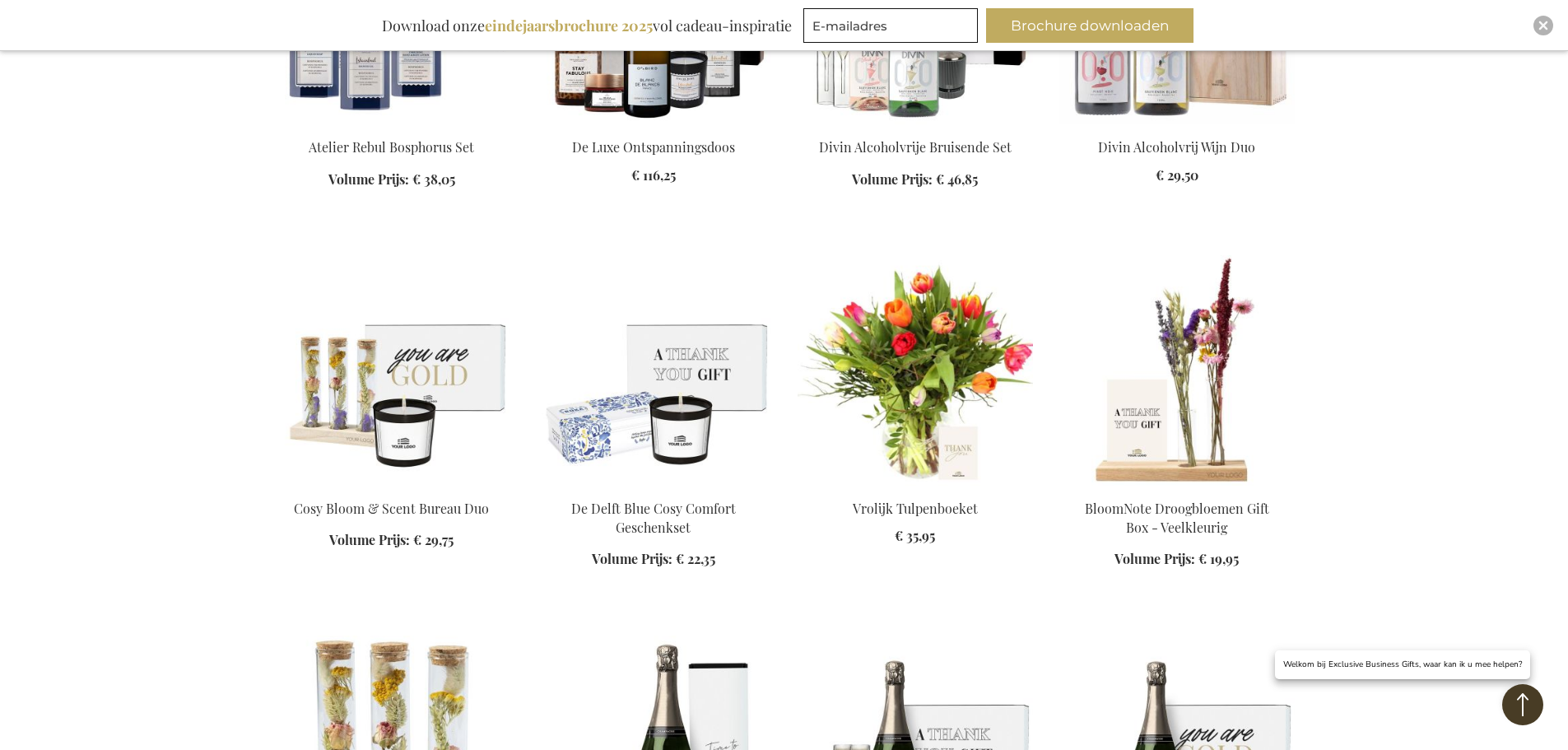
drag, startPoint x: 725, startPoint y: 553, endPoint x: 688, endPoint y: 557, distance: 37.2
click at [687, 556] on div "In Winkelwagen" at bounding box center [653, 544] width 235 height 88
drag, startPoint x: 688, startPoint y: 557, endPoint x: 726, endPoint y: 557, distance: 38.0
click at [726, 557] on div "In Winkelwagen" at bounding box center [653, 544] width 235 height 88
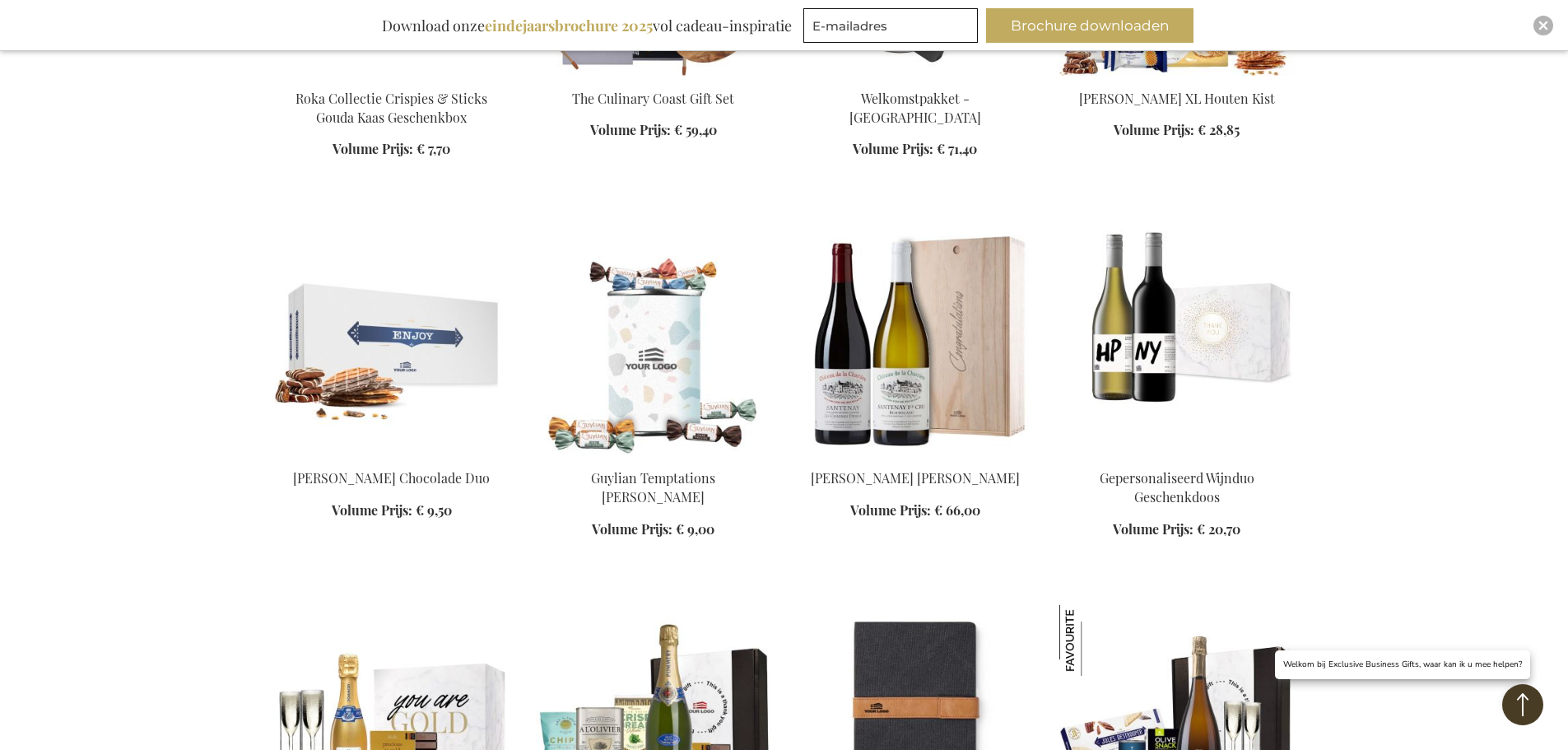
scroll to position [5326, 0]
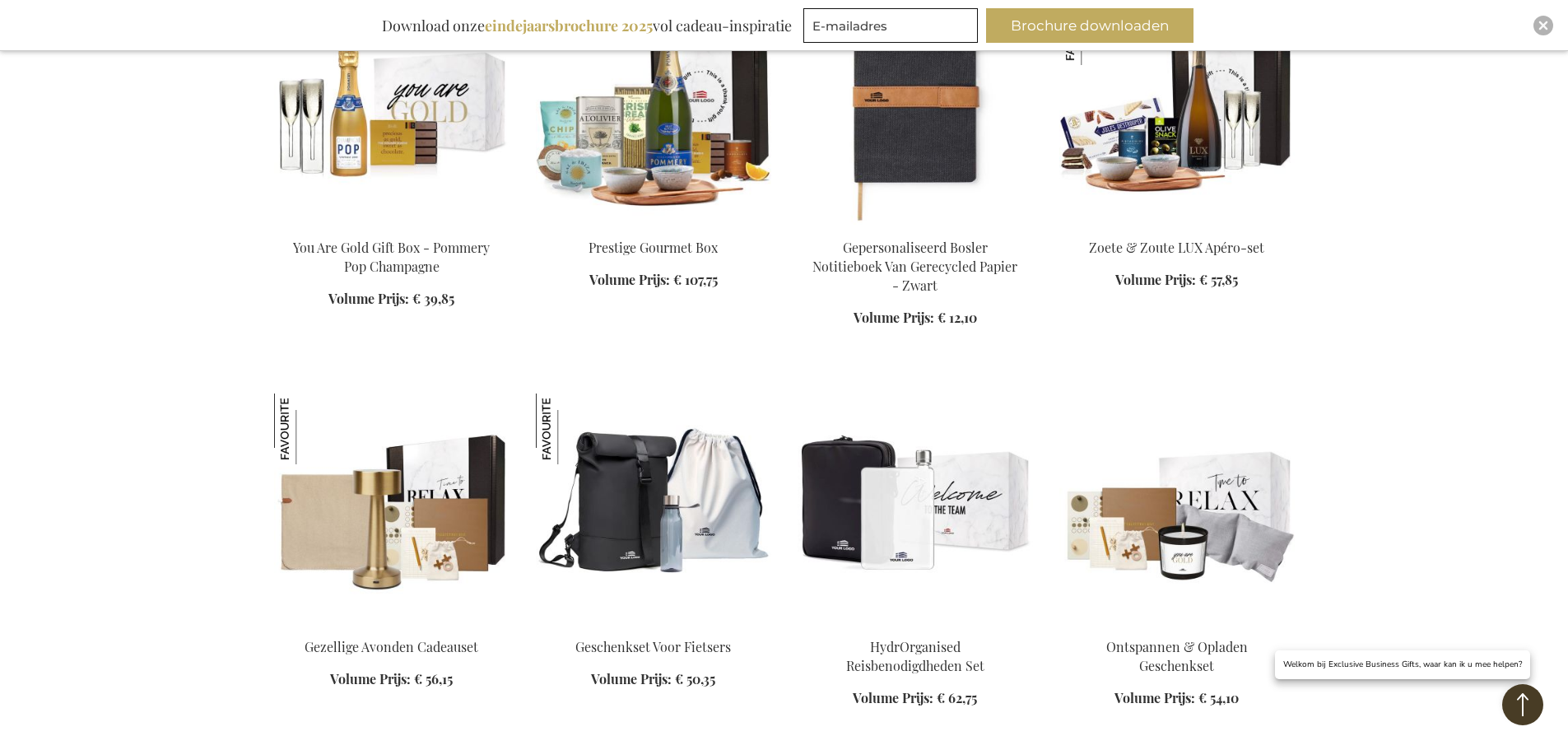
scroll to position [5985, 0]
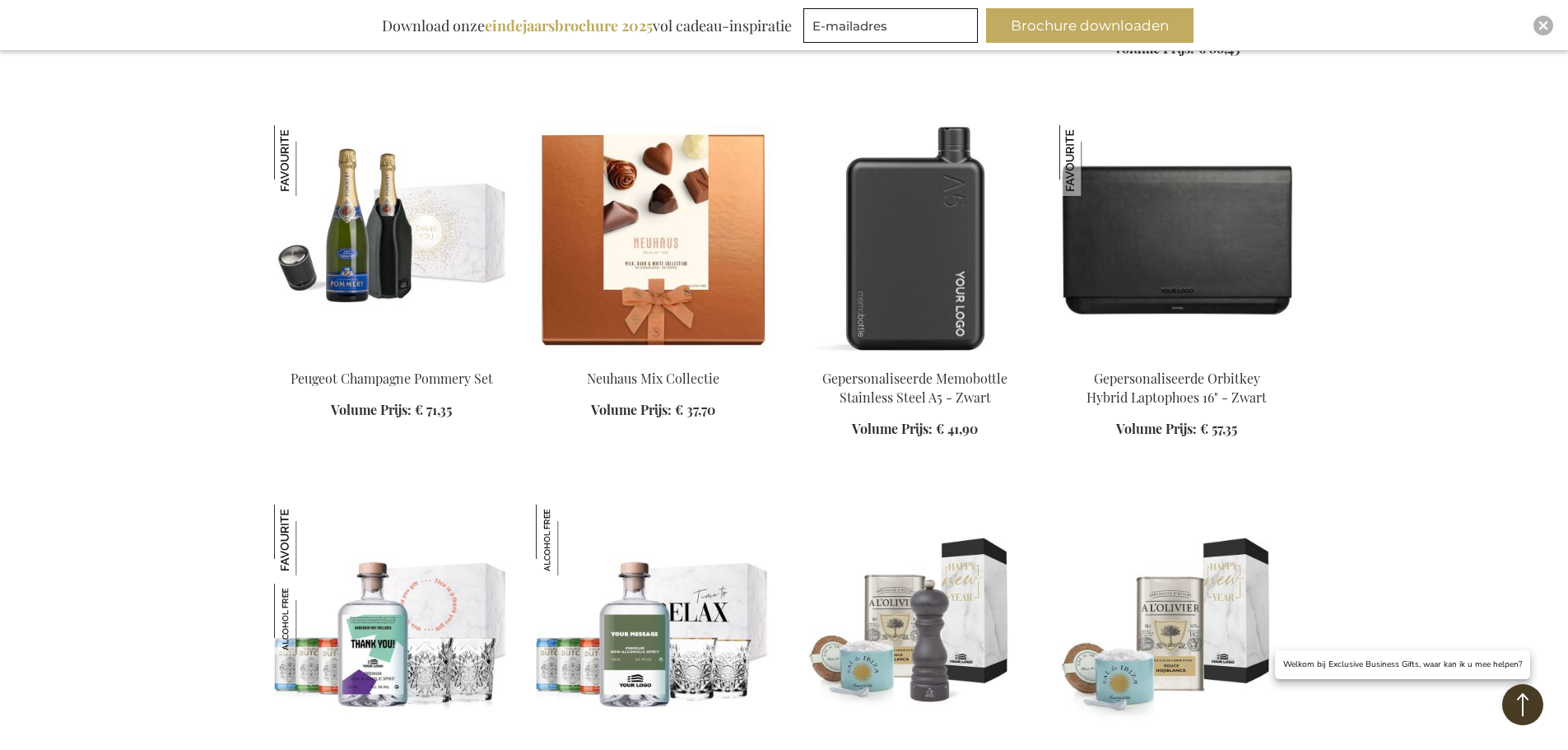
scroll to position [7138, 0]
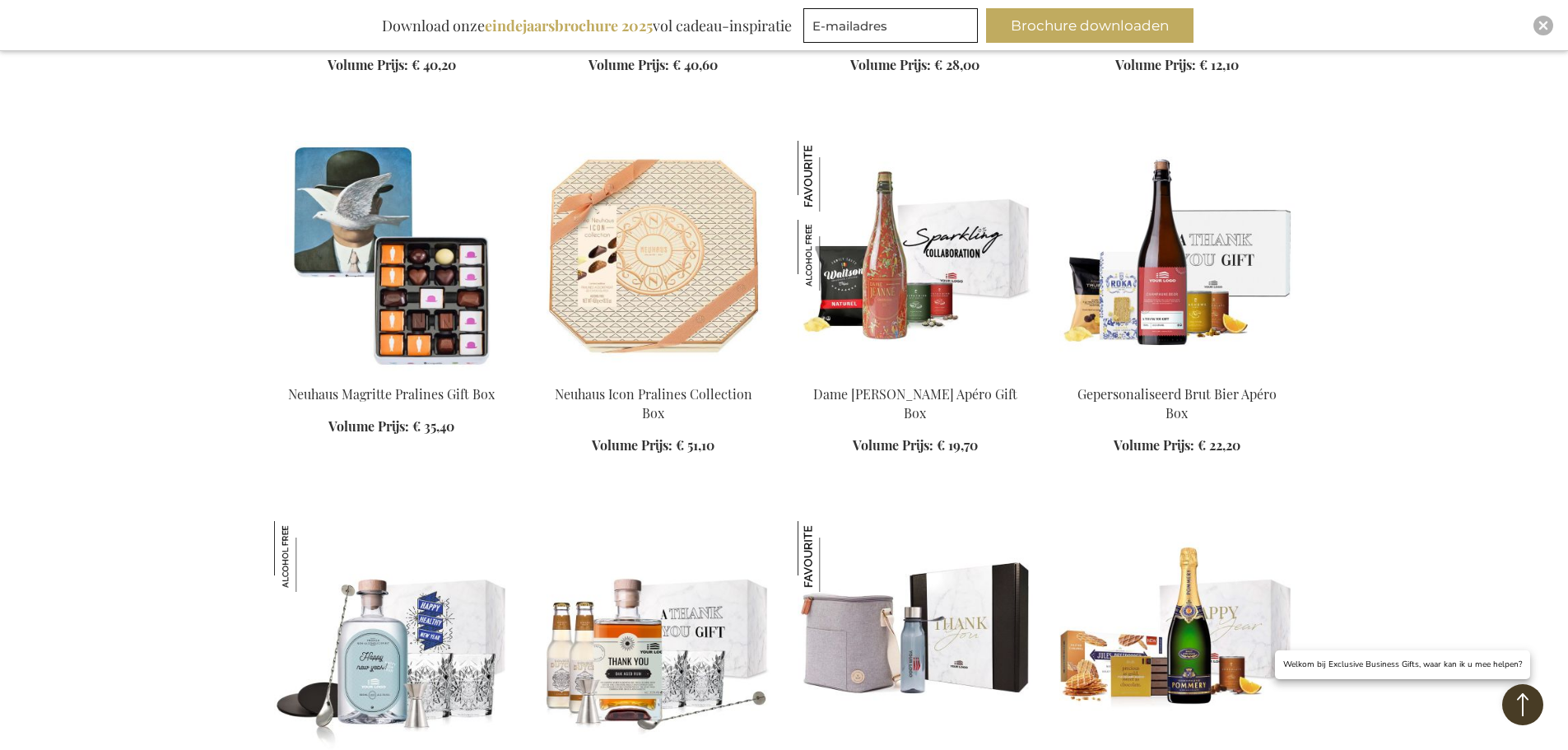
scroll to position [8291, 0]
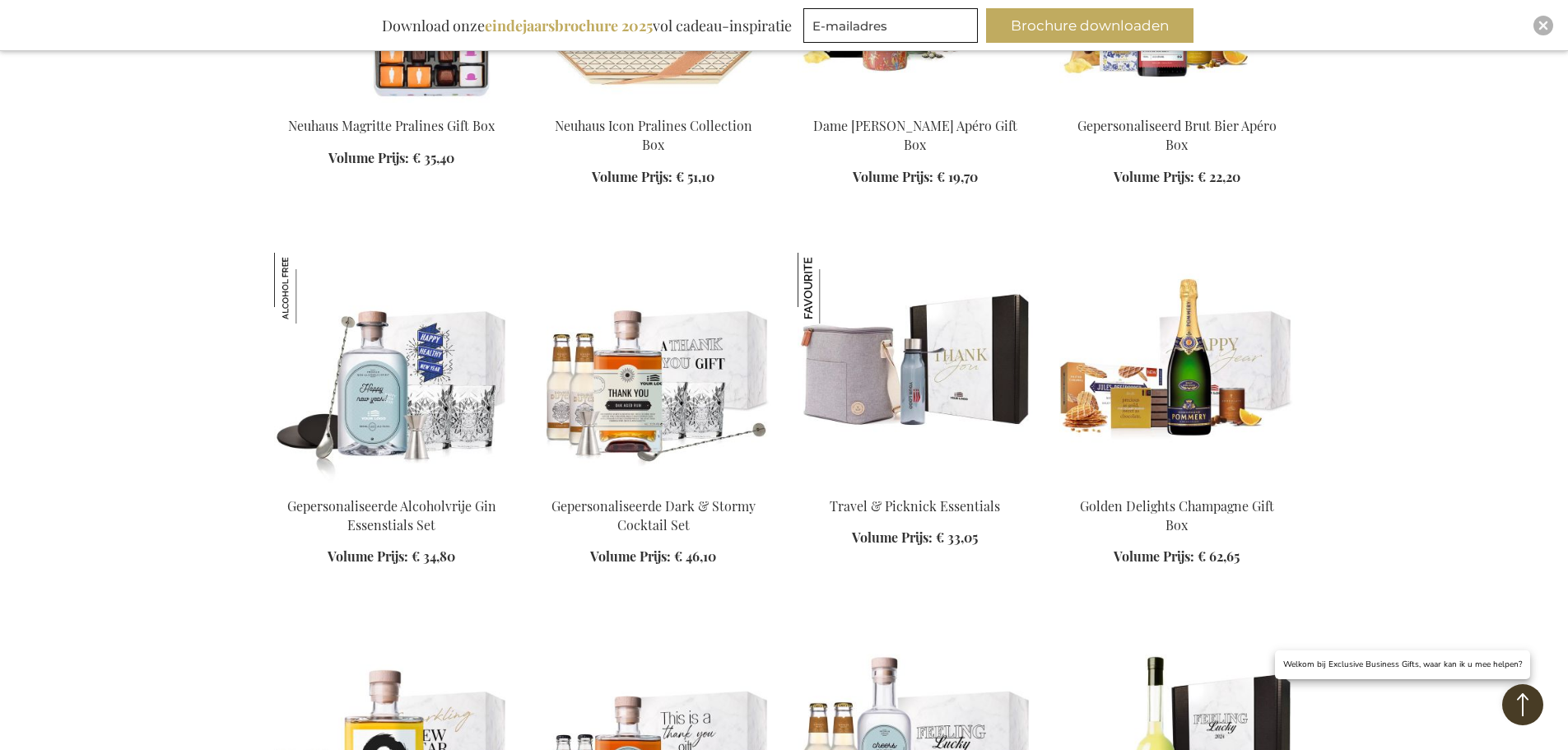
scroll to position [8538, 0]
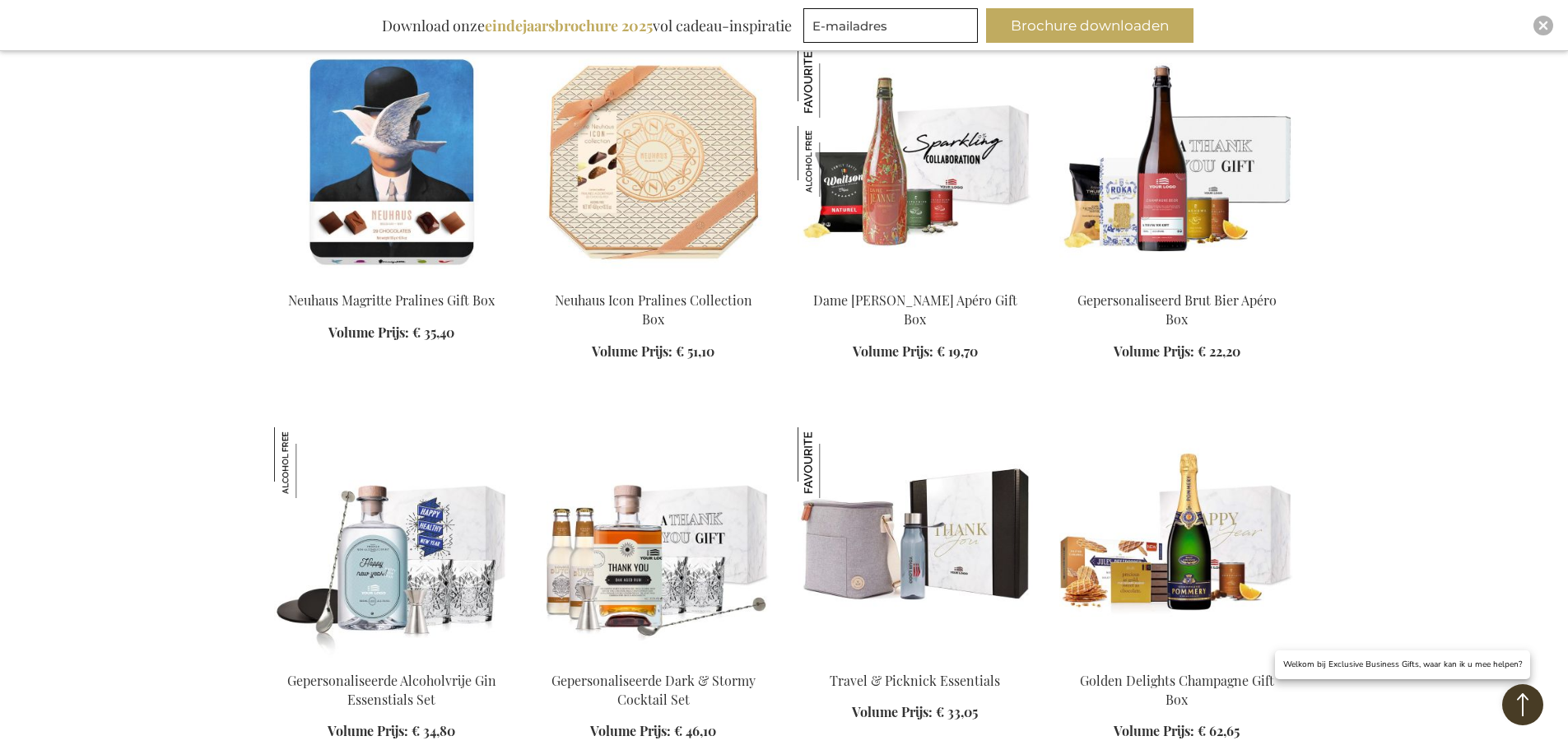
scroll to position [8455, 0]
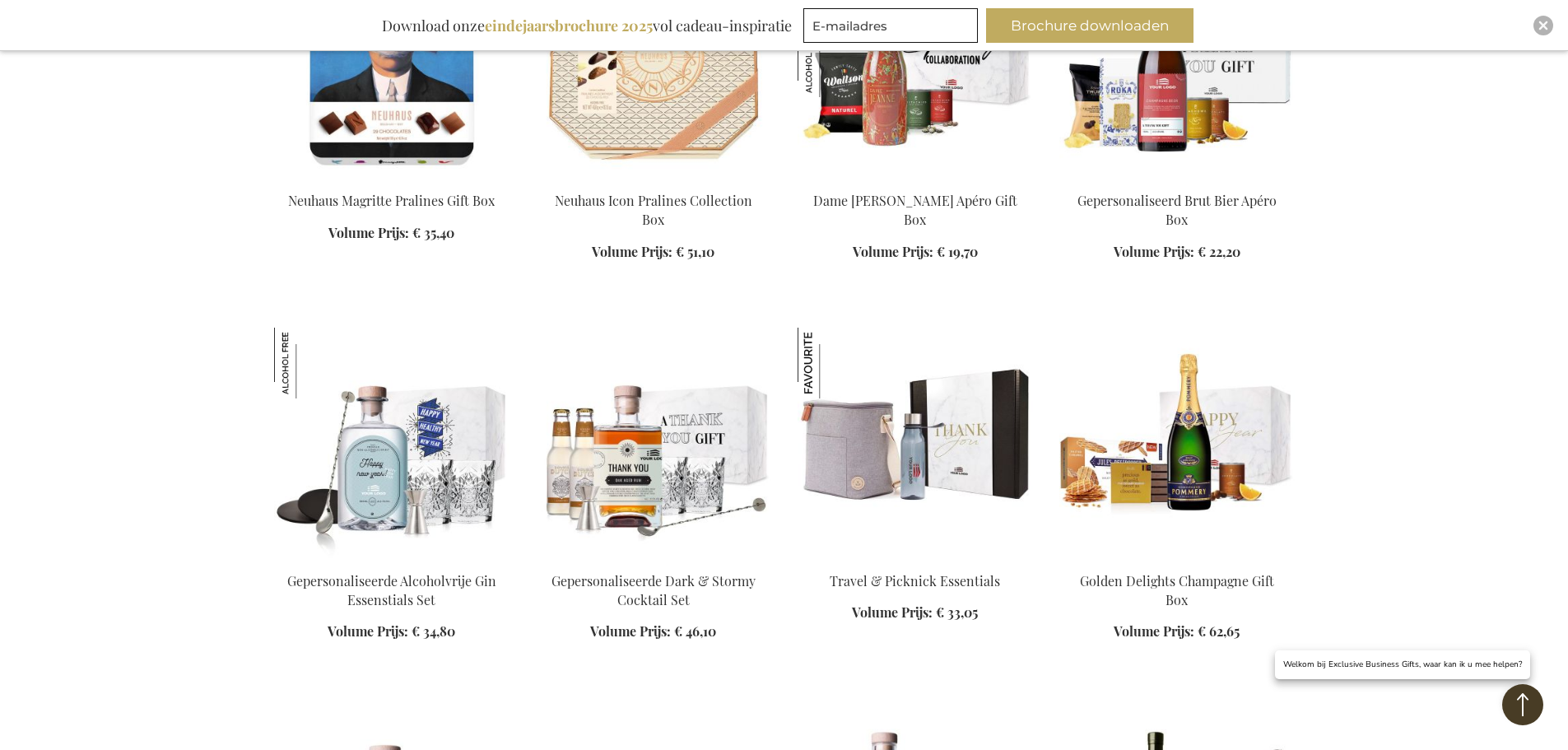
drag, startPoint x: 379, startPoint y: 164, endPoint x: 242, endPoint y: 197, distance: 140.9
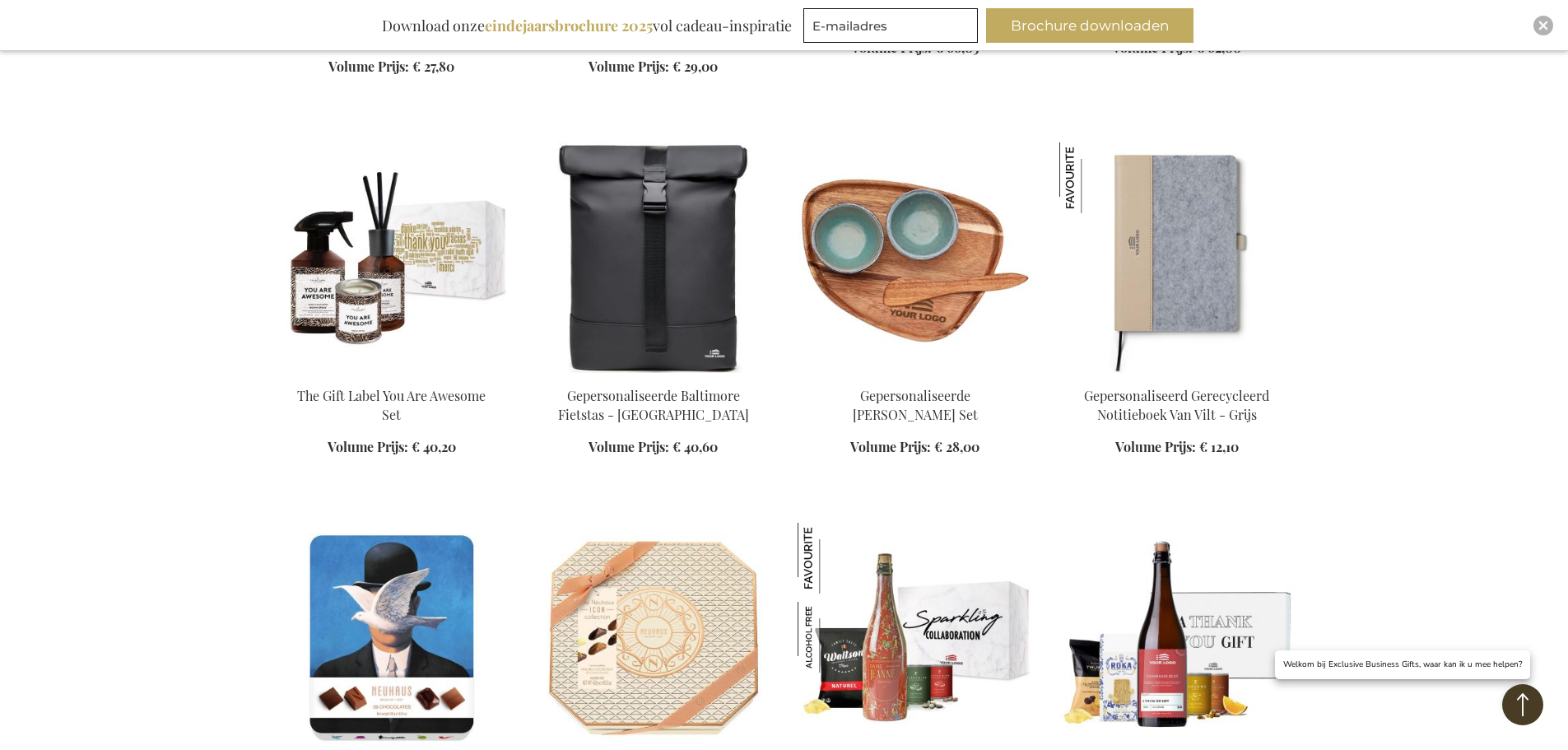
scroll to position [7879, 0]
click at [359, 216] on img at bounding box center [391, 258] width 235 height 230
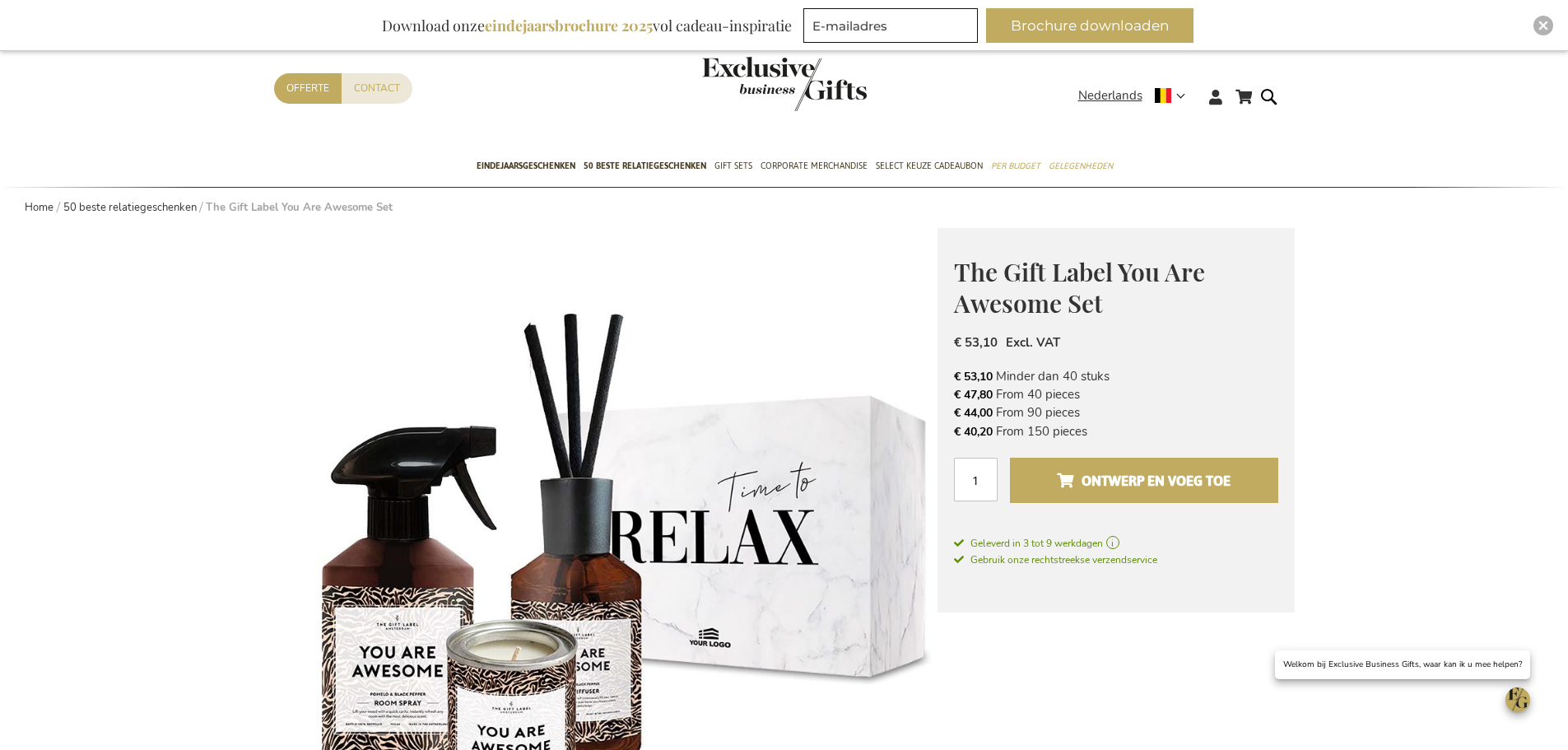
scroll to position [83, 0]
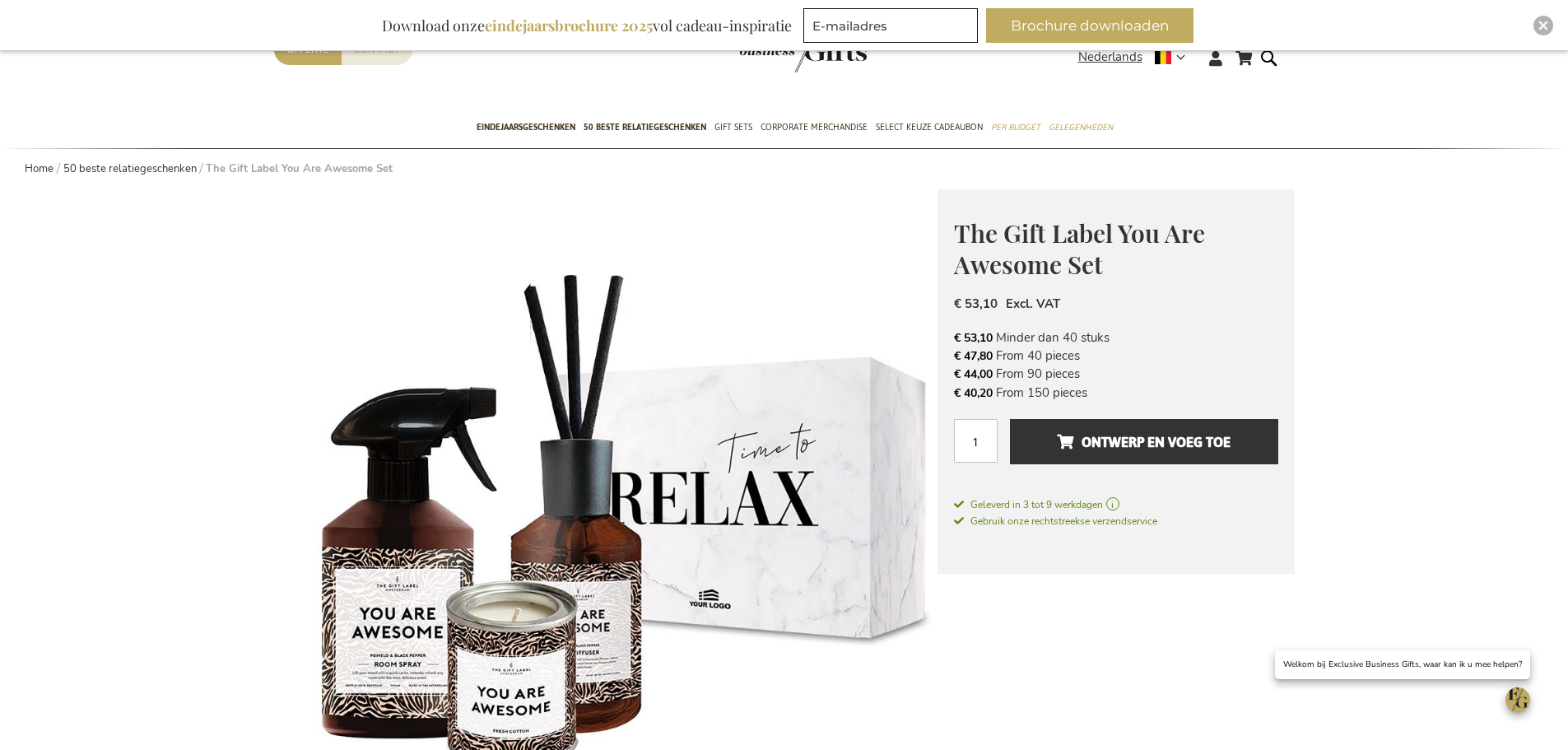
drag, startPoint x: 978, startPoint y: 380, endPoint x: 1085, endPoint y: 375, distance: 107.1
click at [1079, 375] on li "€ 44,00 From 90 pieces" at bounding box center [1116, 373] width 324 height 18
click at [1087, 375] on li "€ 44,00 From 90 pieces" at bounding box center [1116, 373] width 324 height 18
drag, startPoint x: 1072, startPoint y: 366, endPoint x: 957, endPoint y: 372, distance: 115.2
click at [957, 372] on li "€ 44,00 From 90 pieces" at bounding box center [1116, 373] width 324 height 18
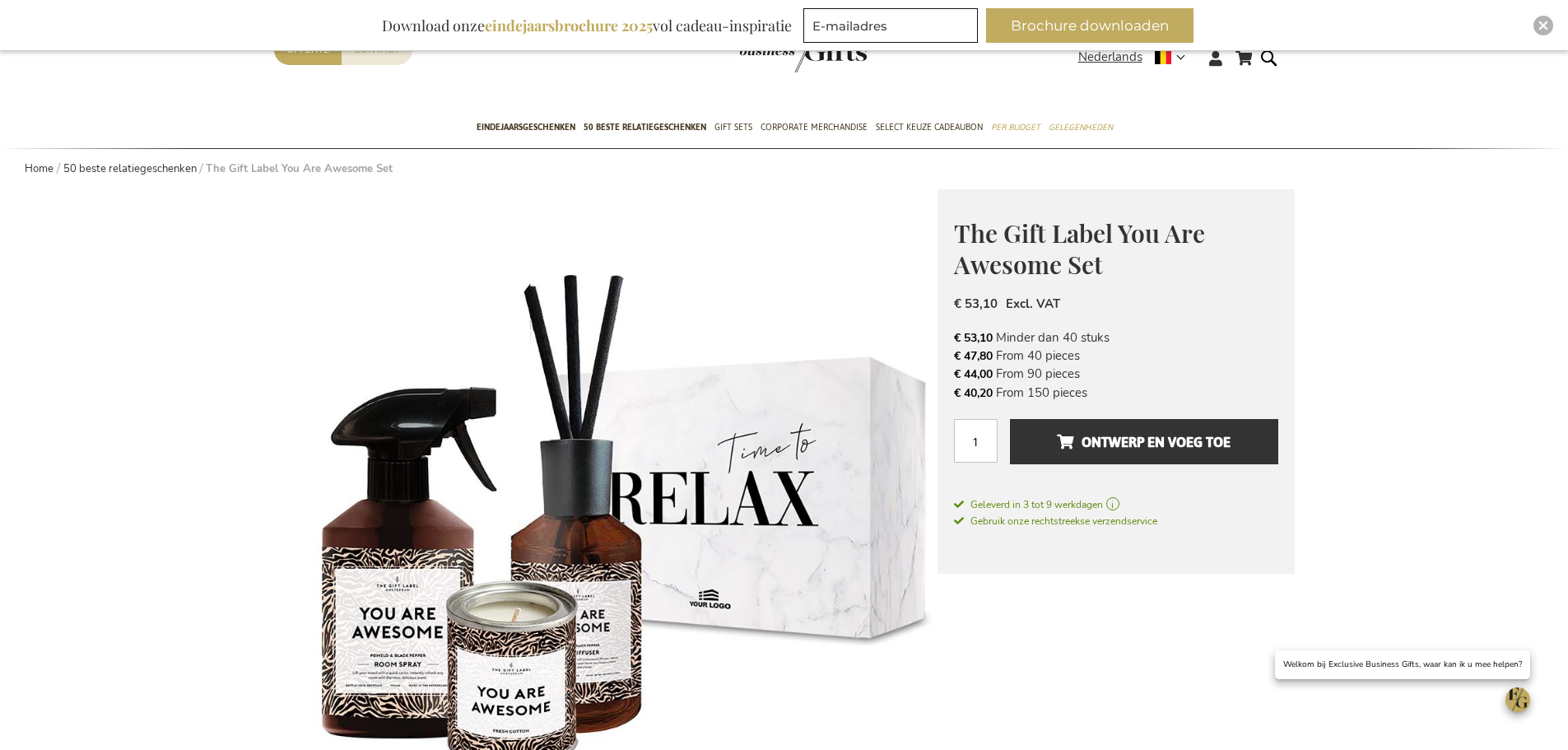
click at [1058, 370] on li "€ 44,00 From 90 pieces" at bounding box center [1116, 373] width 324 height 18
click at [1087, 374] on li "€ 44,00 From 90 pieces" at bounding box center [1116, 373] width 324 height 18
drag, startPoint x: 1087, startPoint y: 374, endPoint x: 957, endPoint y: 375, distance: 130.0
click at [957, 375] on li "€ 44,00 From 90 pieces" at bounding box center [1116, 373] width 324 height 18
click at [1072, 377] on li "€ 44,00 From 90 pieces" at bounding box center [1116, 373] width 324 height 18
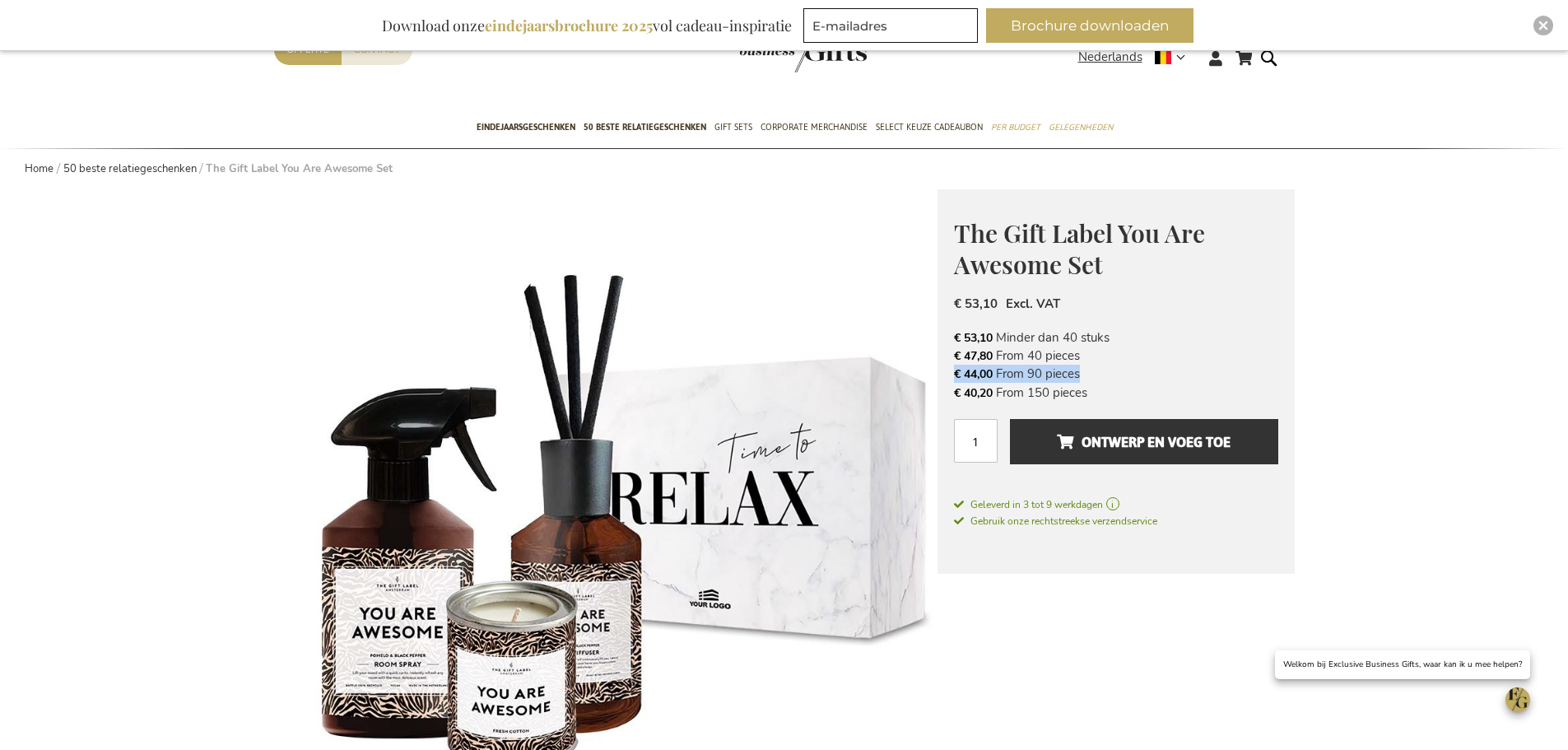
click at [1103, 378] on li "€ 44,00 From 90 pieces" at bounding box center [1116, 373] width 324 height 18
drag, startPoint x: 1109, startPoint y: 375, endPoint x: 960, endPoint y: 375, distance: 149.0
click at [960, 375] on li "€ 44,00 From 90 pieces" at bounding box center [1116, 373] width 324 height 18
click at [1071, 374] on li "€ 44,00 From 90 pieces" at bounding box center [1116, 373] width 324 height 18
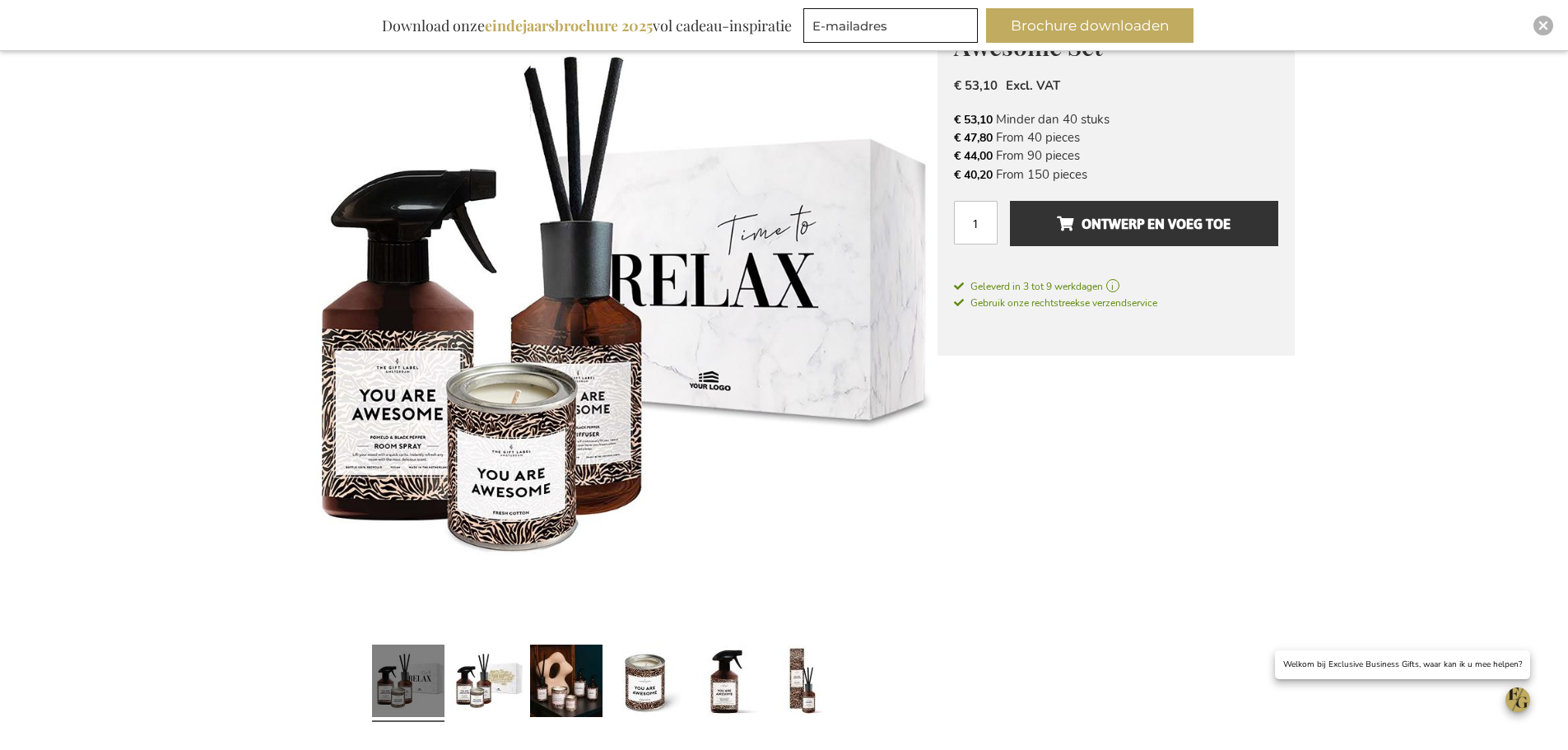
scroll to position [329, 0]
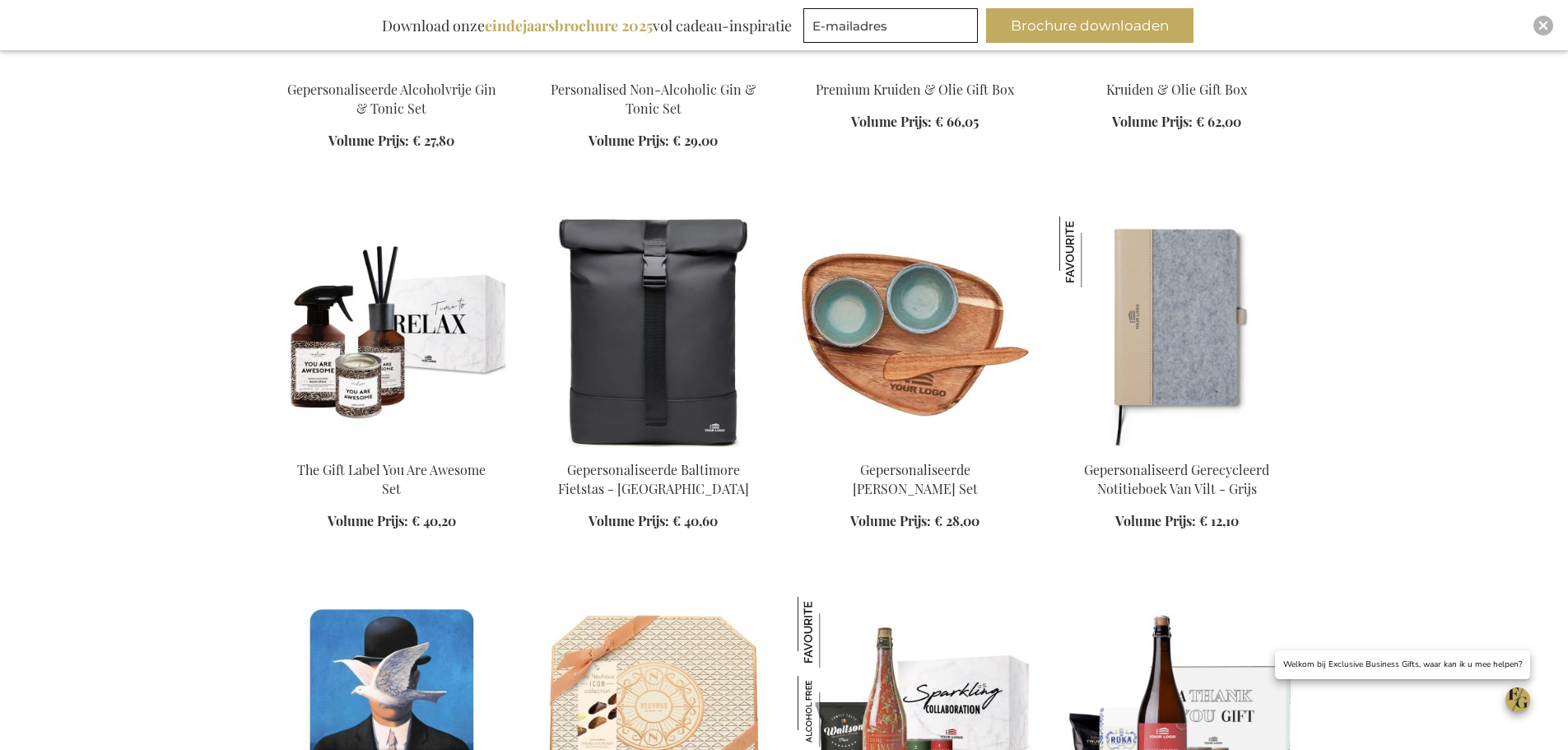
scroll to position [1038, 0]
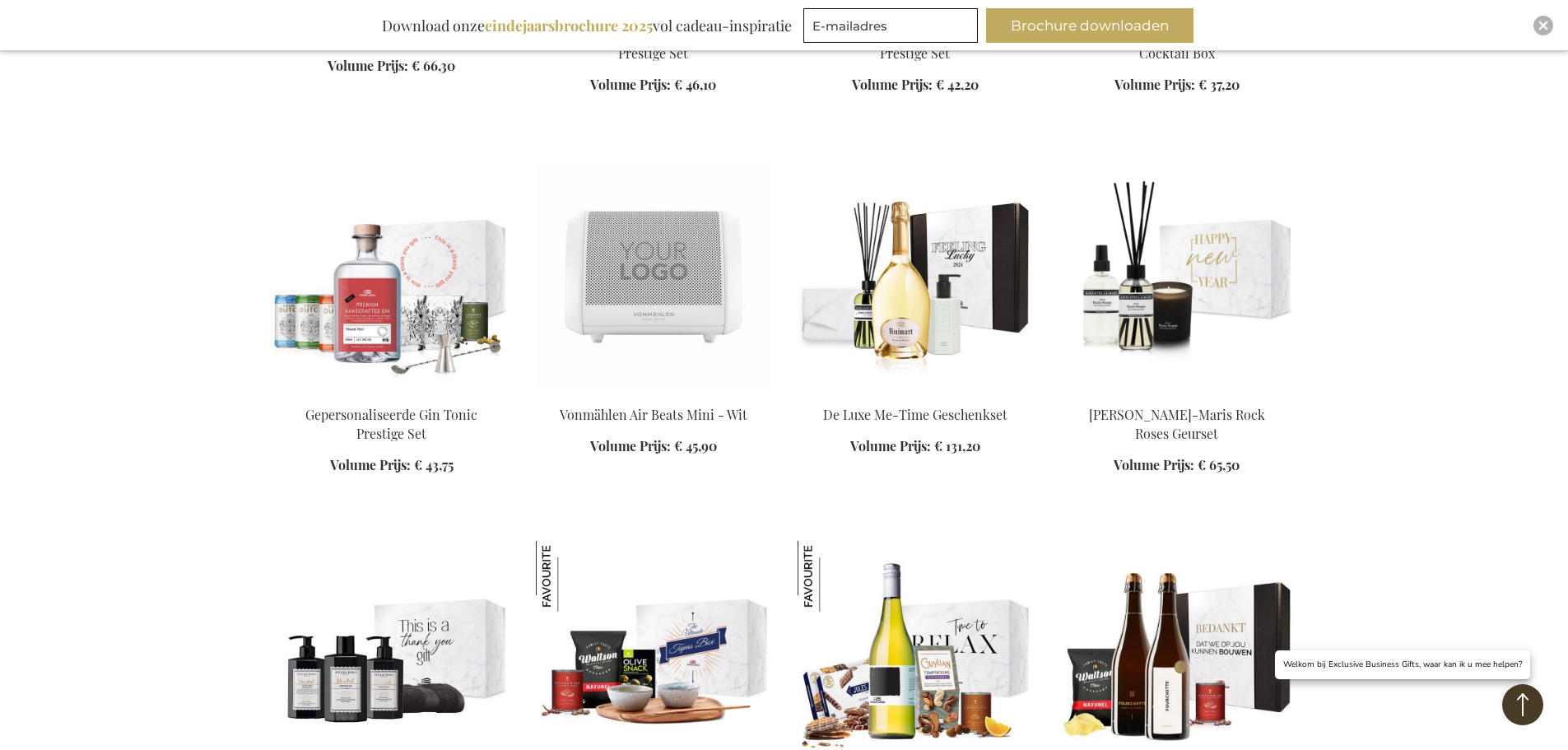
scroll to position [2577, 0]
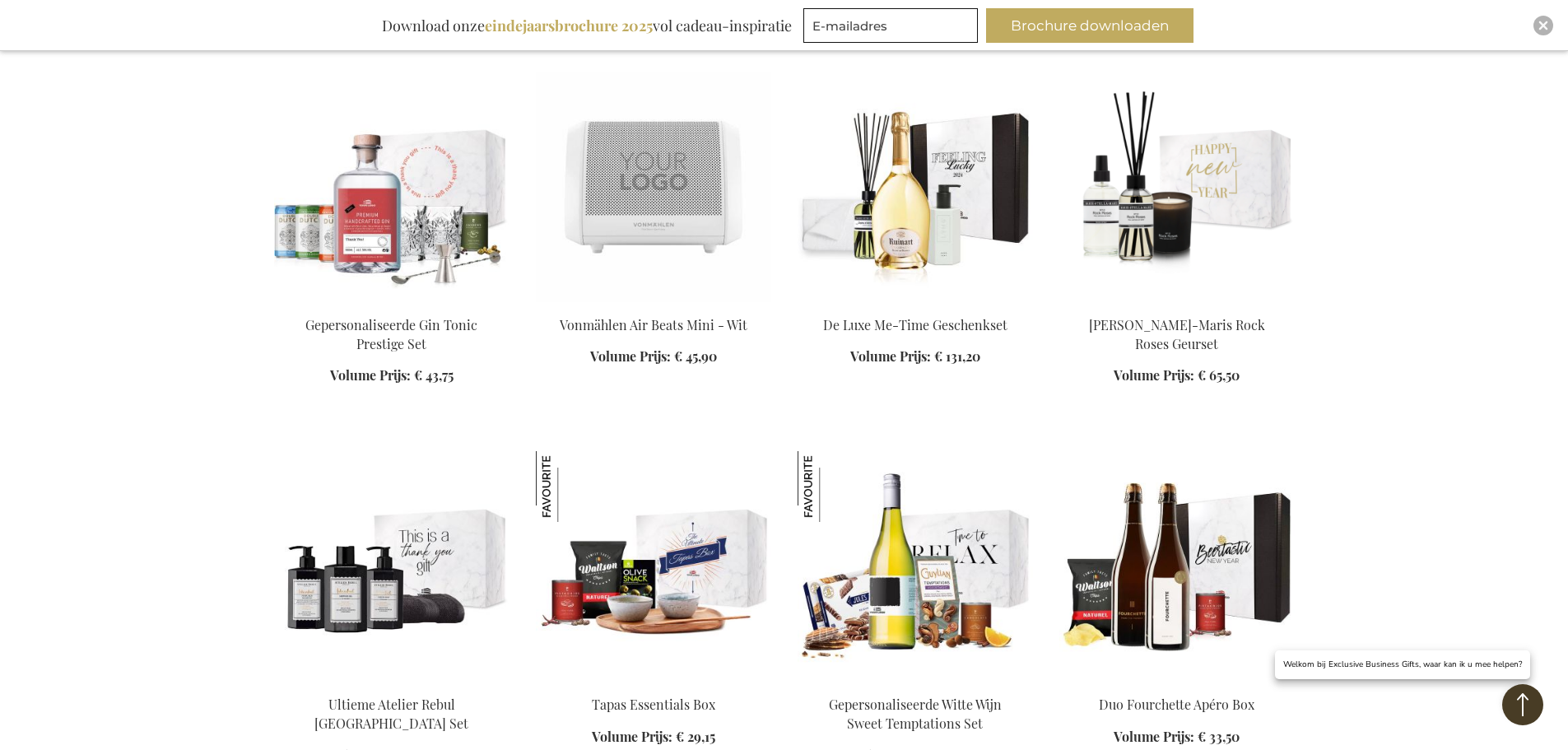
scroll to position [2660, 0]
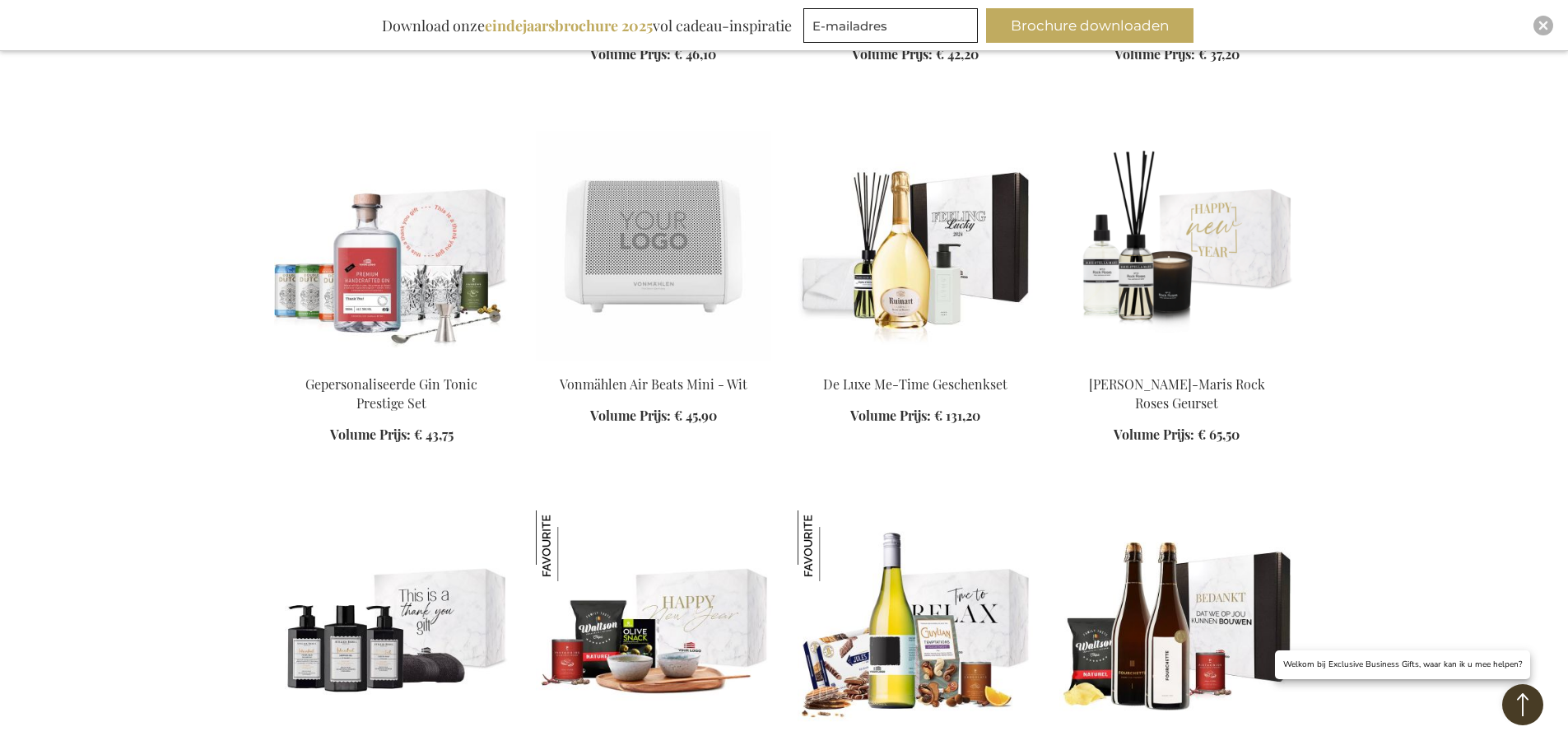
scroll to position [2577, 0]
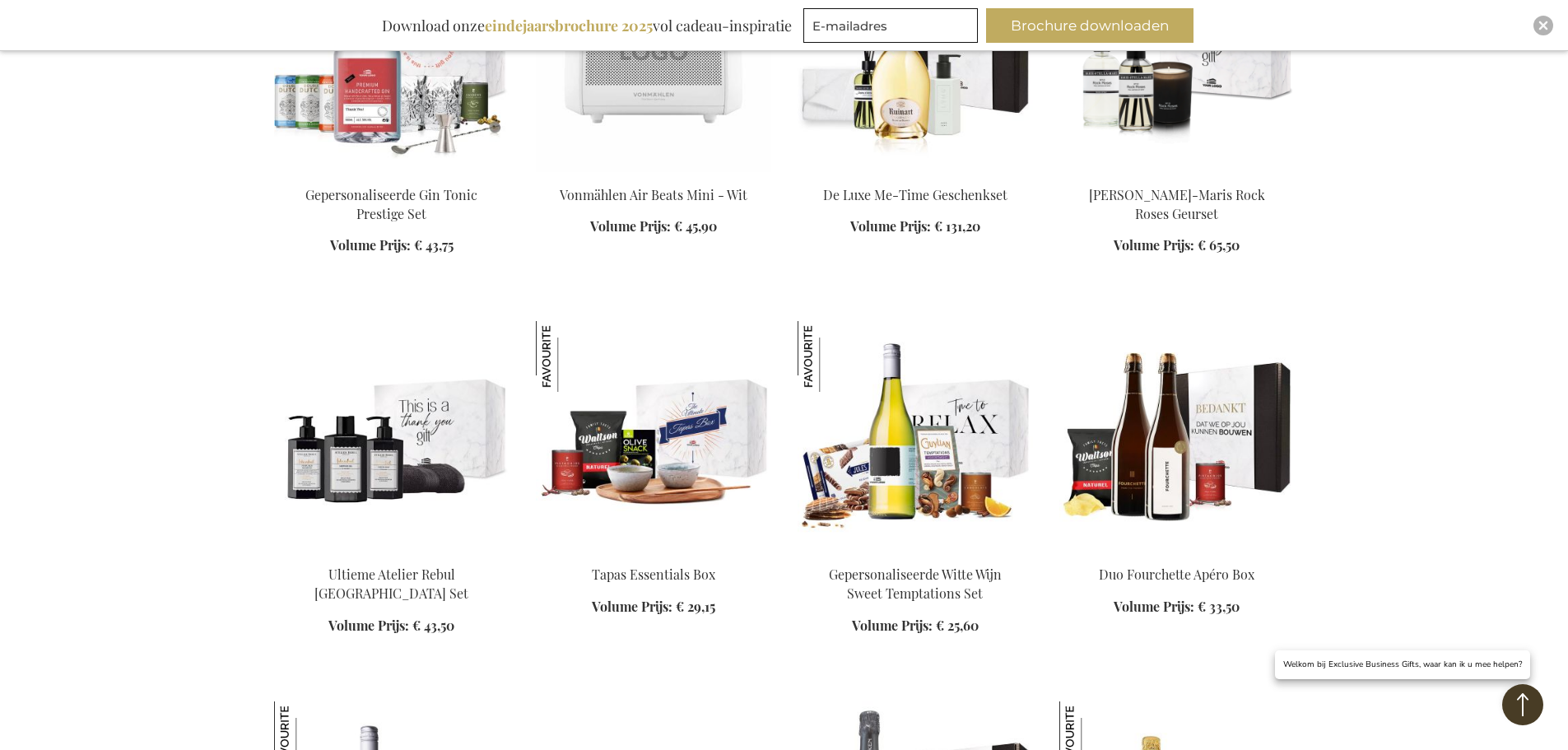
scroll to position [2824, 0]
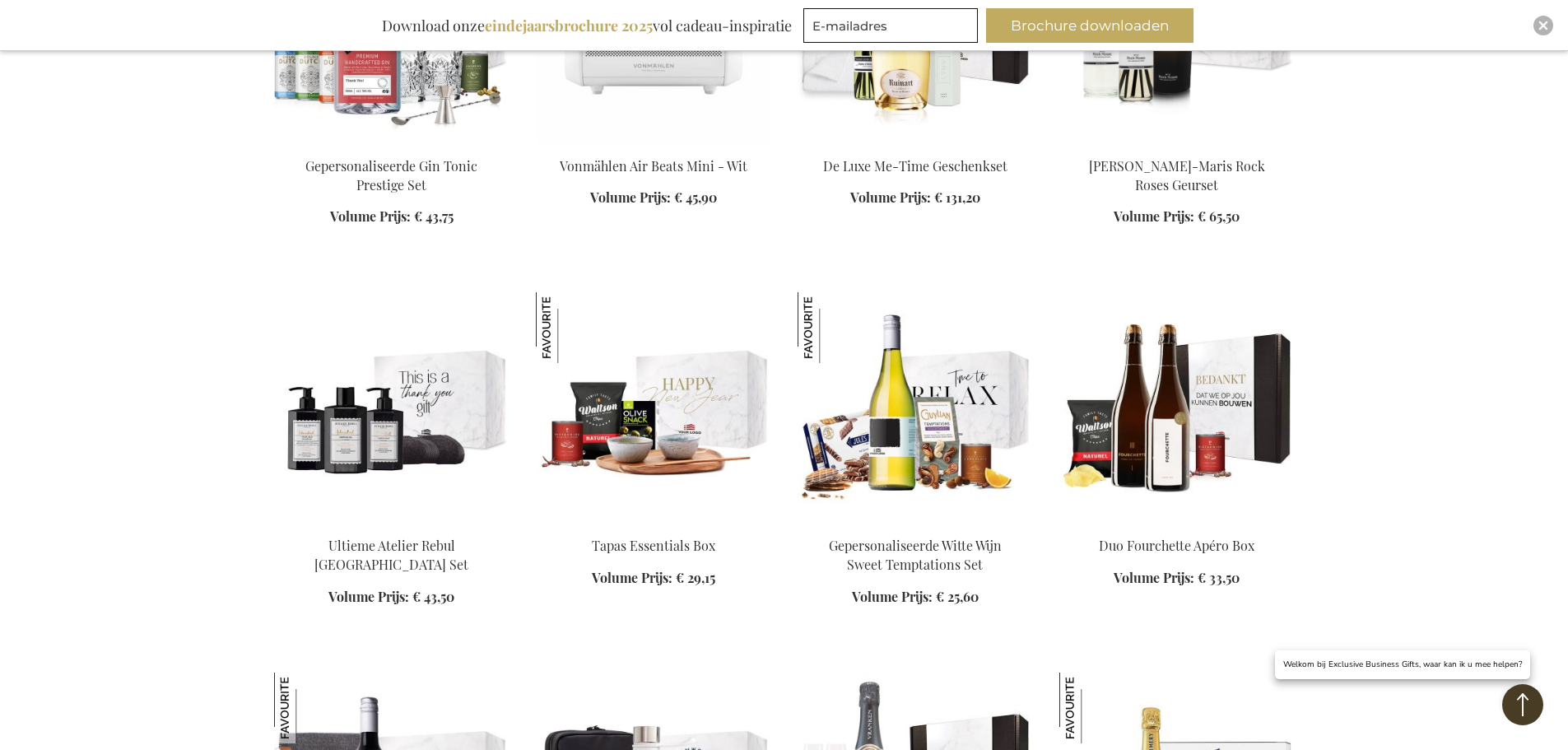
click at [676, 409] on img at bounding box center [653, 408] width 235 height 230
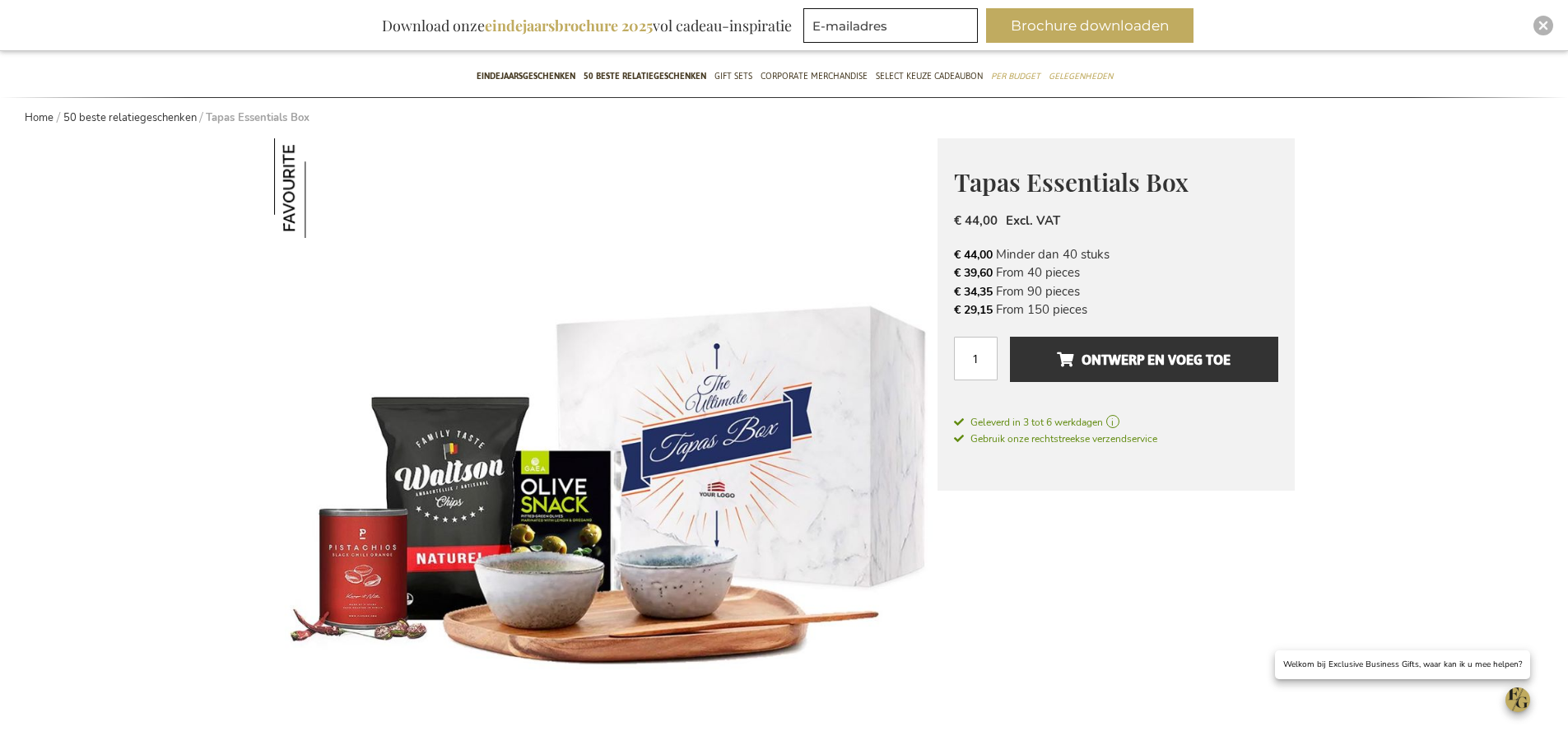
scroll to position [216, 0]
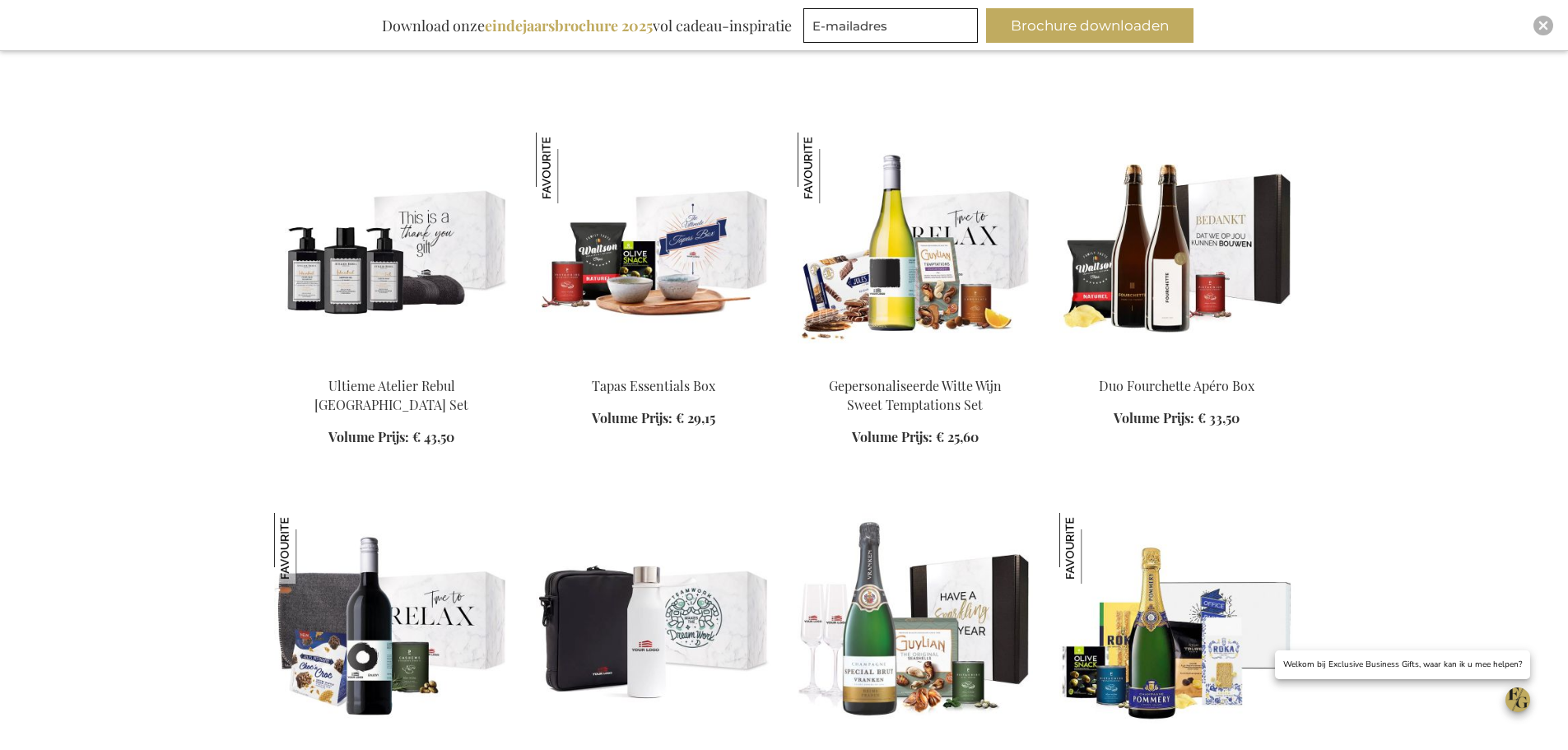
scroll to position [715, 0]
